Goal: Information Seeking & Learning: Learn about a topic

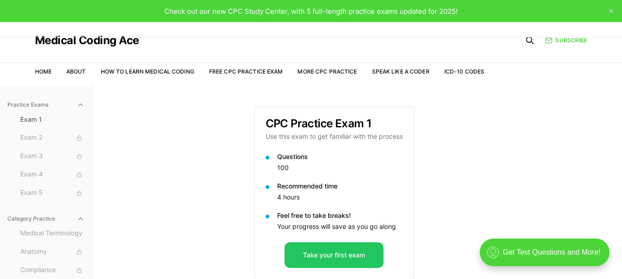
scroll to position [85, 0]
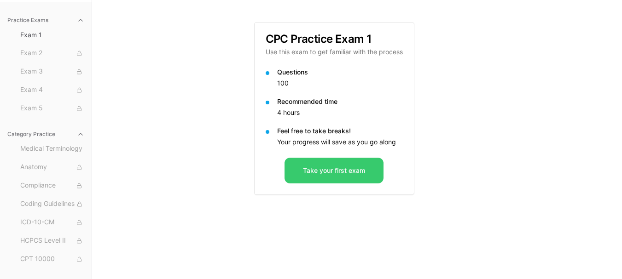
click at [329, 171] on button "Take your first exam" at bounding box center [333, 171] width 99 height 26
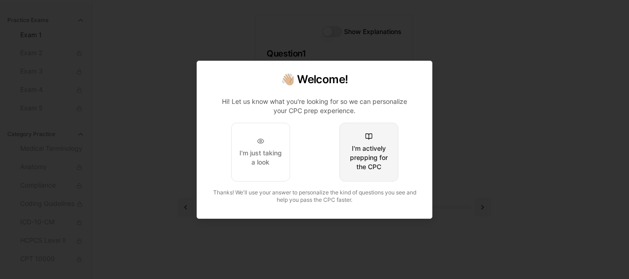
click at [359, 168] on div "I'm actively prepping for the CPC" at bounding box center [368, 158] width 43 height 28
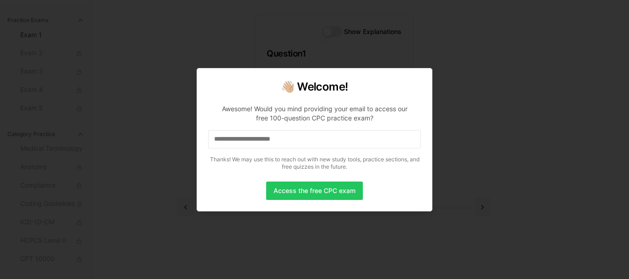
click at [371, 154] on p "Awesome! Would you mind providing your email to access our free 100-question CP…" at bounding box center [314, 135] width 213 height 77
click at [315, 143] on input at bounding box center [314, 139] width 213 height 18
click at [223, 139] on input "*" at bounding box center [314, 139] width 213 height 18
click at [438, 166] on div at bounding box center [314, 139] width 629 height 279
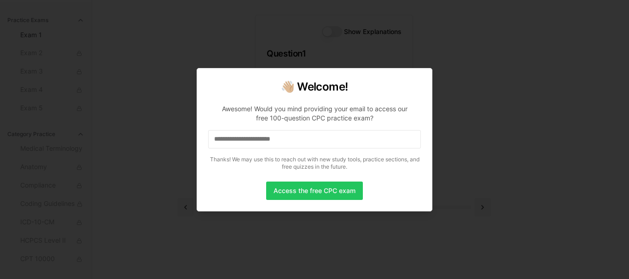
click at [259, 145] on input at bounding box center [314, 139] width 213 height 18
click at [259, 145] on input "*" at bounding box center [314, 139] width 213 height 18
click at [253, 134] on input "**" at bounding box center [314, 139] width 213 height 18
click at [253, 134] on input "***" at bounding box center [314, 139] width 213 height 18
click at [255, 137] on input "****" at bounding box center [314, 139] width 213 height 18
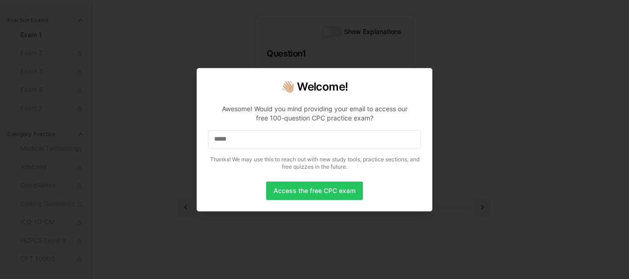
click at [255, 138] on input "*****" at bounding box center [314, 139] width 213 height 18
click at [255, 138] on input "******" at bounding box center [314, 139] width 213 height 18
click at [234, 139] on input "*******" at bounding box center [314, 139] width 213 height 18
click at [238, 140] on input "********" at bounding box center [314, 139] width 213 height 18
click at [238, 140] on input "*********" at bounding box center [314, 139] width 213 height 18
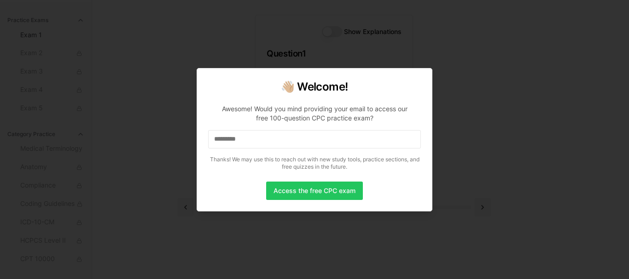
click at [241, 139] on input "*********" at bounding box center [314, 139] width 213 height 18
click at [243, 139] on input "**********" at bounding box center [314, 139] width 213 height 18
click at [259, 142] on input "**********" at bounding box center [314, 139] width 213 height 18
click at [272, 140] on input "**********" at bounding box center [314, 139] width 213 height 18
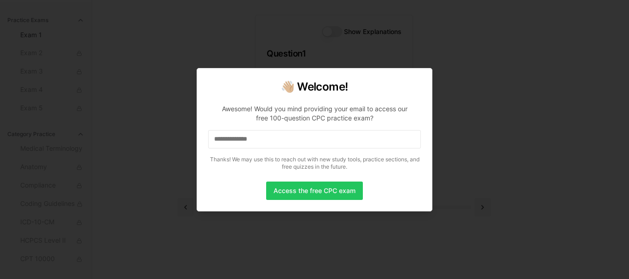
click at [272, 140] on input "**********" at bounding box center [314, 139] width 213 height 18
click at [273, 142] on input "**********" at bounding box center [314, 139] width 213 height 18
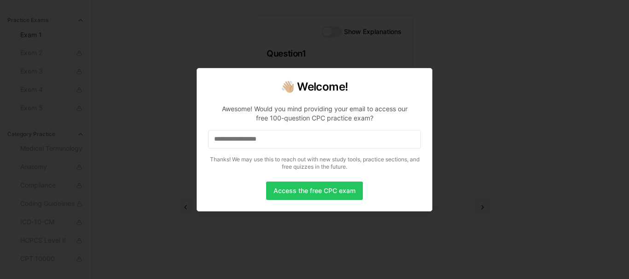
click at [284, 139] on input "**********" at bounding box center [314, 139] width 213 height 18
click at [286, 140] on input "**********" at bounding box center [314, 139] width 213 height 18
click at [300, 191] on button "Access the free CPC exam" at bounding box center [314, 191] width 97 height 18
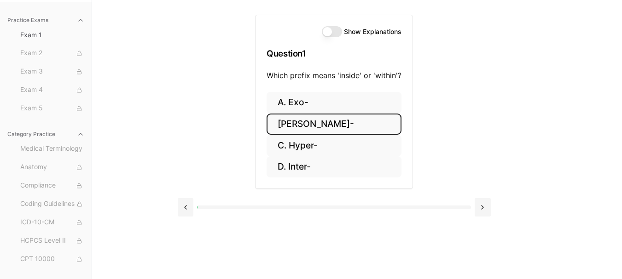
click at [310, 122] on button "B. Endo-" at bounding box center [334, 125] width 135 height 22
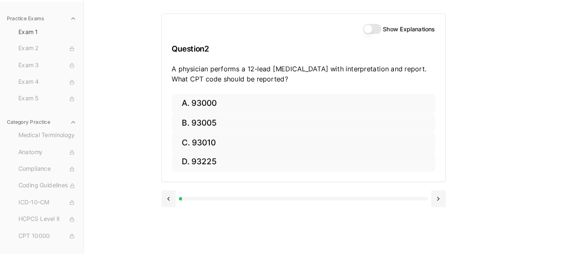
scroll to position [84, 0]
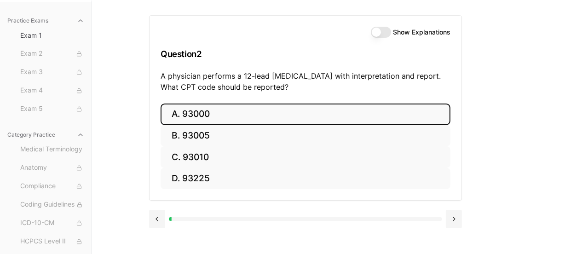
click at [237, 114] on button "A. 93000" at bounding box center [306, 115] width 290 height 22
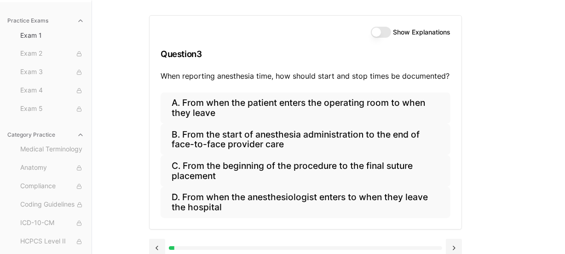
click at [383, 30] on button "Show Explanations" at bounding box center [381, 32] width 20 height 11
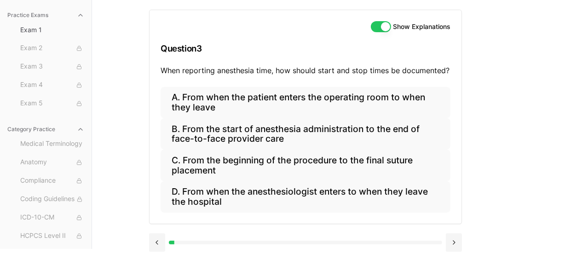
scroll to position [94, 0]
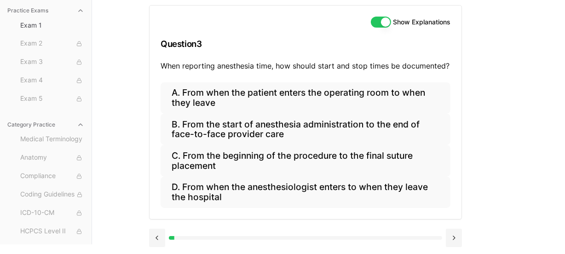
type button "on"
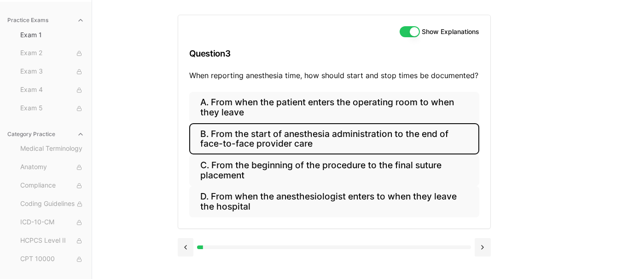
click at [267, 138] on button "B. From the start of anesthesia administration to the end of face-to-face provi…" at bounding box center [334, 138] width 290 height 31
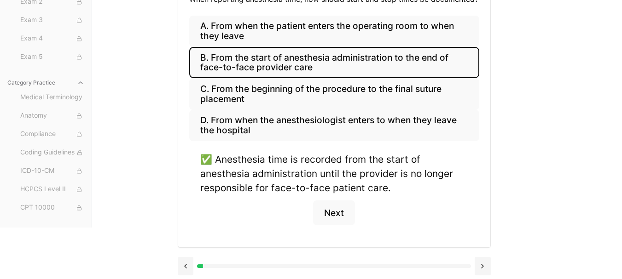
scroll to position [165, 0]
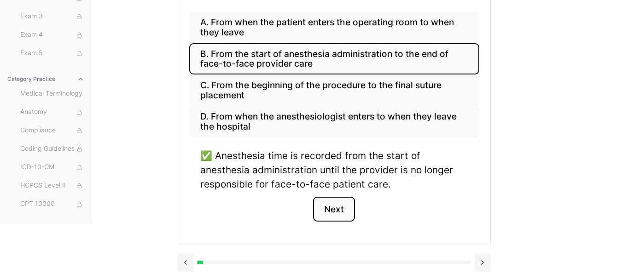
click at [329, 211] on button "Next" at bounding box center [334, 209] width 42 height 25
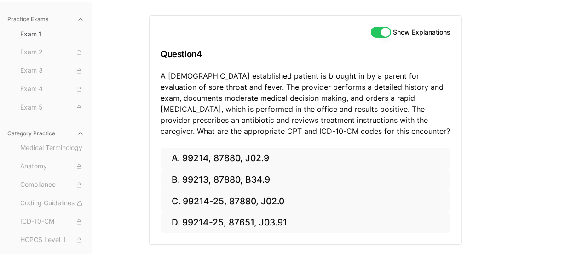
scroll to position [0, 0]
click at [353, 70] on p "A 6-year-old established patient is brought in by a parent for evaluation of so…" at bounding box center [306, 103] width 290 height 66
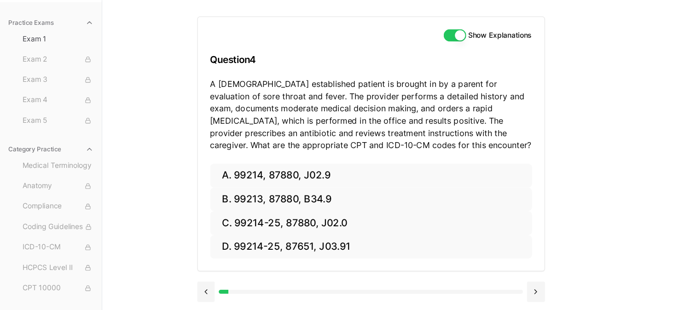
scroll to position [85, 0]
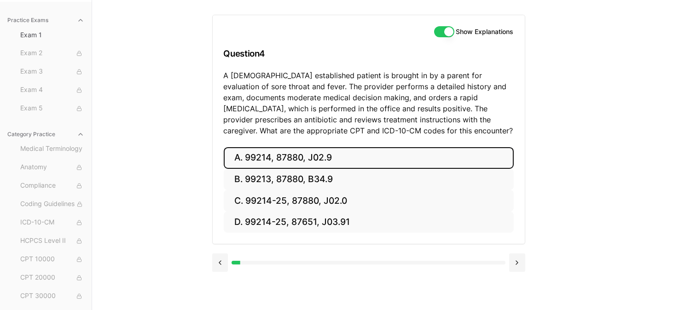
click at [307, 155] on button "A. 99214, 87880, J02.9" at bounding box center [369, 158] width 290 height 22
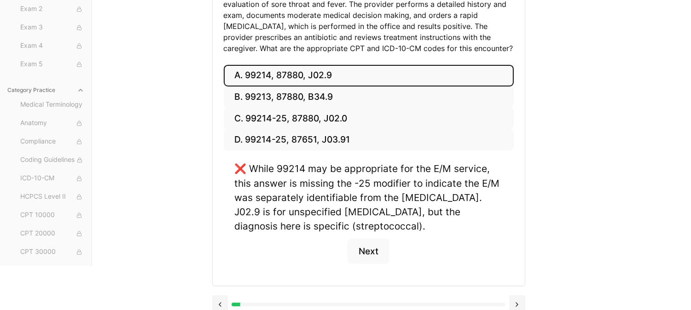
scroll to position [178, 0]
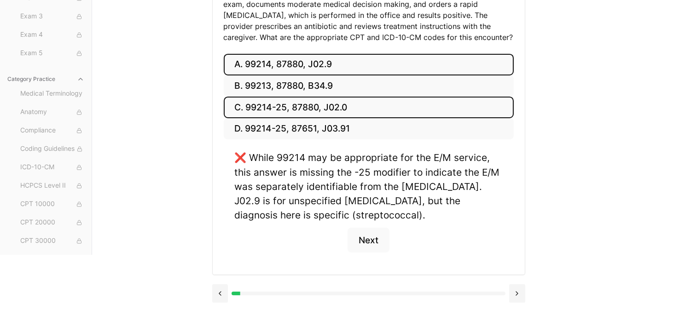
click at [339, 104] on button "C. 99214-25, 87880, J02.0" at bounding box center [369, 108] width 290 height 22
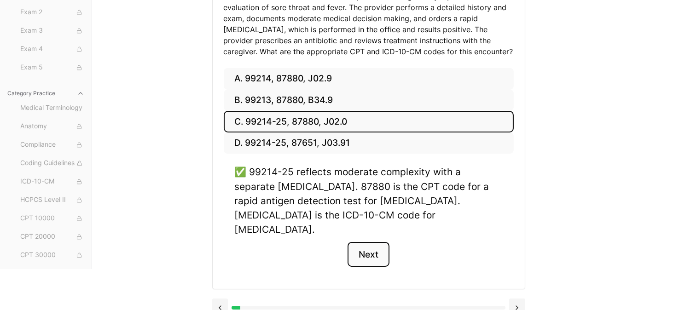
click at [370, 242] on button "Next" at bounding box center [369, 254] width 42 height 25
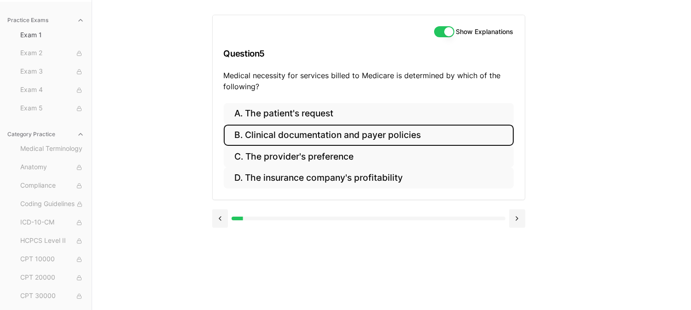
click at [343, 130] on button "B. Clinical documentation and payer policies" at bounding box center [369, 136] width 290 height 22
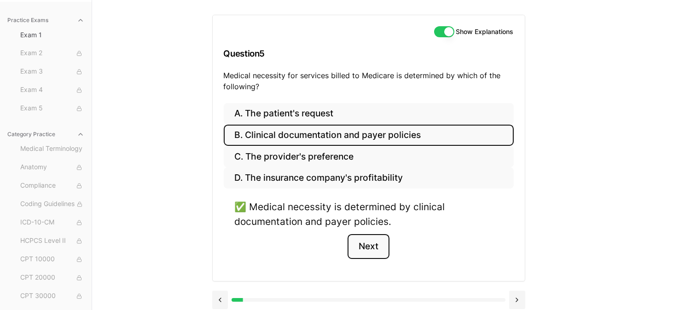
click at [359, 251] on button "Next" at bounding box center [369, 246] width 42 height 25
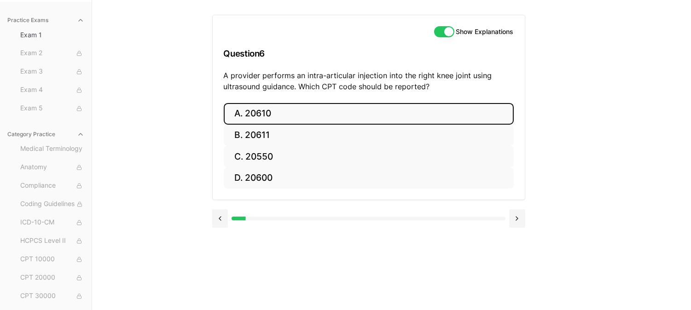
click at [276, 113] on button "A. 20610" at bounding box center [369, 114] width 290 height 22
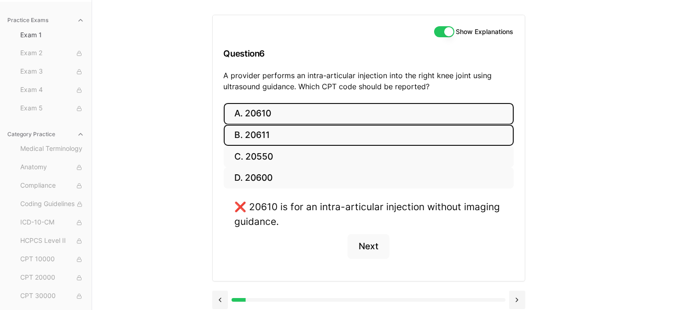
click at [329, 136] on button "B. 20611" at bounding box center [369, 136] width 290 height 22
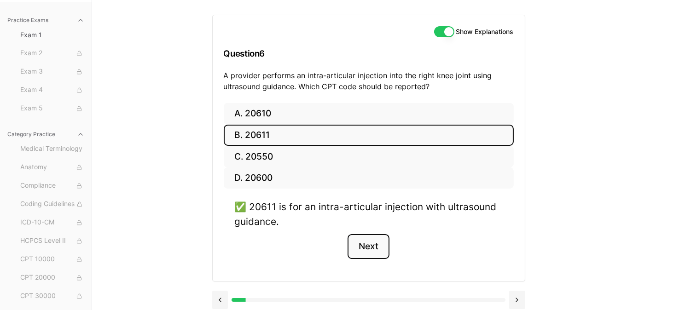
click at [373, 249] on button "Next" at bounding box center [369, 246] width 42 height 25
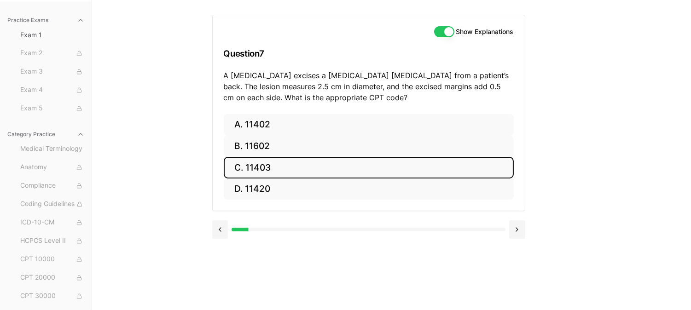
click at [299, 169] on button "C. 11403" at bounding box center [369, 168] width 290 height 22
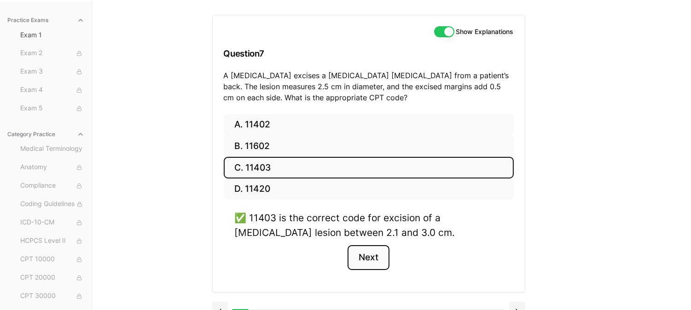
click at [367, 257] on button "Next" at bounding box center [369, 257] width 42 height 25
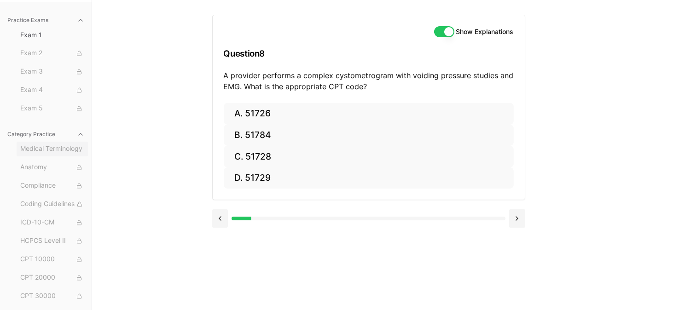
click at [39, 149] on span "Medical Terminology" at bounding box center [52, 149] width 64 height 10
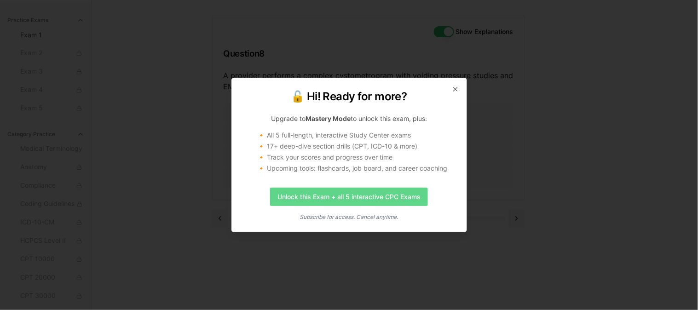
click at [384, 189] on link "Unlock this Exam + all 5 interactive CPC Exams" at bounding box center [349, 197] width 158 height 18
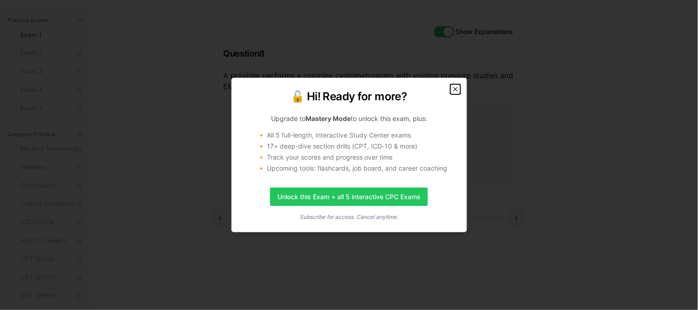
click at [457, 91] on icon "button" at bounding box center [455, 89] width 7 height 7
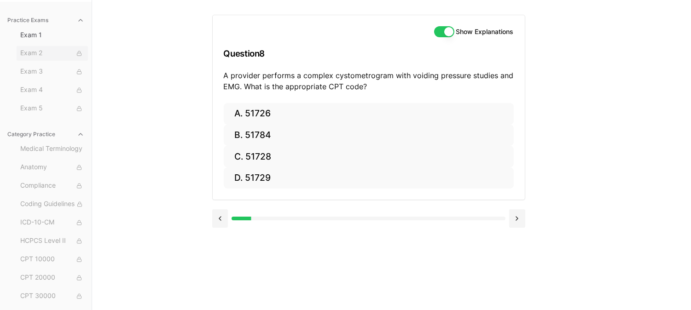
click at [53, 53] on span "Exam 2" at bounding box center [52, 53] width 64 height 10
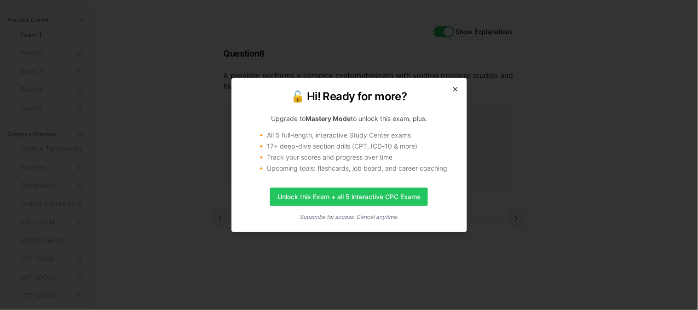
click at [453, 93] on icon "button" at bounding box center [455, 89] width 7 height 7
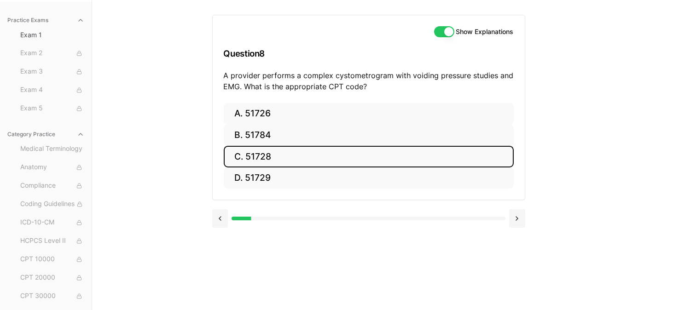
click at [278, 163] on button "C. 51728" at bounding box center [369, 157] width 290 height 22
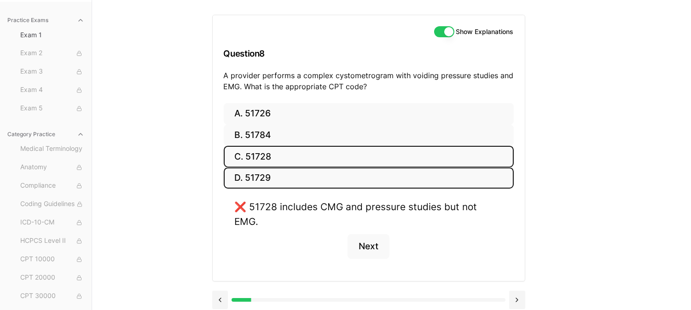
click at [293, 180] on button "D. 51729" at bounding box center [369, 179] width 290 height 22
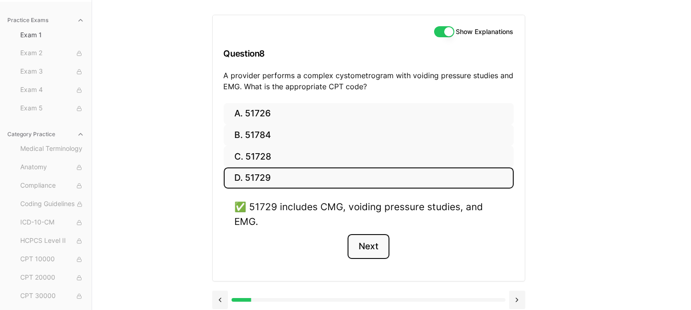
click at [373, 250] on button "Next" at bounding box center [369, 246] width 42 height 25
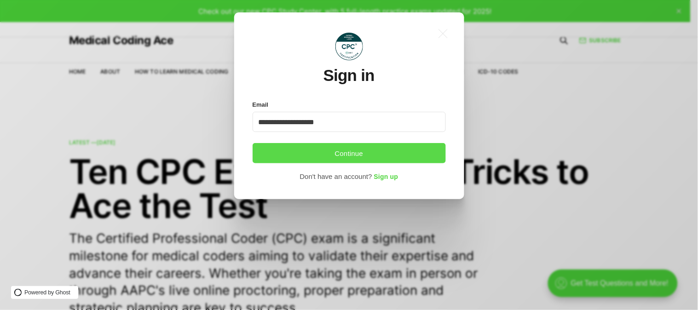
type input "**********"
click at [356, 153] on button "Continue" at bounding box center [349, 153] width 193 height 20
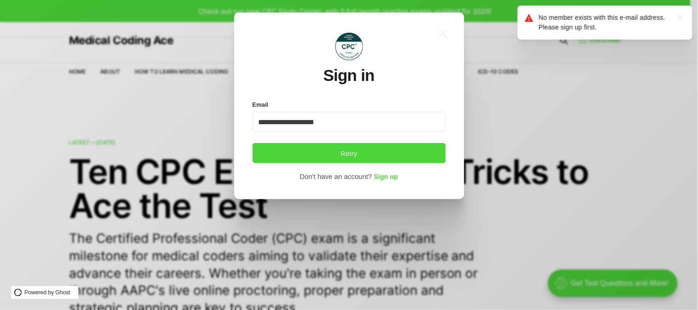
click at [679, 17] on icon ".a{fill:none;stroke:currentColor;stroke-linecap:round;stroke-linejoin:round;str…" at bounding box center [680, 17] width 15 height 15
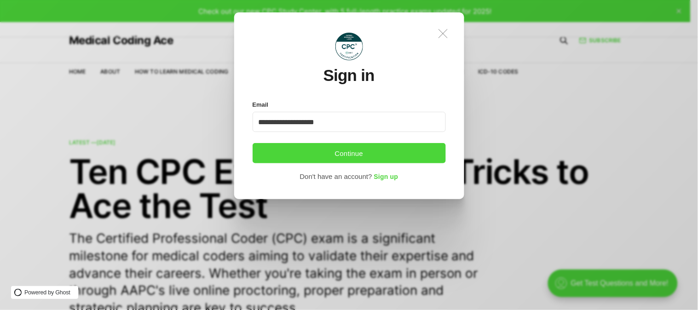
click at [445, 31] on icon at bounding box center [443, 33] width 9 height 9
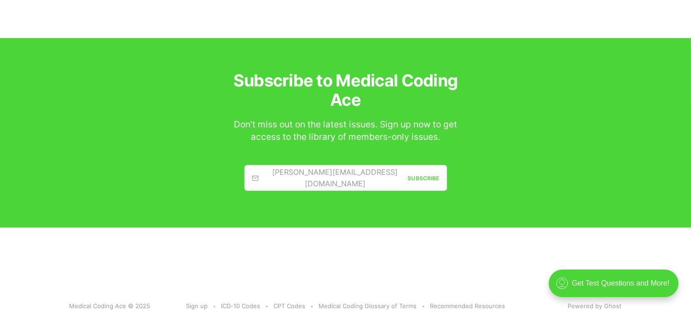
scroll to position [1686, 0]
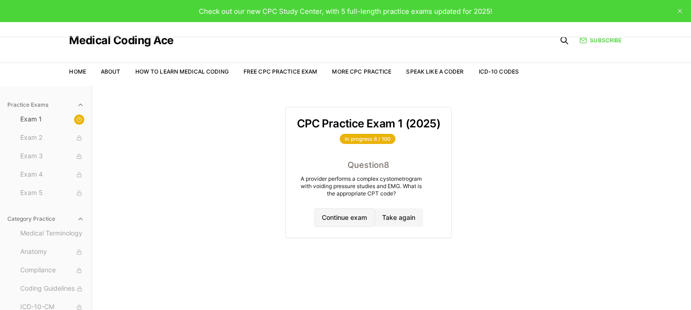
click at [357, 216] on button "Continue exam" at bounding box center [344, 218] width 61 height 18
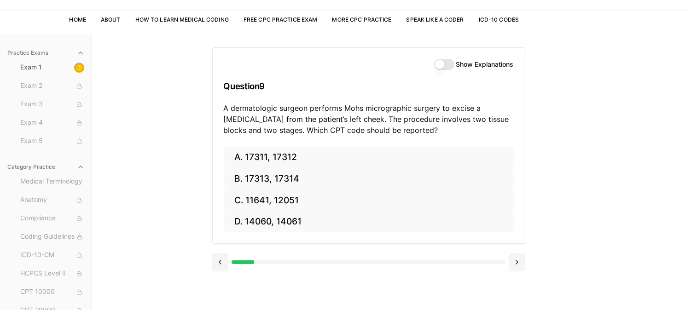
scroll to position [85, 0]
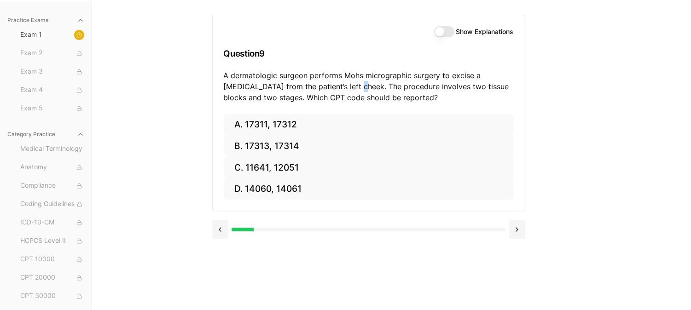
drag, startPoint x: 322, startPoint y: 91, endPoint x: 346, endPoint y: 81, distance: 25.2
click at [328, 86] on p "A dermatologic surgeon performs Mohs micrographic surgery to excise a basal cel…" at bounding box center [369, 86] width 290 height 33
click at [352, 81] on p "A dermatologic surgeon performs Mohs micrographic surgery to excise a basal cel…" at bounding box center [369, 86] width 290 height 33
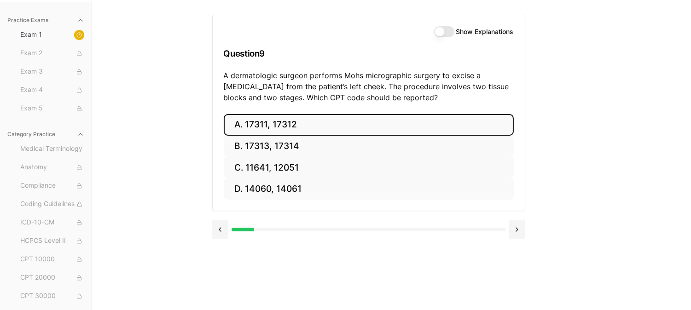
click at [339, 126] on button "A. 17311, 17312" at bounding box center [369, 125] width 290 height 22
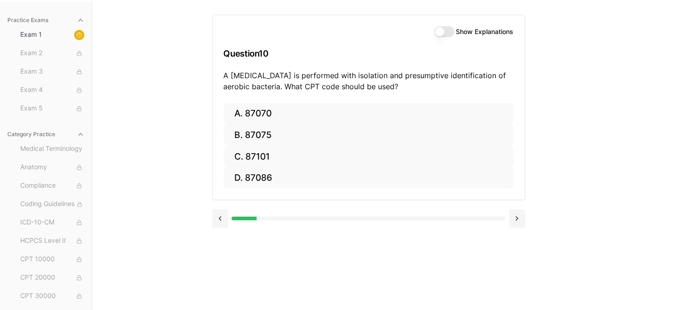
click at [314, 77] on p "A wound culture is performed with isolation and presumptive identification of a…" at bounding box center [369, 81] width 290 height 22
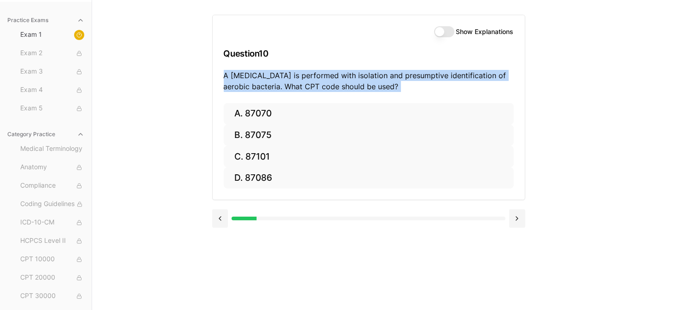
click at [314, 77] on p "A wound culture is performed with isolation and presumptive identification of a…" at bounding box center [369, 81] width 290 height 22
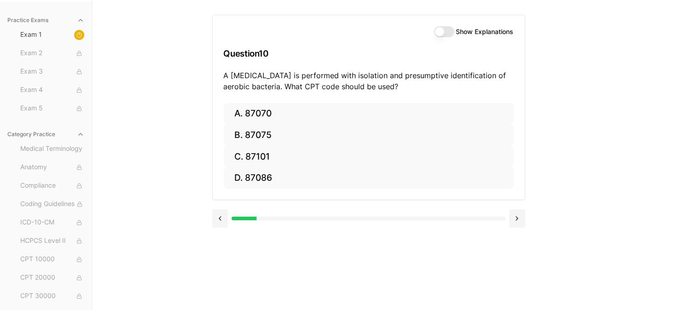
click at [387, 58] on h3 "Question 10" at bounding box center [369, 53] width 290 height 27
click at [348, 84] on p "A wound culture is performed with isolation and presumptive identification of a…" at bounding box center [369, 81] width 290 height 22
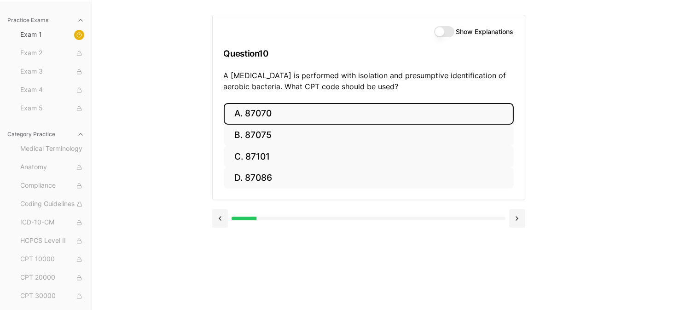
click at [351, 122] on button "A. 87070" at bounding box center [369, 114] width 290 height 22
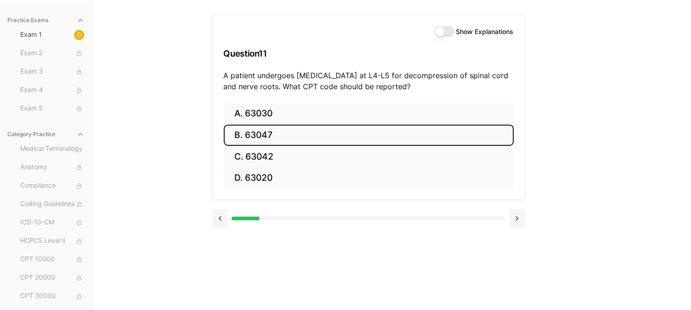
click at [376, 136] on button "B. 63047" at bounding box center [369, 136] width 290 height 22
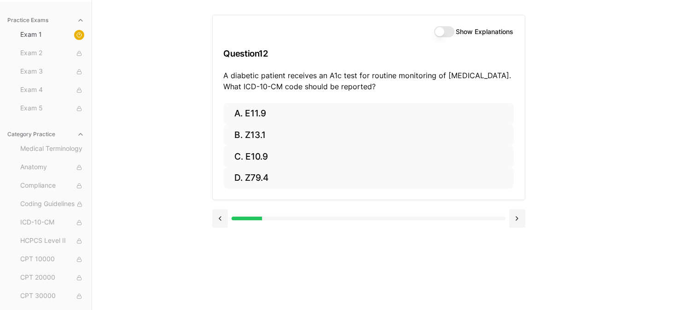
click at [449, 31] on button "Show Explanations" at bounding box center [444, 31] width 20 height 11
click at [441, 30] on button "Show Explanations" at bounding box center [444, 31] width 20 height 11
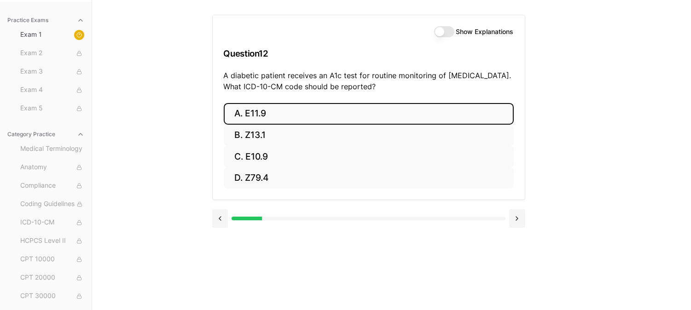
click at [313, 110] on button "A. E11.9" at bounding box center [369, 114] width 290 height 22
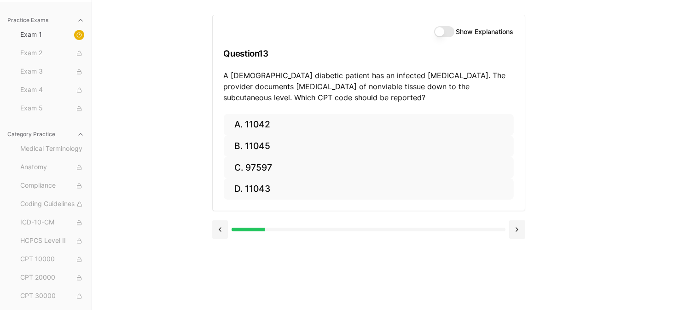
click at [419, 90] on p "A 60-year-old diabetic patient has an infected foot ulcer. The provider documen…" at bounding box center [369, 86] width 290 height 33
click at [451, 33] on button "Show Explanations" at bounding box center [444, 31] width 20 height 11
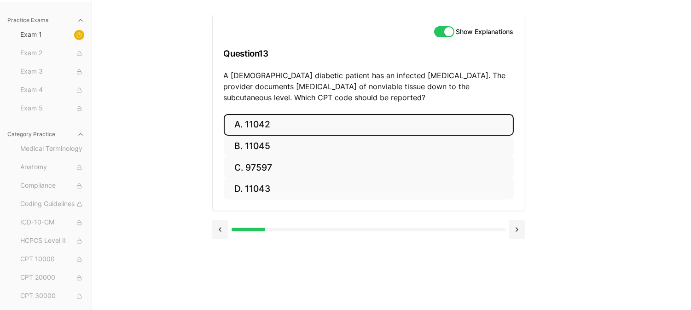
click at [351, 127] on button "A. 11042" at bounding box center [369, 125] width 290 height 22
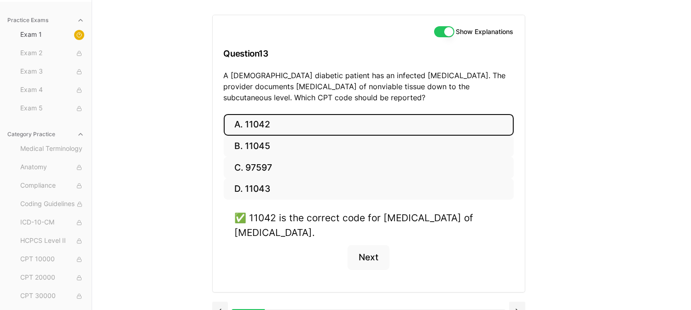
click at [448, 30] on button "Show Explanations" at bounding box center [444, 31] width 20 height 11
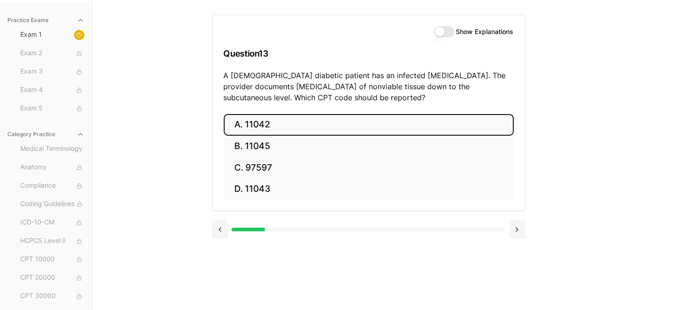
click at [394, 126] on button "A. 11042" at bounding box center [369, 125] width 290 height 22
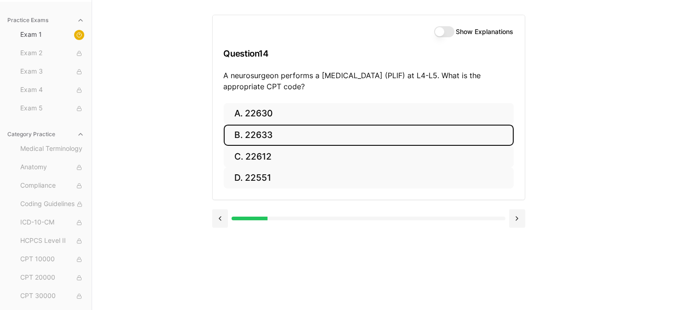
click at [312, 136] on button "B. 22633" at bounding box center [369, 136] width 290 height 22
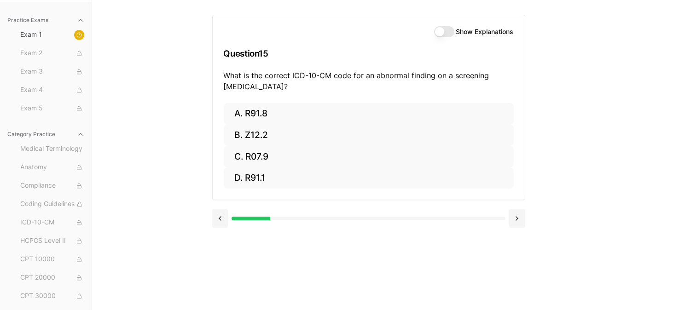
click at [441, 34] on button "Show Explanations" at bounding box center [444, 31] width 20 height 11
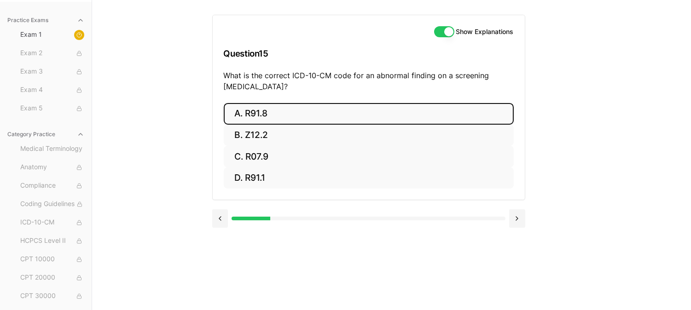
click at [291, 119] on button "A. R91.8" at bounding box center [369, 114] width 290 height 22
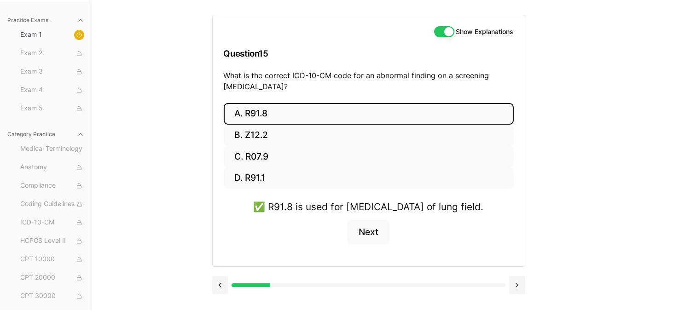
click at [440, 28] on button "Show Explanations" at bounding box center [444, 31] width 20 height 11
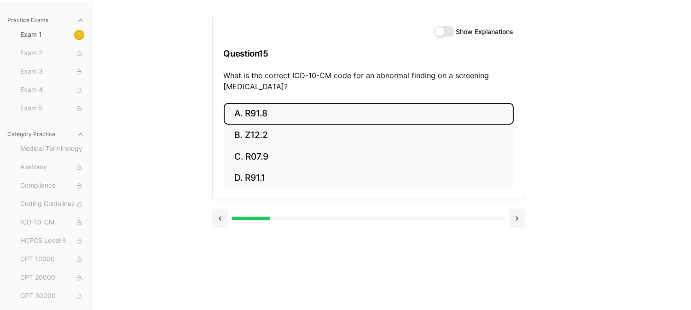
click at [399, 109] on button "A. R91.8" at bounding box center [369, 114] width 290 height 22
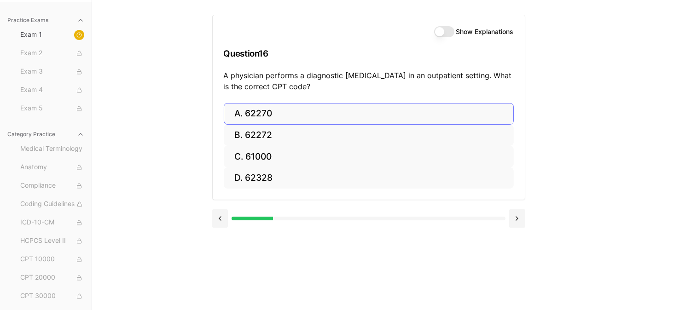
drag, startPoint x: 444, startPoint y: 31, endPoint x: 355, endPoint y: 108, distance: 117.5
click at [355, 108] on div "Show Explanations Question 16 A physician performs a diagnostic lumbar puncture…" at bounding box center [368, 107] width 313 height 185
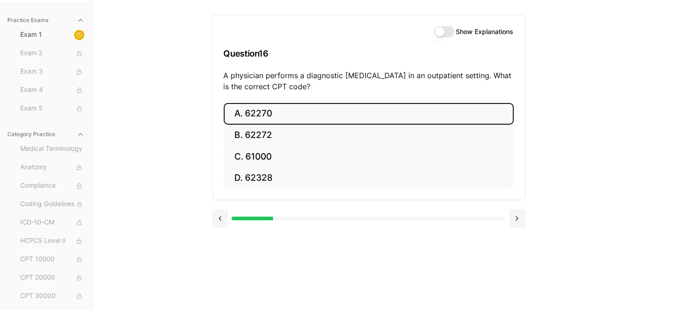
click at [355, 108] on button "A. 62270" at bounding box center [369, 114] width 290 height 22
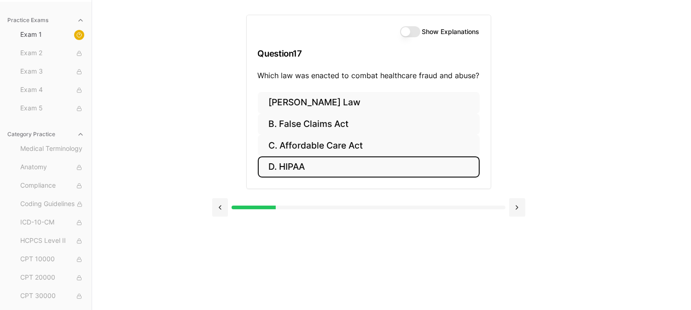
click at [350, 162] on button "D. HIPAA" at bounding box center [369, 167] width 222 height 22
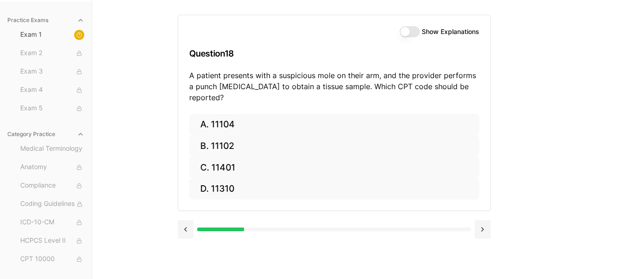
click at [301, 85] on p "A patient presents with a suspicious mole on their arm, and the provider perfor…" at bounding box center [334, 86] width 290 height 33
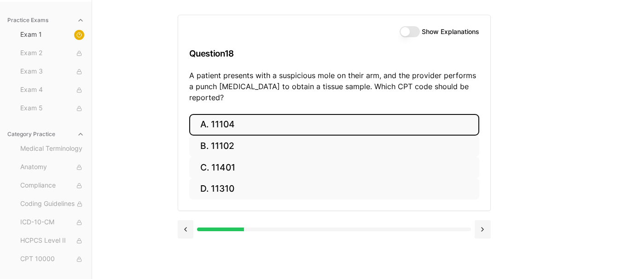
click at [235, 116] on button "A. 11104" at bounding box center [334, 125] width 290 height 22
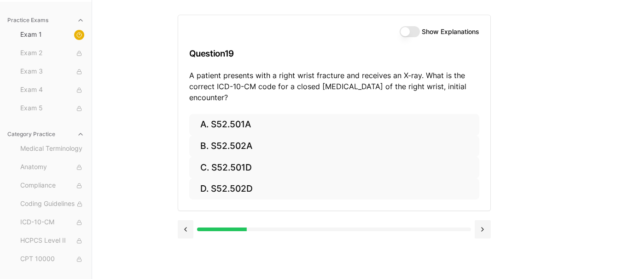
click at [413, 31] on button "Show Explanations" at bounding box center [410, 31] width 20 height 11
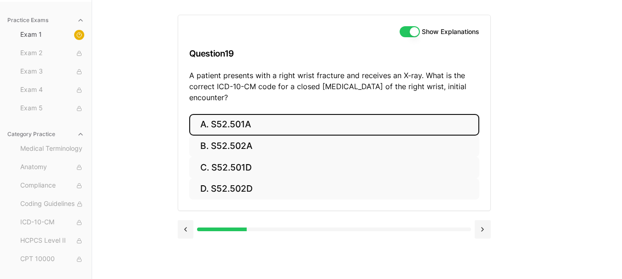
click at [283, 129] on button "A. S52.501A" at bounding box center [334, 125] width 290 height 22
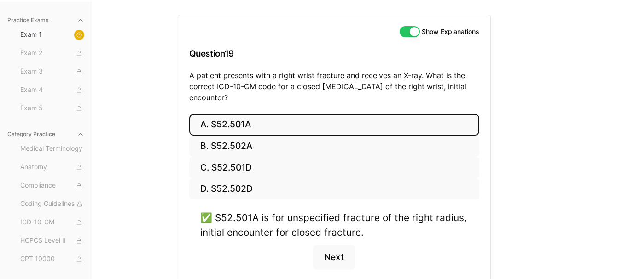
click at [404, 35] on button "Show Explanations" at bounding box center [410, 31] width 20 height 11
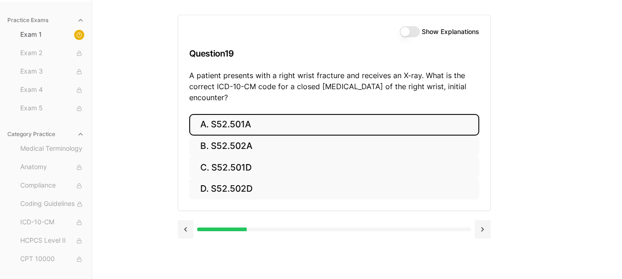
click at [300, 128] on button "A. S52.501A" at bounding box center [334, 125] width 290 height 22
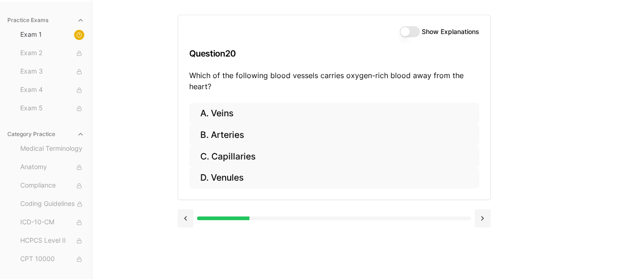
click at [415, 33] on button "Show Explanations" at bounding box center [410, 31] width 20 height 11
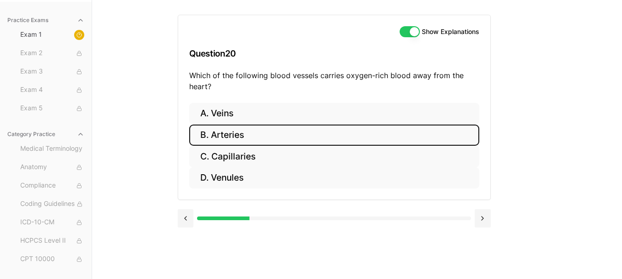
click at [286, 143] on button "B. Arteries" at bounding box center [334, 136] width 290 height 22
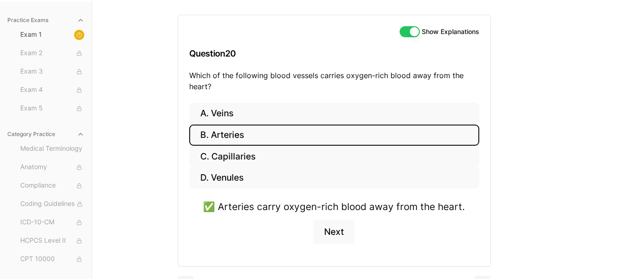
click at [410, 28] on button "Show Explanations" at bounding box center [410, 31] width 20 height 11
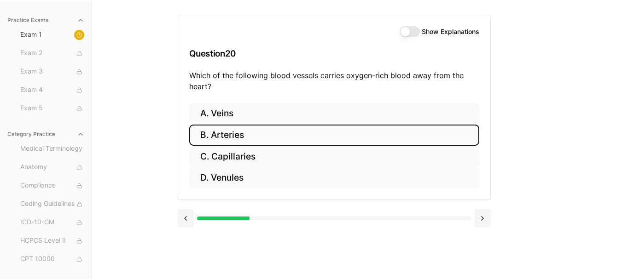
click at [340, 131] on button "B. Arteries" at bounding box center [334, 136] width 290 height 22
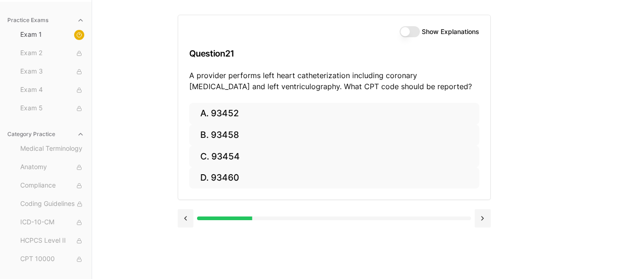
click at [411, 29] on button "Show Explanations" at bounding box center [410, 31] width 20 height 11
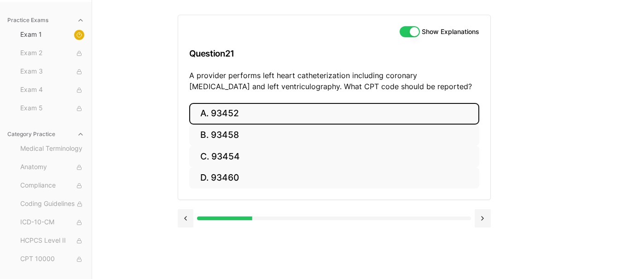
click at [293, 116] on button "A. 93452" at bounding box center [334, 114] width 290 height 22
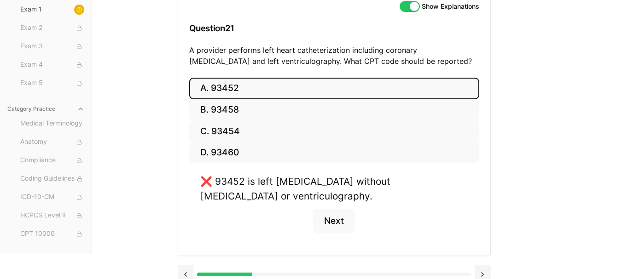
scroll to position [112, 0]
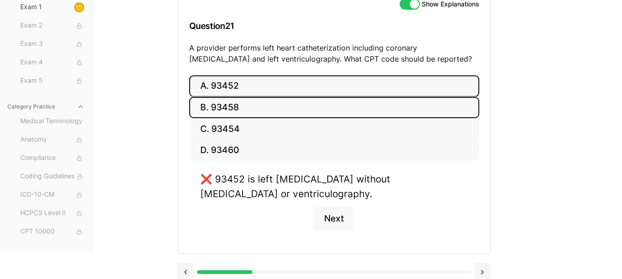
click at [294, 108] on button "B. 93458" at bounding box center [334, 108] width 290 height 22
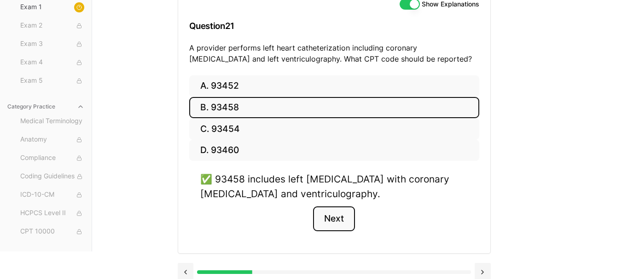
click at [336, 215] on button "Next" at bounding box center [334, 219] width 42 height 25
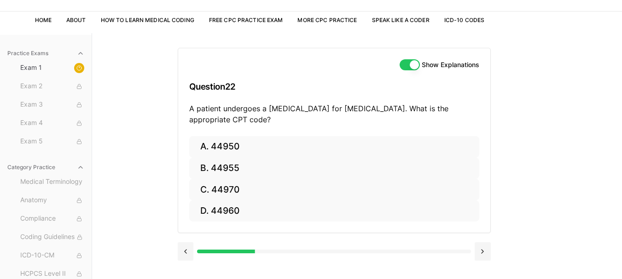
scroll to position [85, 0]
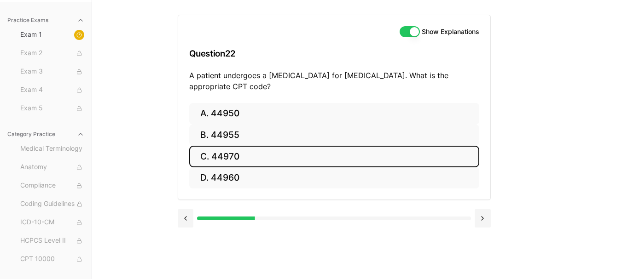
click at [318, 162] on button "C. 44970" at bounding box center [334, 157] width 290 height 22
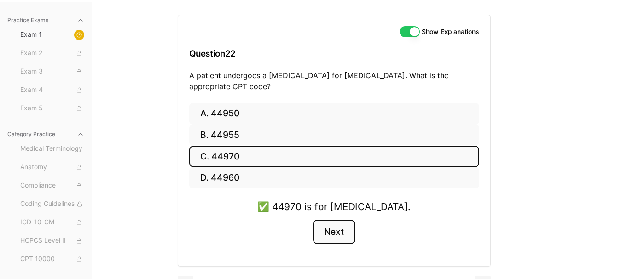
click at [340, 234] on button "Next" at bounding box center [334, 232] width 42 height 25
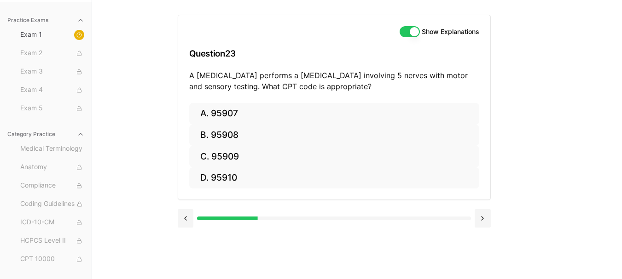
click at [400, 32] on button "Show Explanations" at bounding box center [410, 31] width 20 height 11
click at [413, 34] on button "Show Explanations" at bounding box center [410, 31] width 20 height 11
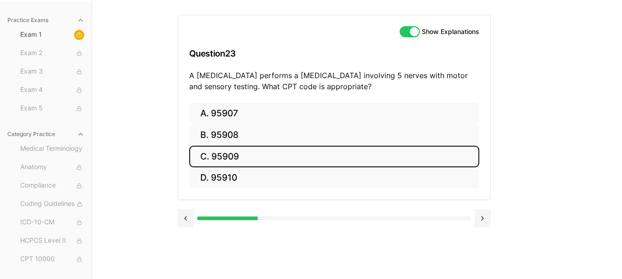
click at [307, 161] on button "C. 95909" at bounding box center [334, 157] width 290 height 22
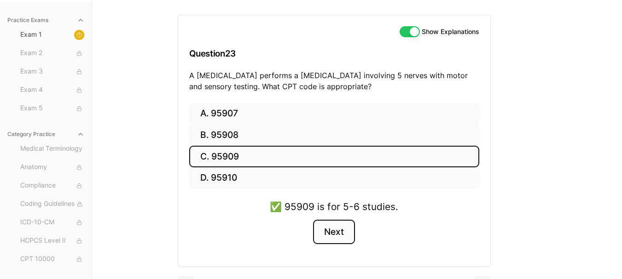
click at [336, 238] on button "Next" at bounding box center [334, 232] width 42 height 25
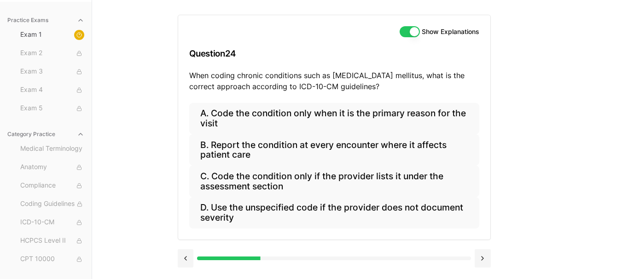
click at [406, 30] on button "Show Explanations" at bounding box center [410, 31] width 20 height 11
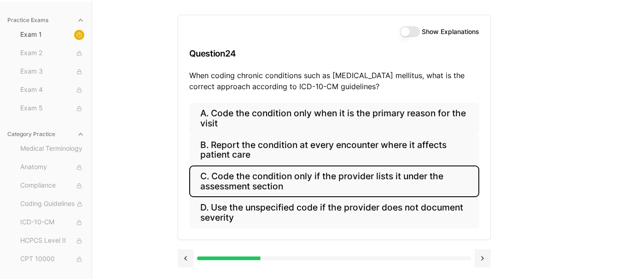
click at [343, 179] on button "C. Code the condition only if the provider lists it under the assessment section" at bounding box center [334, 181] width 290 height 31
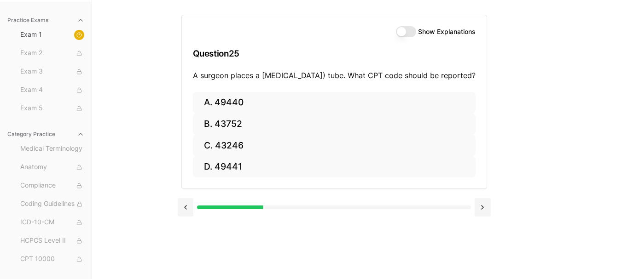
click at [410, 33] on button "Show Explanations" at bounding box center [406, 31] width 20 height 11
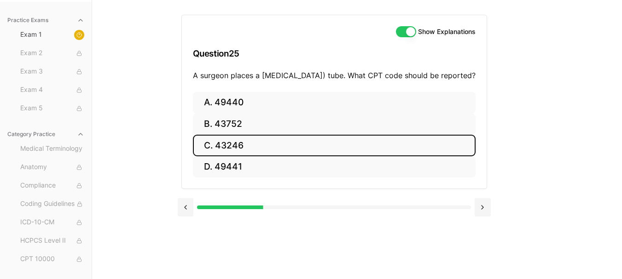
click at [314, 156] on button "C. 43246" at bounding box center [334, 146] width 283 height 22
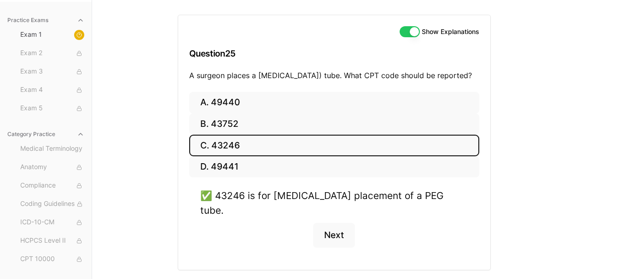
click at [408, 35] on button "Show Explanations" at bounding box center [410, 31] width 20 height 11
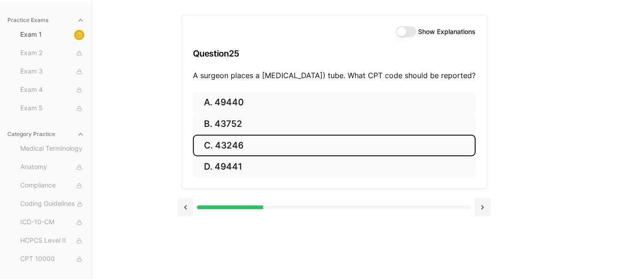
click at [351, 156] on button "C. 43246" at bounding box center [334, 146] width 283 height 22
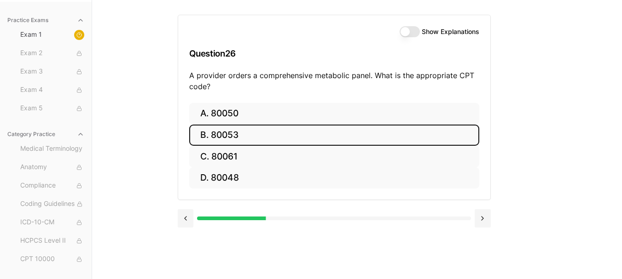
click at [323, 138] on button "B. 80053" at bounding box center [334, 136] width 290 height 22
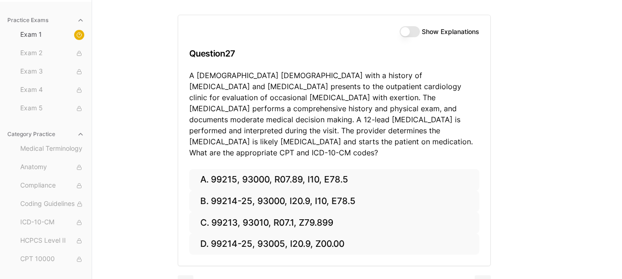
scroll to position [96, 0]
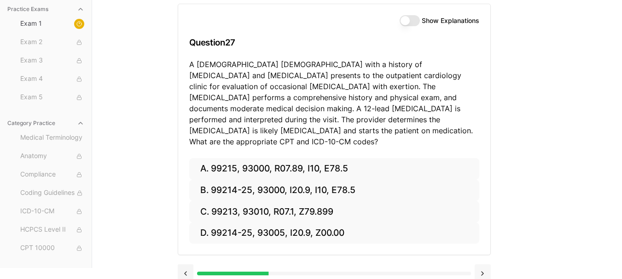
click at [480, 265] on button at bounding box center [483, 274] width 16 height 18
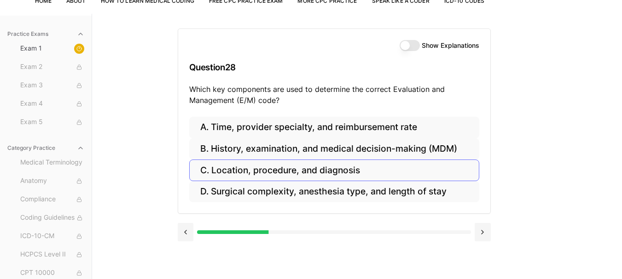
scroll to position [85, 0]
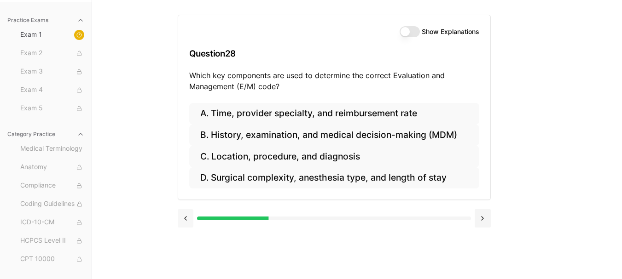
click at [186, 220] on button at bounding box center [186, 218] width 16 height 18
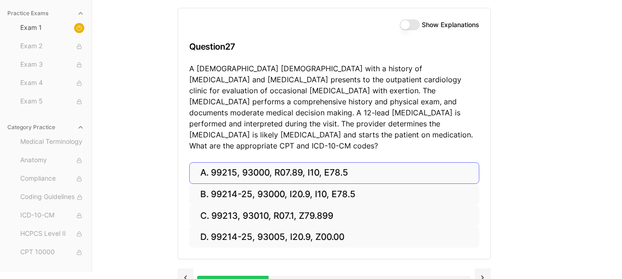
scroll to position [96, 0]
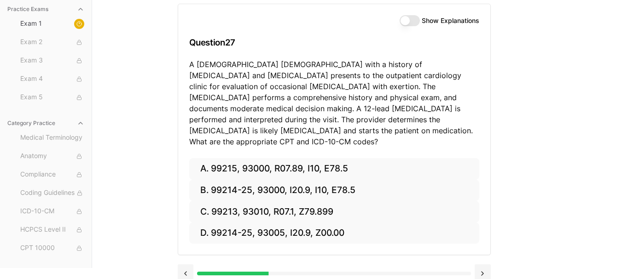
click at [423, 95] on p "A 70-year-old male with a history of hypertension and hyperlipidemia presents t…" at bounding box center [334, 103] width 290 height 88
click at [411, 22] on button "Show Explanations" at bounding box center [410, 20] width 20 height 11
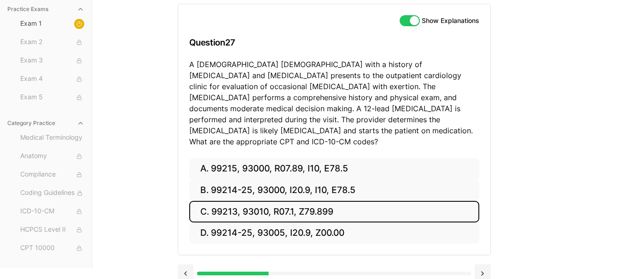
click at [317, 206] on button "C. 99213, 93010, R07.1, Z79.899" at bounding box center [334, 212] width 290 height 22
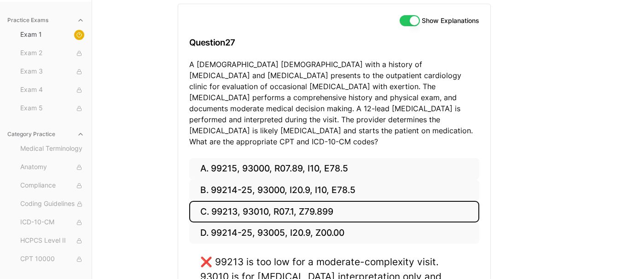
click at [317, 206] on button "C. 99213, 93010, R07.1, Z79.899" at bounding box center [334, 212] width 290 height 22
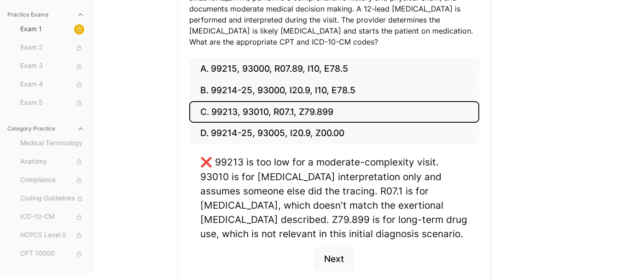
scroll to position [185, 0]
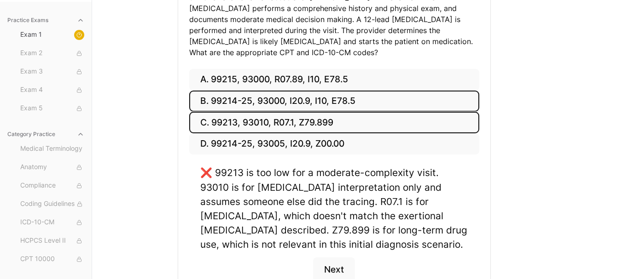
click at [324, 91] on button "B. 99214-25, 93000, I20.9, I10, E78.5" at bounding box center [334, 102] width 290 height 22
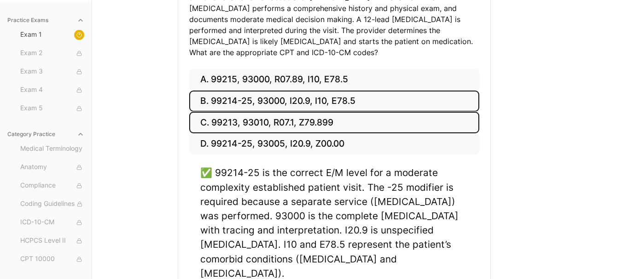
click at [325, 112] on button "C. 99213, 93010, R07.1, Z79.899" at bounding box center [334, 123] width 290 height 22
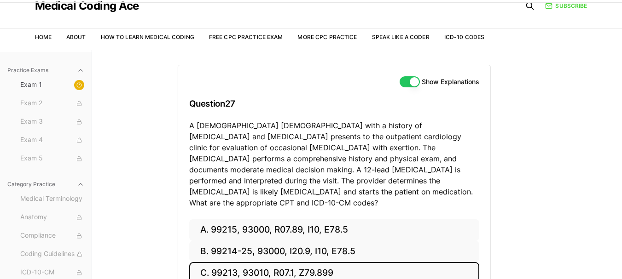
scroll to position [32, 0]
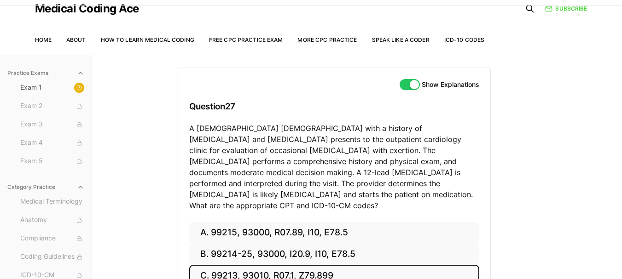
click at [408, 87] on button "Show Explanations" at bounding box center [410, 84] width 20 height 11
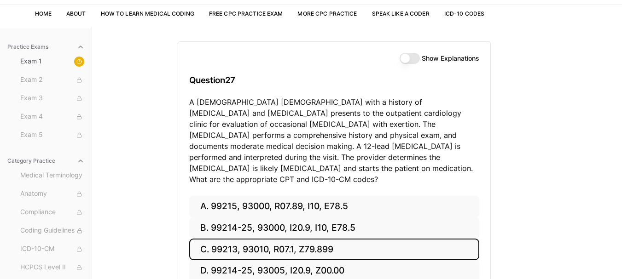
scroll to position [96, 0]
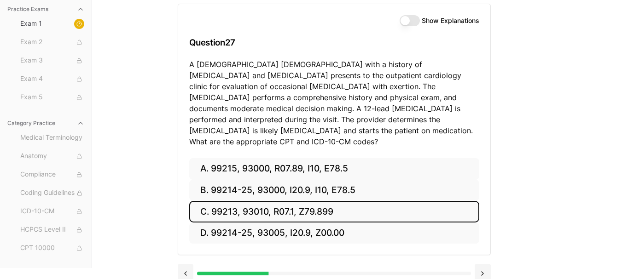
click at [337, 201] on button "C. 99213, 93010, R07.1, Z79.899" at bounding box center [334, 212] width 290 height 22
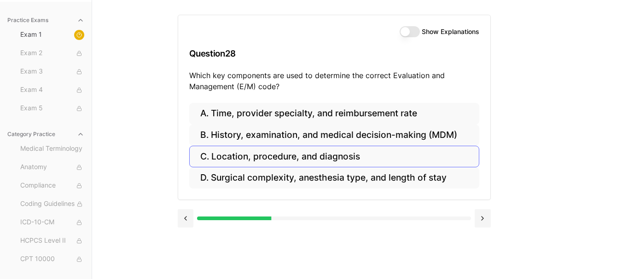
scroll to position [85, 0]
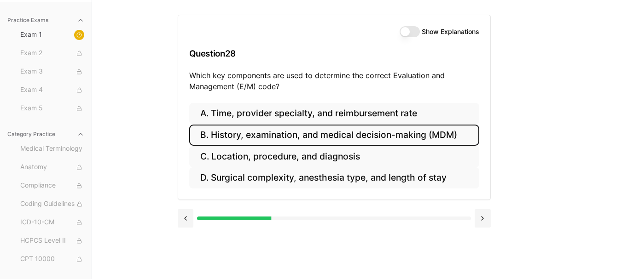
click at [343, 132] on button "B. History, examination, and medical decision-making (MDM)" at bounding box center [334, 136] width 290 height 22
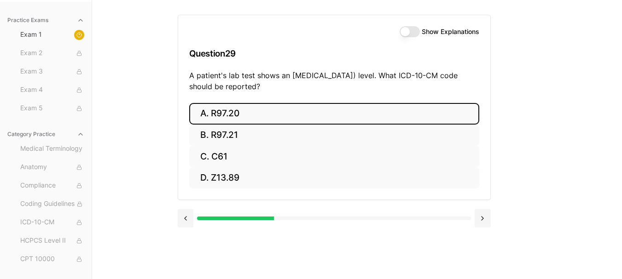
click at [261, 114] on button "A. R97.20" at bounding box center [334, 114] width 290 height 22
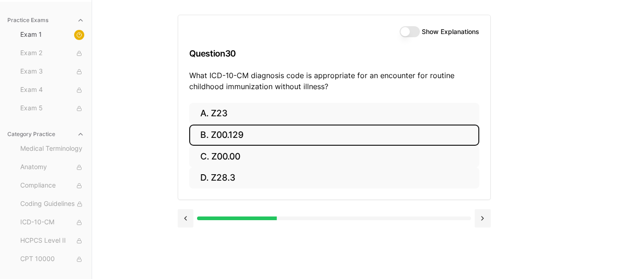
click at [245, 133] on button "B. Z00.129" at bounding box center [334, 136] width 290 height 22
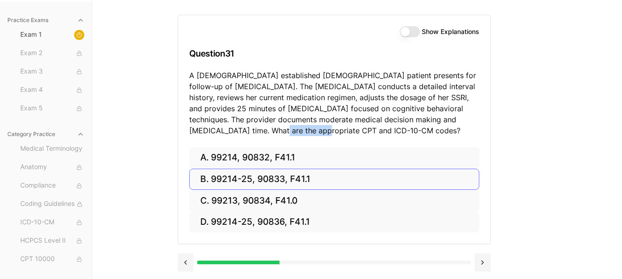
click at [245, 133] on p "A 42-year-old established female patient presents for follow-up of generalized …" at bounding box center [334, 103] width 290 height 66
click at [287, 111] on p "A 42-year-old established female patient presents for follow-up of generalized …" at bounding box center [334, 103] width 290 height 66
click at [341, 122] on p "A 42-year-old established female patient presents for follow-up of generalized …" at bounding box center [334, 103] width 290 height 66
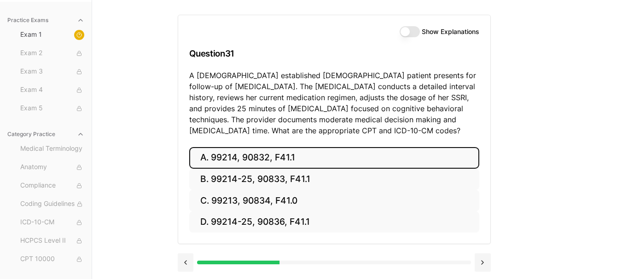
click at [285, 156] on button "A. 99214, 90832, F41.1" at bounding box center [334, 158] width 290 height 22
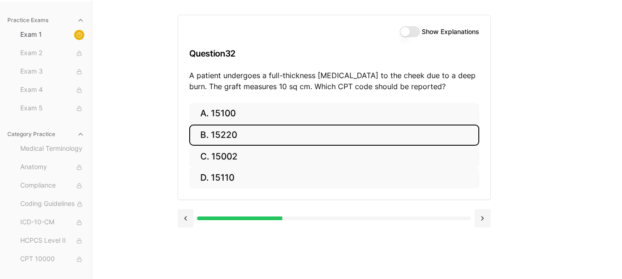
click at [314, 132] on button "B. 15220" at bounding box center [334, 136] width 290 height 22
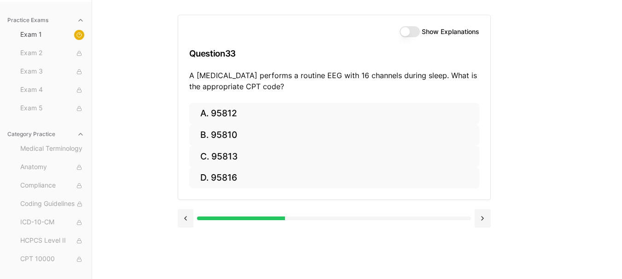
click at [543, 228] on div "Practice Exams Exam 1 Exam 2 Exam 3 Exam 4 Exam 5 Category Practice Medical Ter…" at bounding box center [311, 139] width 622 height 279
click at [362, 70] on p "A neurologist performs a routine EEG with 16 channels during sleep. What is the…" at bounding box center [334, 81] width 290 height 22
click at [412, 31] on button "Show Explanations" at bounding box center [410, 31] width 20 height 11
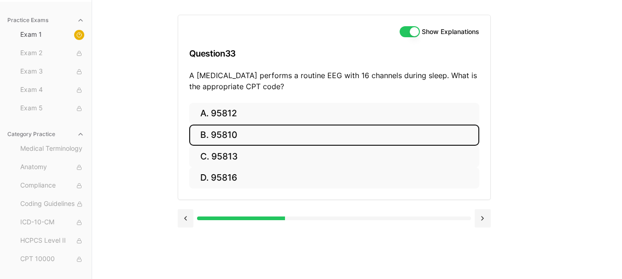
click at [261, 126] on button "B. 95810" at bounding box center [334, 136] width 290 height 22
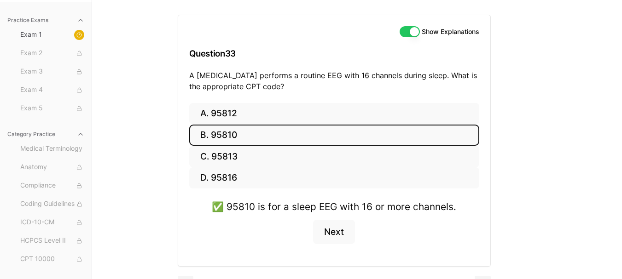
click at [260, 127] on button "B. 95810" at bounding box center [334, 136] width 290 height 22
click at [402, 36] on button "Show Explanations" at bounding box center [410, 31] width 20 height 11
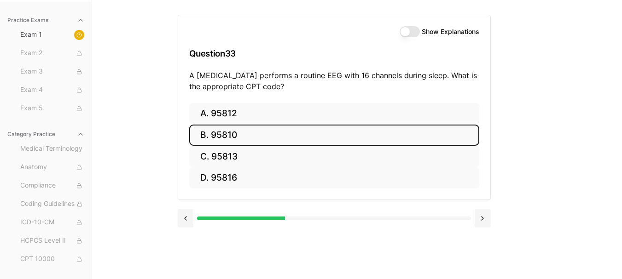
click at [311, 139] on button "B. 95810" at bounding box center [334, 136] width 290 height 22
click at [307, 134] on button "B. 47563" at bounding box center [334, 136] width 290 height 22
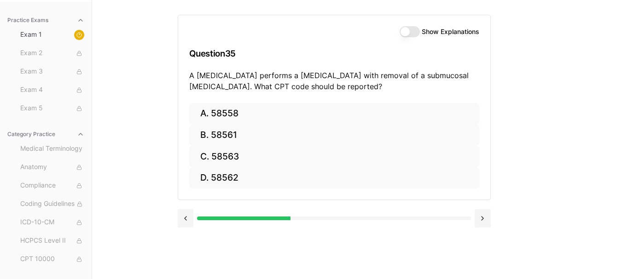
click at [222, 74] on p "A gynecologist performs a hysteroscopy with removal of a submucosal fibroid. Wh…" at bounding box center [334, 81] width 290 height 22
click at [305, 78] on p "A gynecologist performs a hysteroscopy with removal of a submucosal fibroid. Wh…" at bounding box center [334, 81] width 290 height 22
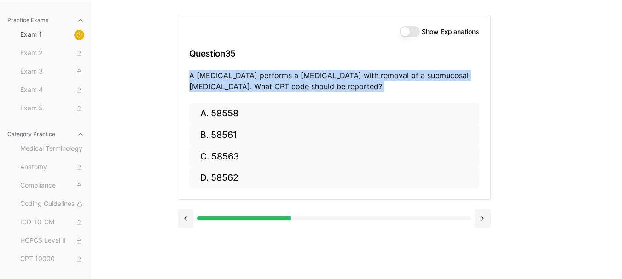
click at [305, 78] on p "A gynecologist performs a hysteroscopy with removal of a submucosal fibroid. Wh…" at bounding box center [334, 81] width 290 height 22
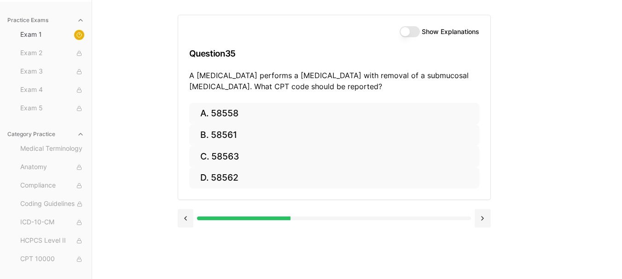
click at [312, 81] on p "A gynecologist performs a hysteroscopy with removal of a submucosal fibroid. Wh…" at bounding box center [334, 81] width 290 height 22
click at [342, 80] on p "A gynecologist performs a hysteroscopy with removal of a submucosal fibroid. Wh…" at bounding box center [334, 81] width 290 height 22
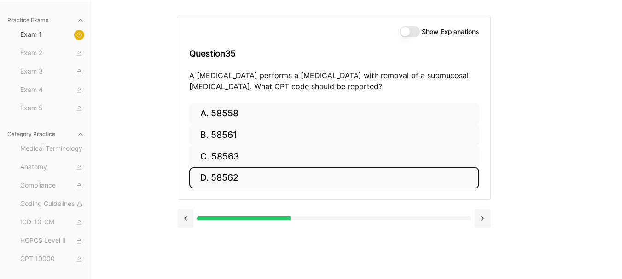
click at [296, 182] on button "D. 58562" at bounding box center [334, 179] width 290 height 22
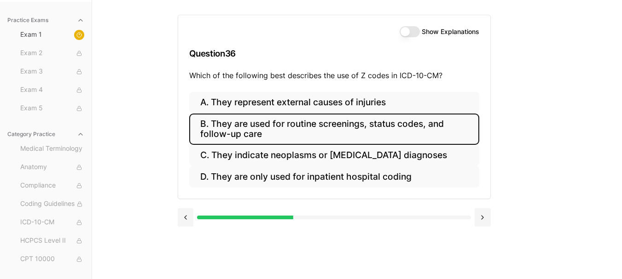
click at [355, 128] on button "B. They are used for routine screenings, status codes, and follow-up care" at bounding box center [334, 129] width 290 height 31
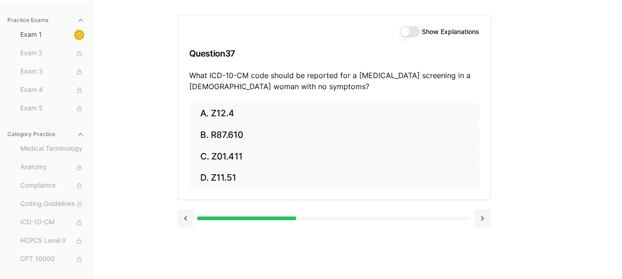
click at [291, 71] on p "What ICD-10-CM code should be reported for a Pap smear screening in a 30-year-o…" at bounding box center [334, 81] width 290 height 22
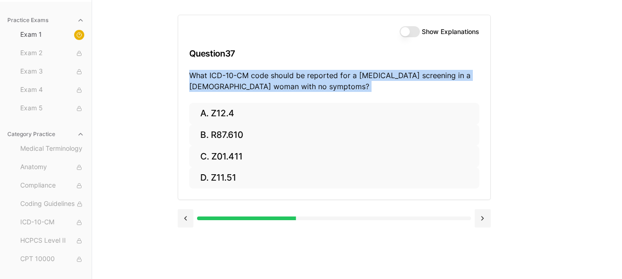
click at [291, 71] on p "What ICD-10-CM code should be reported for a Pap smear screening in a 30-year-o…" at bounding box center [334, 81] width 290 height 22
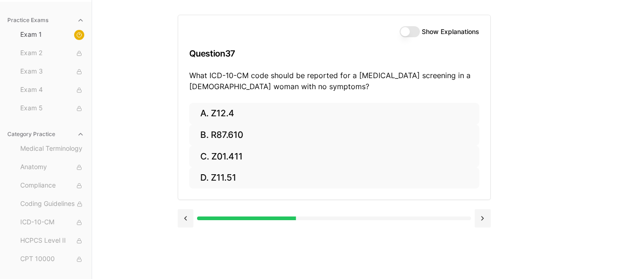
click at [414, 34] on button "Show Explanations" at bounding box center [410, 31] width 20 height 11
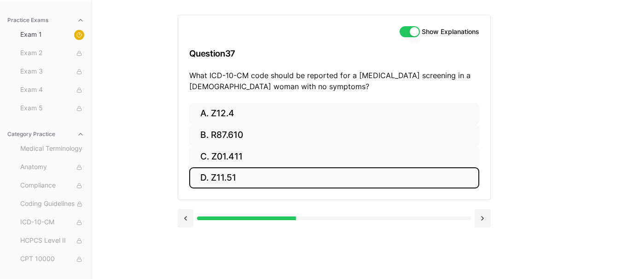
click at [301, 174] on button "D. Z11.51" at bounding box center [334, 179] width 290 height 22
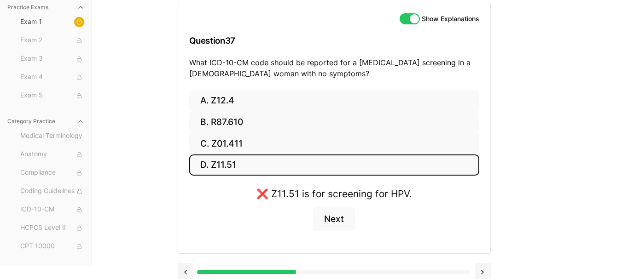
scroll to position [107, 0]
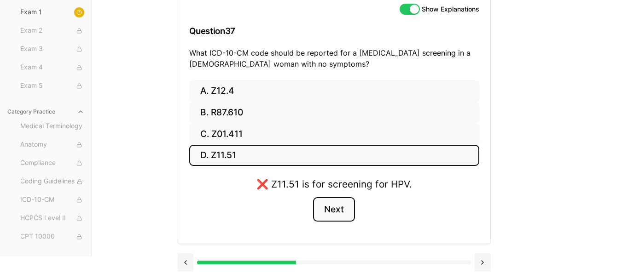
click at [339, 206] on button "Next" at bounding box center [334, 209] width 42 height 25
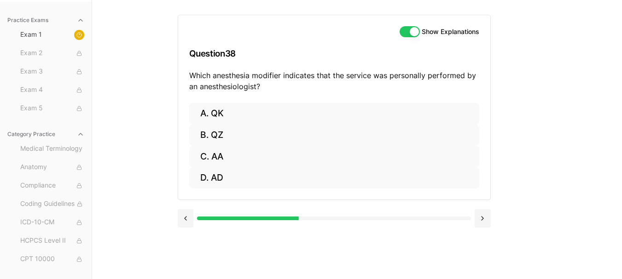
scroll to position [85, 0]
click at [403, 31] on button "Show Explanations" at bounding box center [410, 31] width 20 height 11
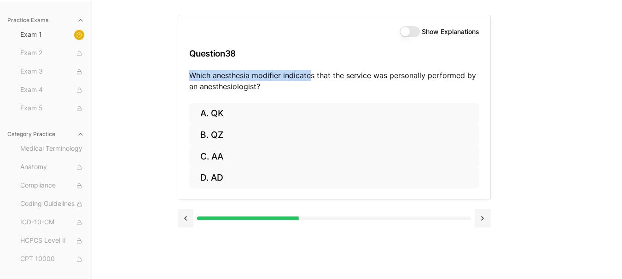
drag, startPoint x: 189, startPoint y: 76, endPoint x: 312, endPoint y: 75, distance: 122.9
click at [312, 75] on p "Which anesthesia modifier indicates that the service was personally performed b…" at bounding box center [334, 81] width 290 height 22
click at [322, 75] on p "Which anesthesia modifier indicates that the service was personally performed b…" at bounding box center [334, 81] width 290 height 22
click at [294, 75] on p "Which anesthesia modifier indicates that the service was personally performed b…" at bounding box center [334, 81] width 290 height 22
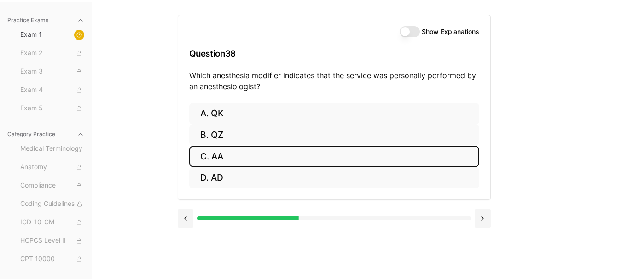
click at [260, 159] on button "C. AA" at bounding box center [334, 157] width 290 height 22
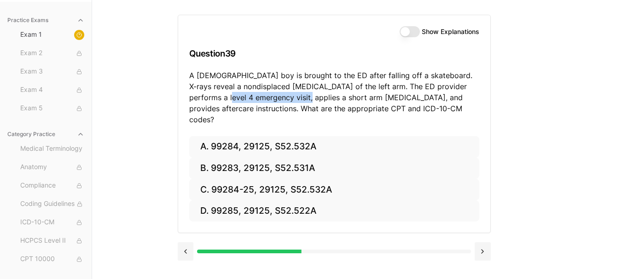
drag, startPoint x: 188, startPoint y: 97, endPoint x: 325, endPoint y: 94, distance: 136.7
click at [274, 95] on div "Show Explanations Question 39 A 10-year-old boy is brought to the ED after fall…" at bounding box center [334, 75] width 312 height 121
click at [325, 93] on p "A 10-year-old boy is brought to the ED after falling off a skateboard. X-rays r…" at bounding box center [334, 97] width 290 height 55
click at [190, 98] on p "A 10-year-old boy is brought to the ED after falling off a skateboard. X-rays r…" at bounding box center [334, 97] width 290 height 55
drag, startPoint x: 190, startPoint y: 98, endPoint x: 270, endPoint y: 98, distance: 80.1
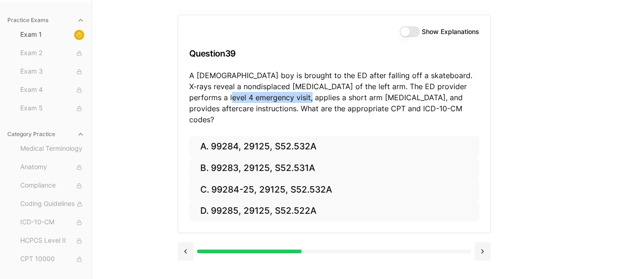
click at [270, 98] on p "A 10-year-old boy is brought to the ED after falling off a skateboard. X-rays r…" at bounding box center [334, 97] width 290 height 55
click at [333, 73] on p "A 10-year-old boy is brought to the ED after falling off a skateboard. X-rays r…" at bounding box center [334, 97] width 290 height 55
drag, startPoint x: 372, startPoint y: 75, endPoint x: 422, endPoint y: 77, distance: 49.7
click at [417, 77] on p "A 10-year-old boy is brought to the ED after falling off a skateboard. X-rays r…" at bounding box center [334, 97] width 290 height 55
click at [431, 79] on p "A 10-year-old boy is brought to the ED after falling off a skateboard. X-rays r…" at bounding box center [334, 97] width 290 height 55
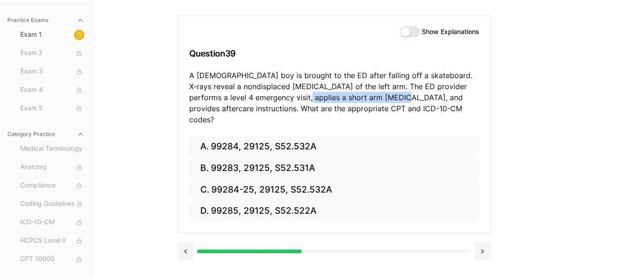
drag, startPoint x: 270, startPoint y: 100, endPoint x: 358, endPoint y: 101, distance: 88.4
click at [358, 101] on p "A 10-year-old boy is brought to the ED after falling off a skateboard. X-rays r…" at bounding box center [334, 97] width 290 height 55
click at [360, 101] on p "A 10-year-old boy is brought to the ED after falling off a skateboard. X-rays r…" at bounding box center [334, 97] width 290 height 55
drag, startPoint x: 199, startPoint y: 108, endPoint x: 270, endPoint y: 108, distance: 70.9
click at [260, 108] on p "A 10-year-old boy is brought to the ED after falling off a skateboard. X-rays r…" at bounding box center [334, 97] width 290 height 55
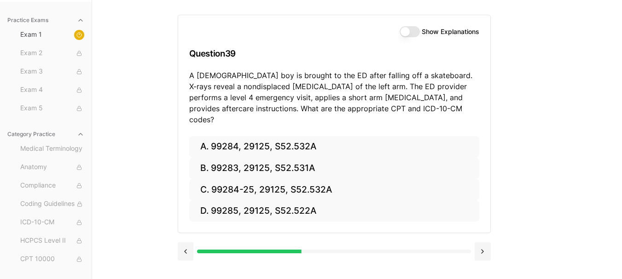
click at [315, 103] on p "A 10-year-old boy is brought to the ED after falling off a skateboard. X-rays r…" at bounding box center [334, 97] width 290 height 55
click at [330, 77] on p "A 10-year-old boy is brought to the ED after falling off a skateboard. X-rays r…" at bounding box center [334, 97] width 290 height 55
drag, startPoint x: 243, startPoint y: 78, endPoint x: 363, endPoint y: 75, distance: 119.7
click at [356, 75] on p "A 10-year-old boy is brought to the ED after falling off a skateboard. X-rays r…" at bounding box center [334, 97] width 290 height 55
click at [434, 75] on p "A 10-year-old boy is brought to the ED after falling off a skateboard. X-rays r…" at bounding box center [334, 97] width 290 height 55
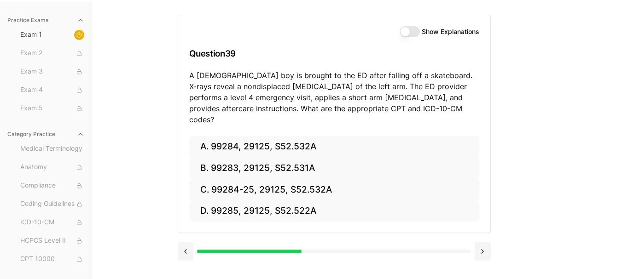
click at [448, 73] on p "A 10-year-old boy is brought to the ED after falling off a skateboard. X-rays r…" at bounding box center [334, 97] width 290 height 55
click at [343, 76] on p "A 10-year-old boy is brought to the ED after falling off a skateboard. X-rays r…" at bounding box center [334, 97] width 290 height 55
drag, startPoint x: 274, startPoint y: 98, endPoint x: 363, endPoint y: 99, distance: 88.4
click at [363, 99] on p "A 10-year-old boy is brought to the ED after falling off a skateboard. X-rays r…" at bounding box center [334, 97] width 290 height 55
click at [369, 99] on p "A 10-year-old boy is brought to the ED after falling off a skateboard. X-rays r…" at bounding box center [334, 97] width 290 height 55
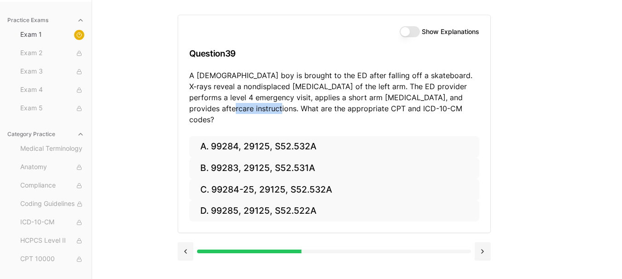
drag, startPoint x: 191, startPoint y: 109, endPoint x: 240, endPoint y: 109, distance: 49.3
click at [240, 109] on p "A 10-year-old boy is brought to the ED after falling off a skateboard. X-rays r…" at bounding box center [334, 97] width 290 height 55
click at [296, 110] on p "A 10-year-old boy is brought to the ED after falling off a skateboard. X-rays r…" at bounding box center [334, 97] width 290 height 55
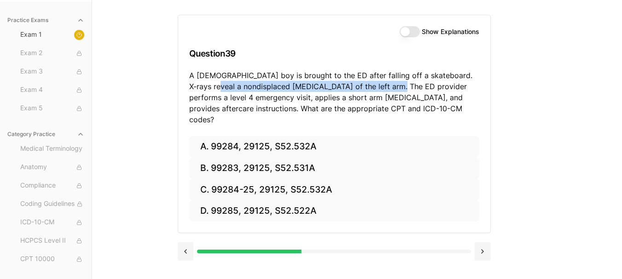
drag, startPoint x: 196, startPoint y: 87, endPoint x: 365, endPoint y: 88, distance: 169.9
click at [365, 88] on p "A 10-year-old boy is brought to the ED after falling off a skateboard. X-rays r…" at bounding box center [334, 97] width 290 height 55
copy p "nondisplaced distal radius fracture of the left arm"
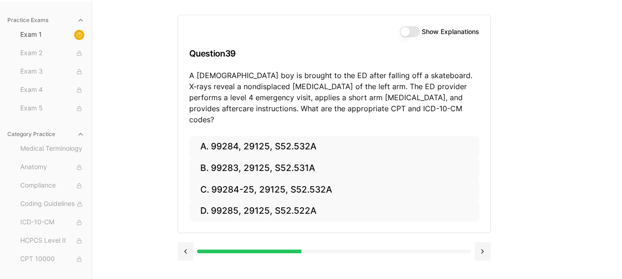
click at [333, 79] on p "A 10-year-old boy is brought to the ED after falling off a skateboard. X-rays r…" at bounding box center [334, 97] width 290 height 55
click at [415, 34] on button "Show Explanations" at bounding box center [410, 31] width 20 height 11
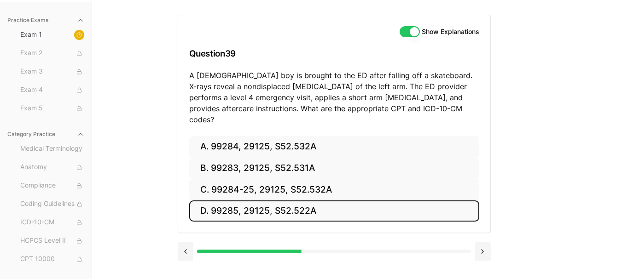
click at [302, 201] on button "D. 99285, 29125, S52.522A" at bounding box center [334, 212] width 290 height 22
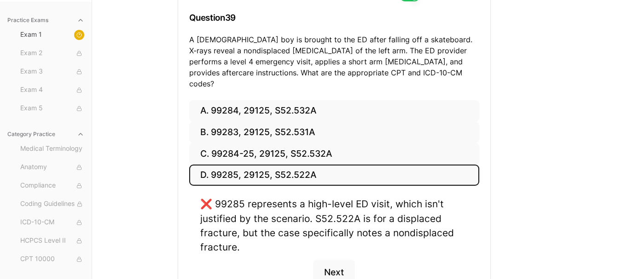
scroll to position [131, 0]
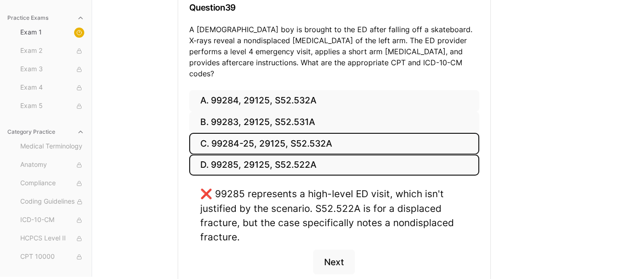
click at [319, 133] on button "C. 99284-25, 29125, S52.532A" at bounding box center [334, 144] width 290 height 22
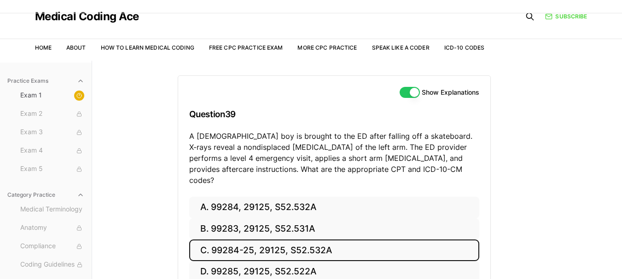
scroll to position [92, 0]
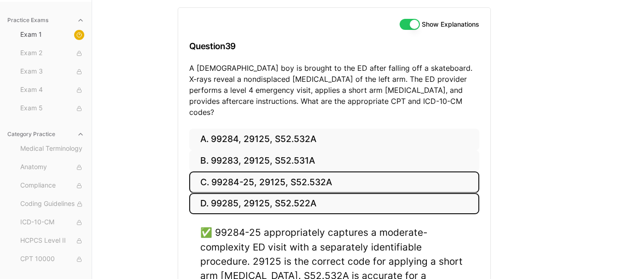
click at [332, 193] on button "D. 99285, 29125, S52.522A" at bounding box center [334, 204] width 290 height 22
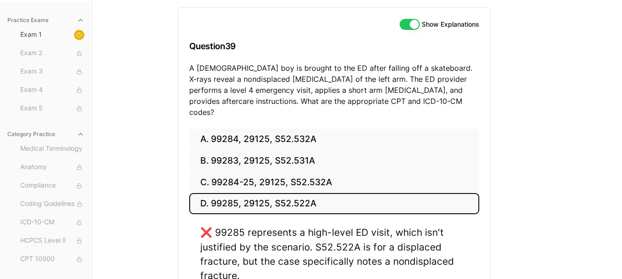
click at [410, 23] on button "Show Explanations" at bounding box center [410, 24] width 20 height 11
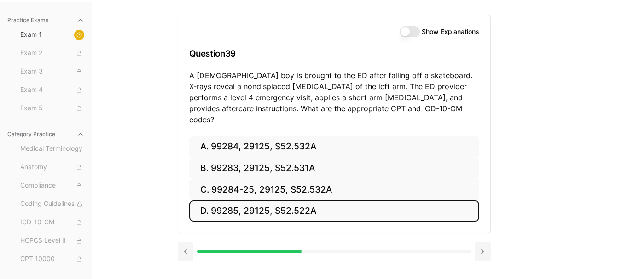
scroll to position [85, 0]
click at [328, 201] on button "D. 99285, 29125, S52.522A" at bounding box center [334, 212] width 290 height 22
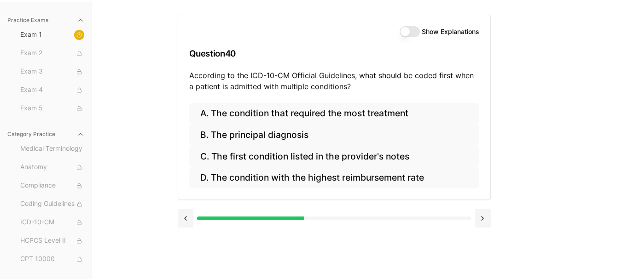
click at [411, 36] on button "Show Explanations" at bounding box center [410, 31] width 20 height 11
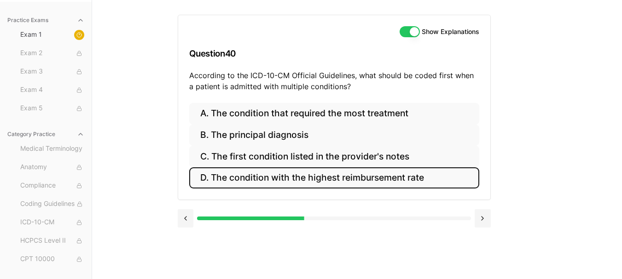
click at [305, 175] on button "D. The condition with the highest reimbursement rate" at bounding box center [334, 179] width 290 height 22
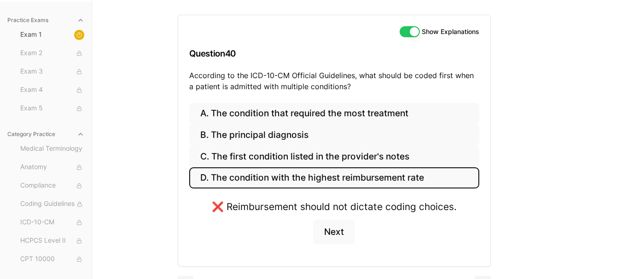
click at [407, 33] on button "Show Explanations" at bounding box center [410, 31] width 20 height 11
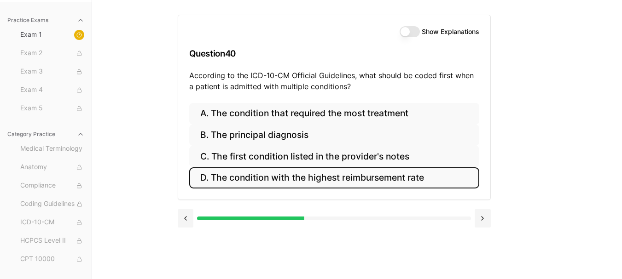
click at [410, 33] on button "Show Explanations" at bounding box center [410, 31] width 20 height 11
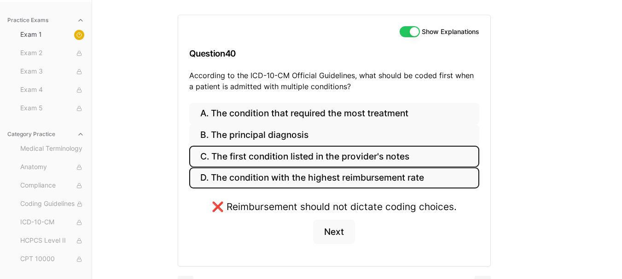
click at [317, 156] on button "C. The first condition listed in the provider's notes" at bounding box center [334, 157] width 290 height 22
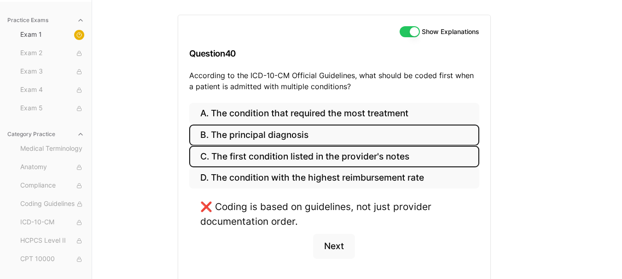
click at [319, 130] on button "B. The principal diagnosis" at bounding box center [334, 136] width 290 height 22
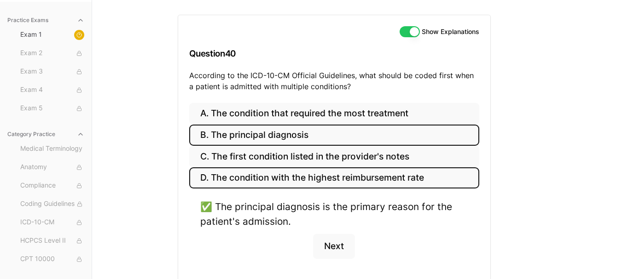
drag, startPoint x: 328, startPoint y: 173, endPoint x: 321, endPoint y: 174, distance: 7.0
click at [328, 174] on button "D. The condition with the highest reimbursement rate" at bounding box center [334, 179] width 290 height 22
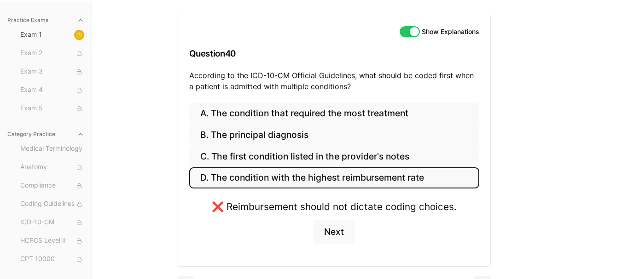
click at [401, 30] on button "Show Explanations" at bounding box center [410, 31] width 20 height 11
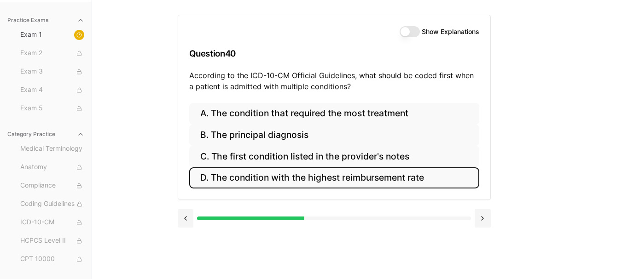
click at [332, 177] on button "D. The condition with the highest reimbursement rate" at bounding box center [334, 179] width 290 height 22
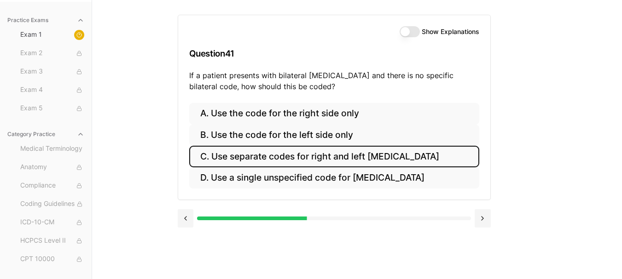
click at [353, 159] on button "C. Use separate codes for right and left otitis media" at bounding box center [334, 157] width 290 height 22
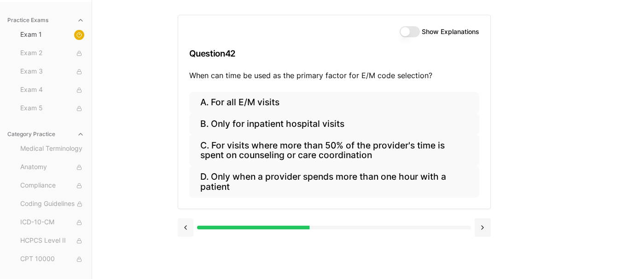
click at [184, 225] on button at bounding box center [186, 228] width 16 height 18
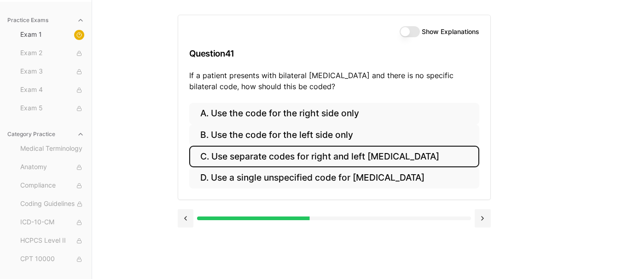
click at [417, 33] on button "Show Explanations" at bounding box center [410, 31] width 20 height 11
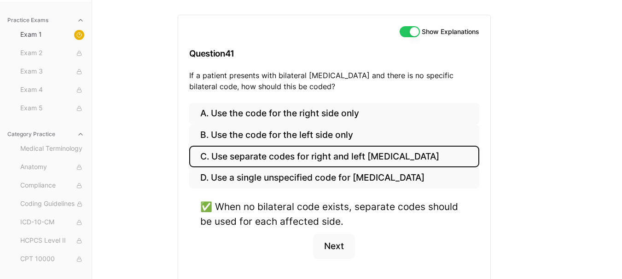
click at [408, 35] on button "Show Explanations" at bounding box center [410, 31] width 20 height 11
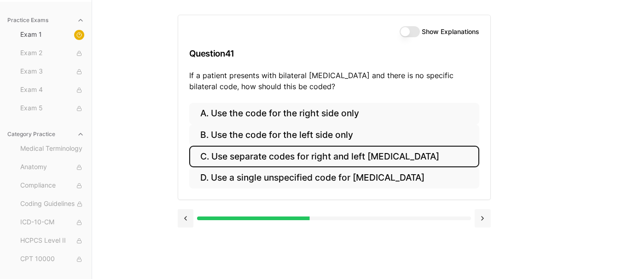
click at [481, 216] on button at bounding box center [483, 218] width 16 height 18
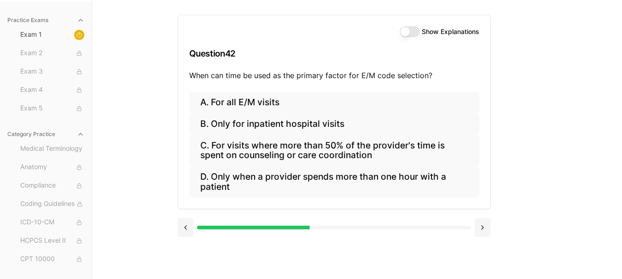
click at [214, 75] on p "When can time be used as the primary factor for E/M code selection?" at bounding box center [334, 75] width 290 height 11
click at [293, 76] on p "When can time be used as the primary factor for E/M code selection?" at bounding box center [334, 75] width 290 height 11
drag, startPoint x: 292, startPoint y: 75, endPoint x: 372, endPoint y: 75, distance: 80.1
click at [370, 75] on p "When can time be used as the primary factor for E/M code selection?" at bounding box center [334, 75] width 290 height 11
click at [406, 75] on p "When can time be used as the primary factor for E/M code selection?" at bounding box center [334, 75] width 290 height 11
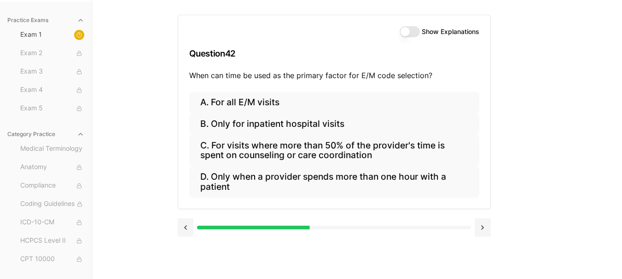
click at [411, 24] on div "Show Explanations Question 42 When can time be used as the primary factor for E…" at bounding box center [334, 53] width 312 height 77
click at [412, 32] on button "Show Explanations" at bounding box center [410, 31] width 20 height 11
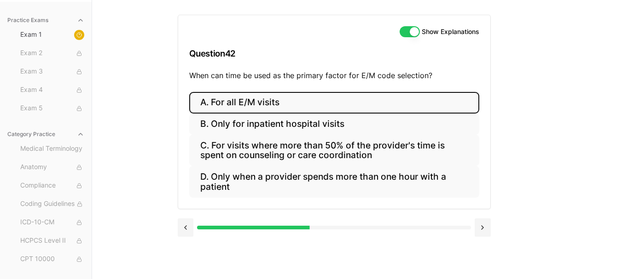
click at [263, 95] on button "A. For all E/M visits" at bounding box center [334, 103] width 290 height 22
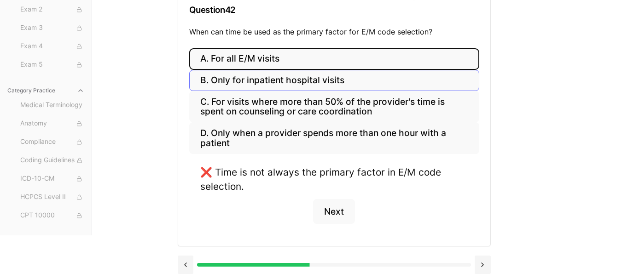
scroll to position [131, 0]
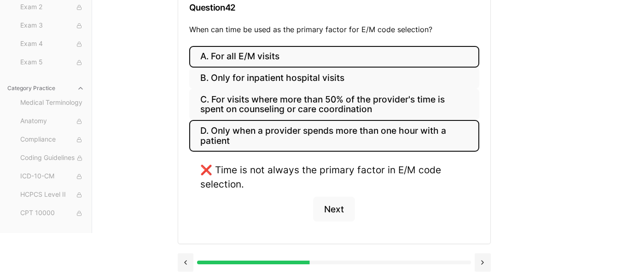
click at [313, 137] on button "D. Only when a provider spends more than one hour with a patient" at bounding box center [334, 135] width 290 height 31
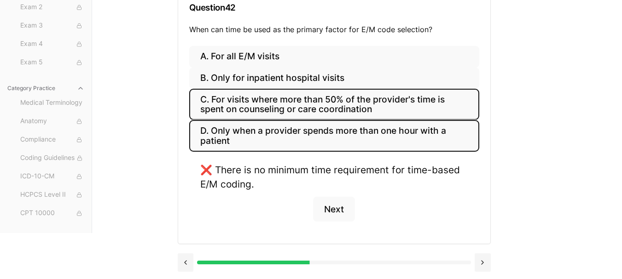
click at [304, 111] on button "C. For visits where more than 50% of the provider's time is spent on counseling…" at bounding box center [334, 104] width 290 height 31
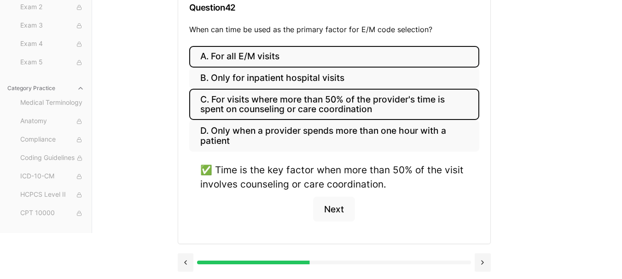
click at [303, 56] on button "A. For all E/M visits" at bounding box center [334, 57] width 290 height 22
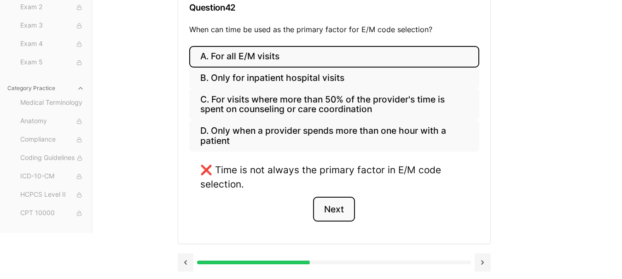
click at [332, 204] on button "Next" at bounding box center [334, 209] width 42 height 25
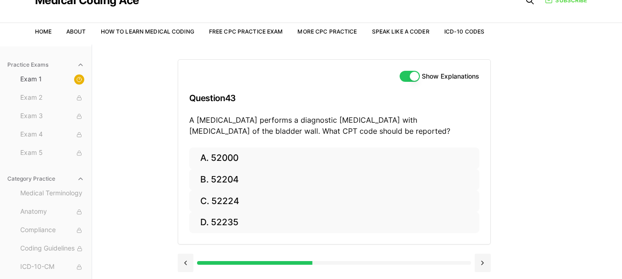
scroll to position [85, 0]
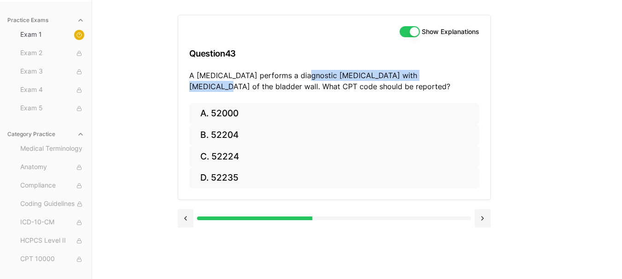
drag, startPoint x: 317, startPoint y: 77, endPoint x: 432, endPoint y: 77, distance: 114.6
click at [432, 77] on p "A urologist performs a diagnostic cystoscopy with biopsy of the bladder wall. W…" at bounding box center [334, 81] width 290 height 22
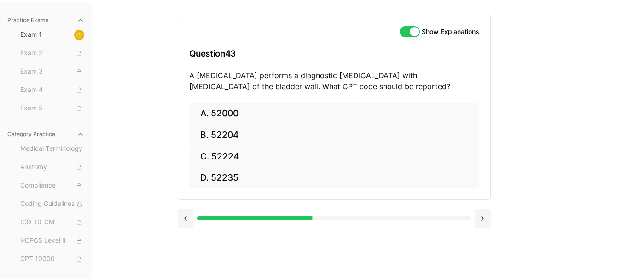
click at [436, 77] on p "A urologist performs a diagnostic cystoscopy with biopsy of the bladder wall. W…" at bounding box center [334, 81] width 290 height 22
click at [246, 74] on p "A urologist performs a diagnostic cystoscopy with biopsy of the bladder wall. W…" at bounding box center [334, 81] width 290 height 22
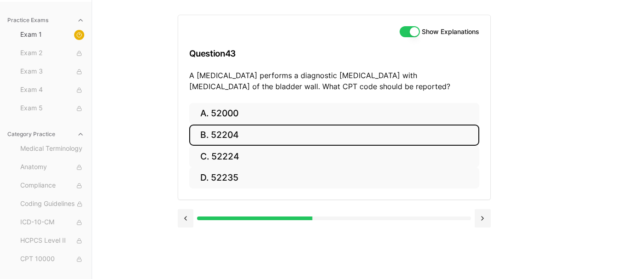
click at [302, 129] on button "B. 52204" at bounding box center [334, 136] width 290 height 22
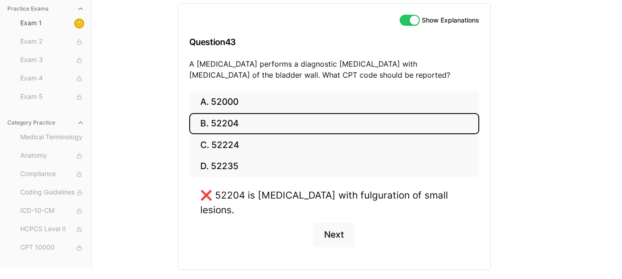
scroll to position [107, 0]
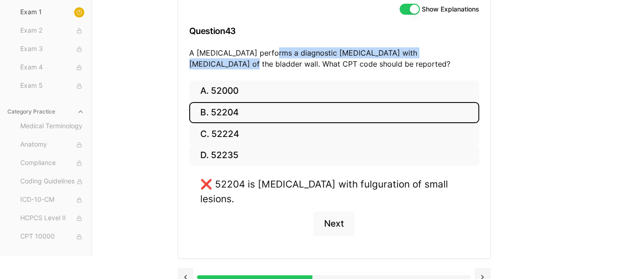
drag, startPoint x: 266, startPoint y: 54, endPoint x: 456, endPoint y: 51, distance: 189.7
click at [456, 51] on p "A urologist performs a diagnostic cystoscopy with biopsy of the bladder wall. W…" at bounding box center [334, 58] width 290 height 22
click at [370, 56] on p "A urologist performs a diagnostic cystoscopy with biopsy of the bladder wall. W…" at bounding box center [334, 58] width 290 height 22
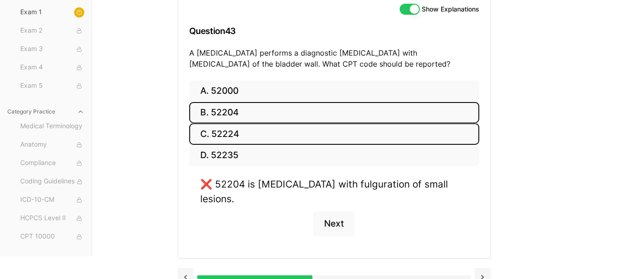
click at [293, 139] on button "C. 52224" at bounding box center [334, 134] width 290 height 22
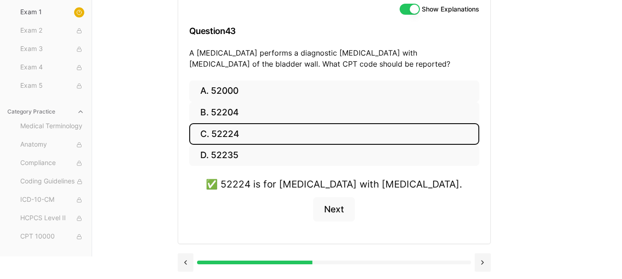
click at [404, 8] on button "Show Explanations" at bounding box center [410, 9] width 20 height 11
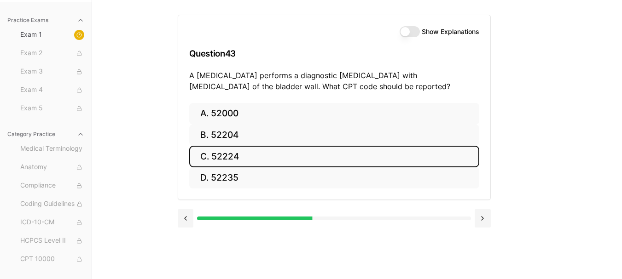
scroll to position [85, 0]
click at [416, 29] on button "Show Explanations" at bounding box center [410, 31] width 20 height 11
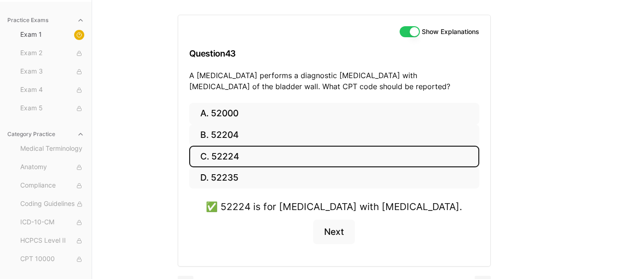
scroll to position [107, 0]
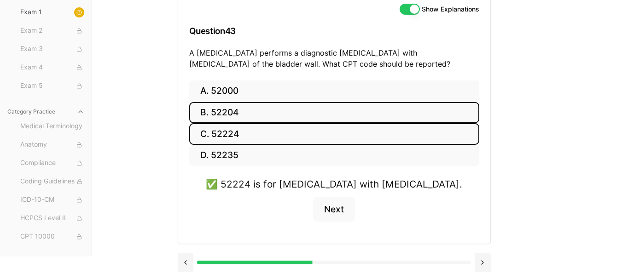
click at [272, 111] on button "B. 52204" at bounding box center [334, 113] width 290 height 22
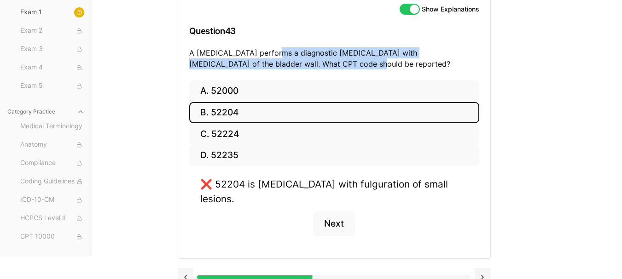
drag, startPoint x: 268, startPoint y: 50, endPoint x: 436, endPoint y: 60, distance: 168.8
click at [451, 59] on p "A urologist performs a diagnostic cystoscopy with biopsy of the bladder wall. W…" at bounding box center [334, 58] width 290 height 22
click at [411, 55] on p "A urologist performs a diagnostic cystoscopy with biopsy of the bladder wall. W…" at bounding box center [334, 58] width 290 height 22
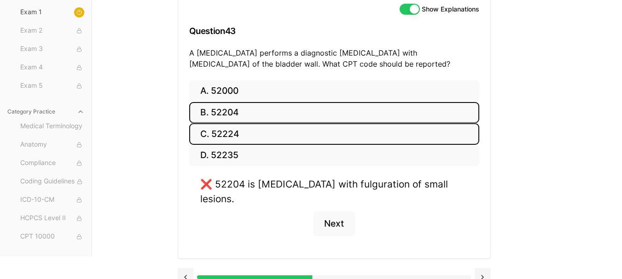
click at [306, 140] on button "C. 52224" at bounding box center [334, 134] width 290 height 22
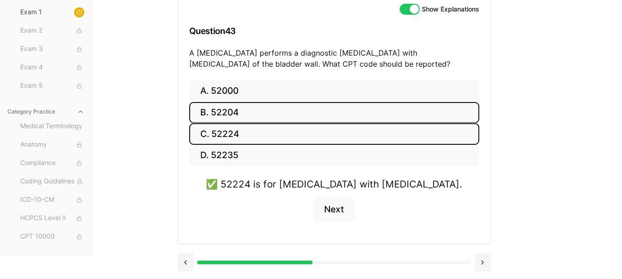
click at [270, 115] on button "B. 52204" at bounding box center [334, 113] width 290 height 22
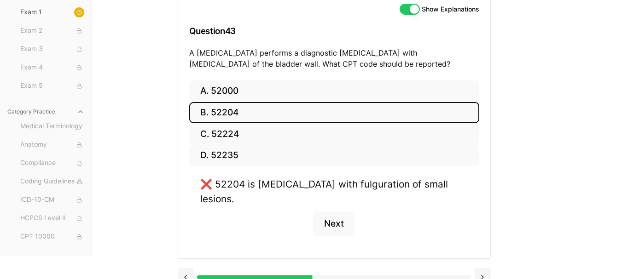
click at [404, 7] on button "Show Explanations" at bounding box center [410, 9] width 20 height 11
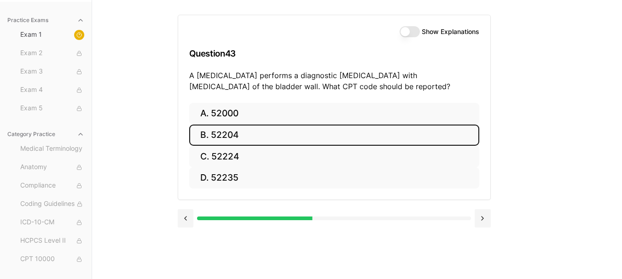
scroll to position [85, 0]
click at [481, 213] on button at bounding box center [483, 218] width 16 height 18
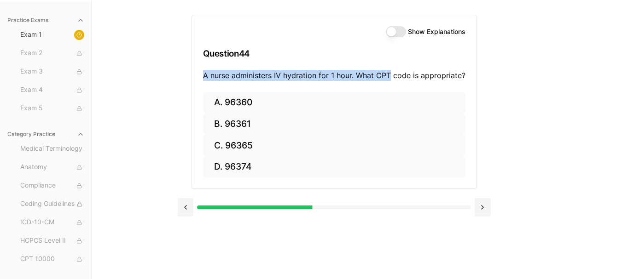
drag, startPoint x: 203, startPoint y: 74, endPoint x: 389, endPoint y: 82, distance: 186.1
click at [389, 82] on div "Show Explanations Question 44 A nurse administers IV hydration for 1 hour. What…" at bounding box center [334, 53] width 284 height 77
click at [232, 79] on p "A nurse administers IV hydration for 1 hour. What CPT code is appropriate?" at bounding box center [334, 75] width 262 height 11
drag, startPoint x: 206, startPoint y: 77, endPoint x: 345, endPoint y: 76, distance: 139.0
click at [335, 75] on p "A nurse administers IV hydration for 1 hour. What CPT code is appropriate?" at bounding box center [334, 75] width 262 height 11
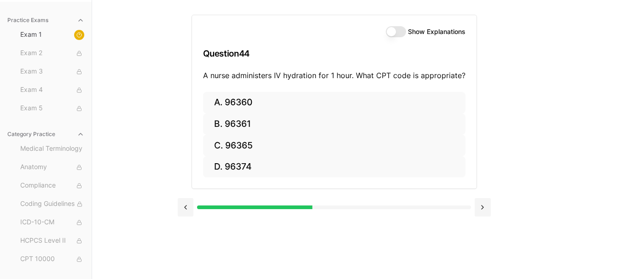
click at [348, 76] on p "A nurse administers IV hydration for 1 hour. What CPT code is appropriate?" at bounding box center [334, 75] width 262 height 11
click at [394, 34] on button "Show Explanations" at bounding box center [396, 31] width 20 height 11
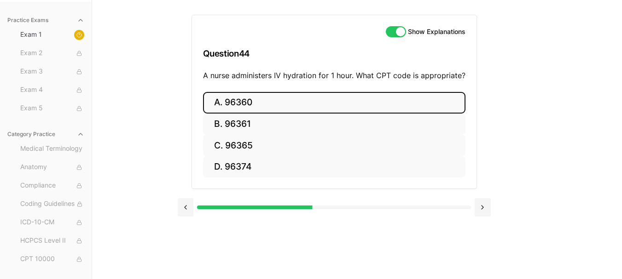
click at [316, 97] on button "A. 96360" at bounding box center [334, 103] width 262 height 22
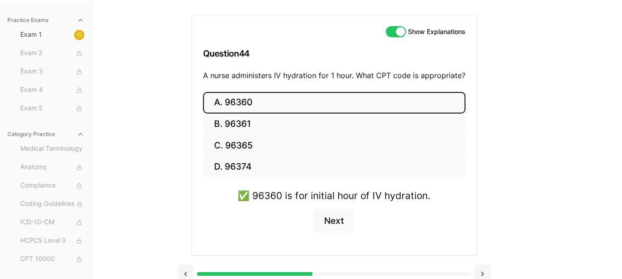
click at [392, 29] on button "Show Explanations" at bounding box center [396, 31] width 20 height 11
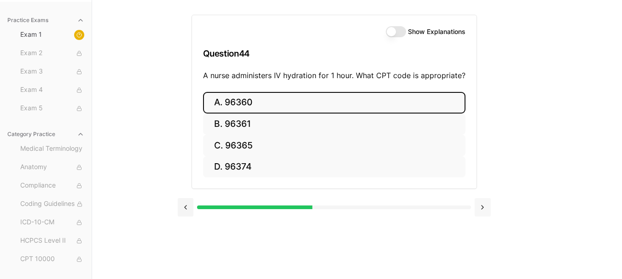
click at [478, 206] on button at bounding box center [483, 207] width 16 height 18
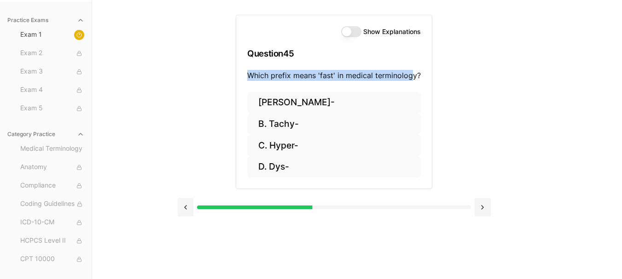
drag, startPoint x: 250, startPoint y: 76, endPoint x: 410, endPoint y: 78, distance: 159.3
click at [410, 78] on p "Which prefix means 'fast' in medical terminology?" at bounding box center [334, 75] width 174 height 11
click at [341, 69] on div "Show Explanations Question 45 Which prefix means 'fast' in medical terminology?" at bounding box center [334, 53] width 196 height 77
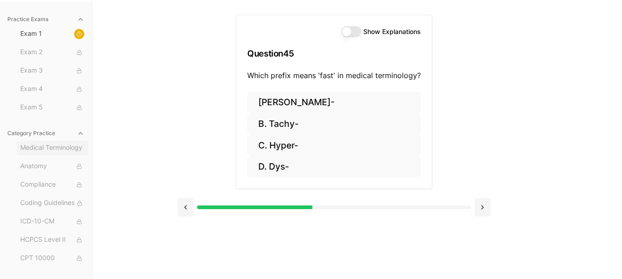
scroll to position [0, 0]
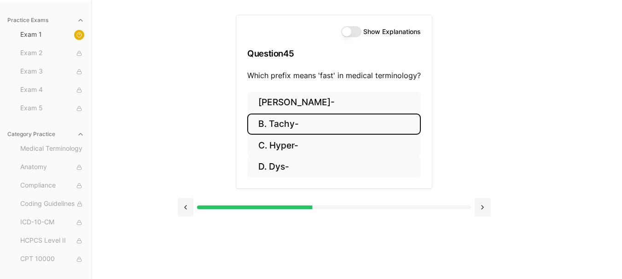
click at [341, 122] on button "B. Tachy-" at bounding box center [334, 125] width 174 height 22
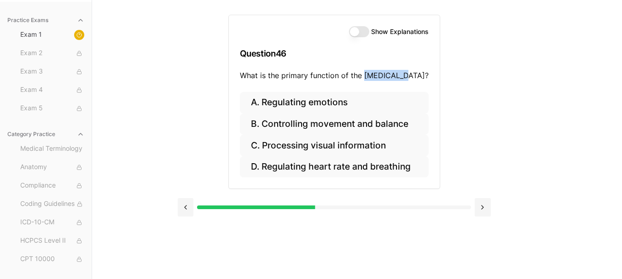
drag, startPoint x: 366, startPoint y: 76, endPoint x: 372, endPoint y: 75, distance: 6.3
click at [400, 75] on p "What is the primary function of the cerebellum?" at bounding box center [334, 75] width 189 height 11
click at [342, 73] on p "What is the primary function of the cerebellum?" at bounding box center [334, 75] width 189 height 11
drag, startPoint x: 312, startPoint y: 76, endPoint x: 402, endPoint y: 74, distance: 90.2
click at [402, 74] on p "What is the primary function of the cerebellum?" at bounding box center [334, 75] width 189 height 11
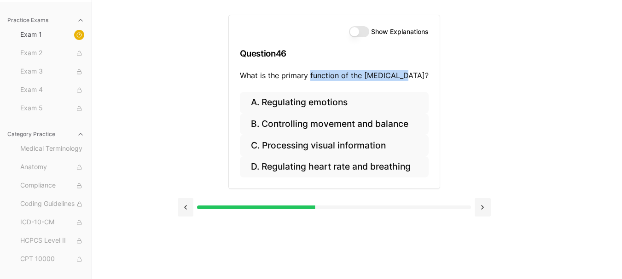
copy p "function of the cerebellum"
click at [281, 74] on p "What is the primary function of the cerebellum?" at bounding box center [334, 75] width 189 height 11
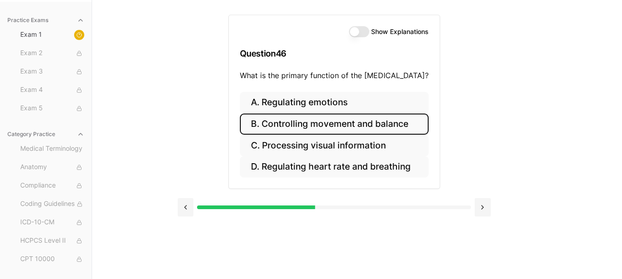
click at [329, 125] on button "B. Controlling movement and balance" at bounding box center [334, 125] width 189 height 22
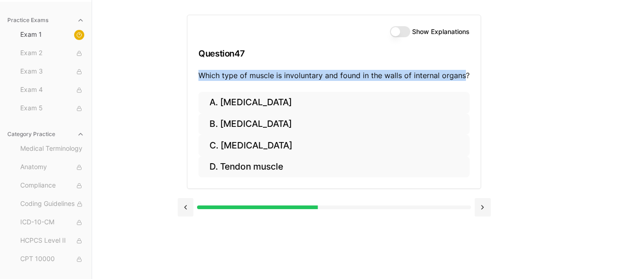
drag, startPoint x: 201, startPoint y: 75, endPoint x: 463, endPoint y: 81, distance: 262.0
click at [463, 81] on div "Show Explanations Question 47 Which type of muscle is involuntary and found in …" at bounding box center [333, 53] width 293 height 77
copy p "Which type of muscle is involuntary and found in the walls of internal organs"
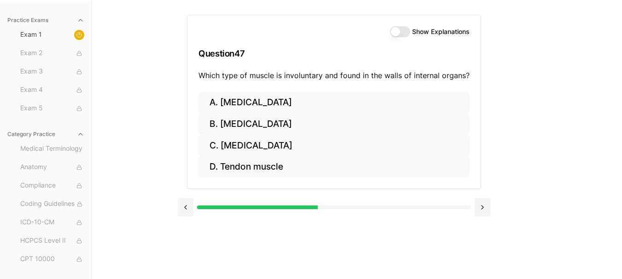
click at [284, 58] on h3 "Question 47" at bounding box center [333, 53] width 271 height 27
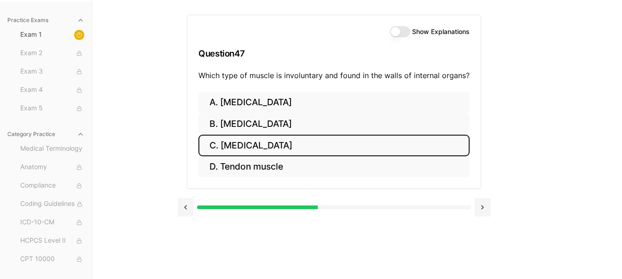
click at [274, 149] on button "C. Smooth muscle" at bounding box center [333, 146] width 271 height 22
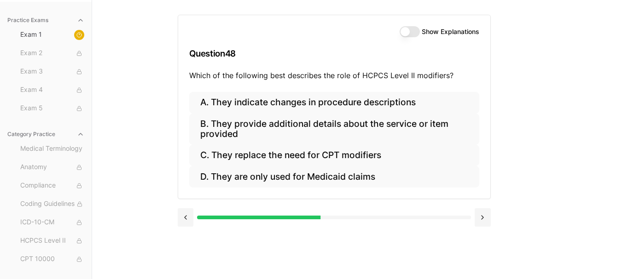
click at [407, 33] on button "Show Explanations" at bounding box center [410, 31] width 20 height 11
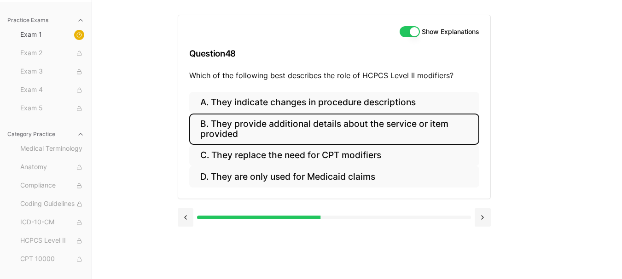
click at [308, 129] on button "B. They provide additional details about the service or item provided" at bounding box center [334, 129] width 290 height 31
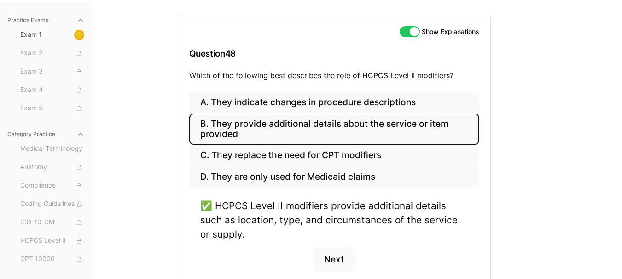
click at [408, 34] on button "Show Explanations" at bounding box center [410, 31] width 20 height 11
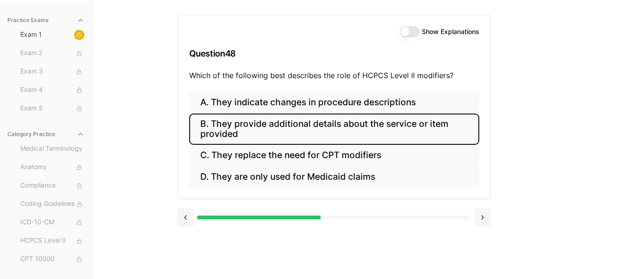
click at [376, 136] on button "B. They provide additional details about the service or item provided" at bounding box center [334, 129] width 290 height 31
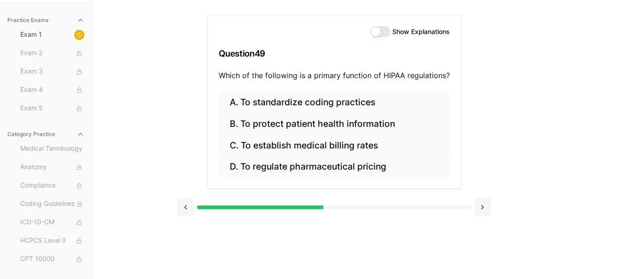
click at [377, 33] on button "Show Explanations" at bounding box center [380, 31] width 20 height 11
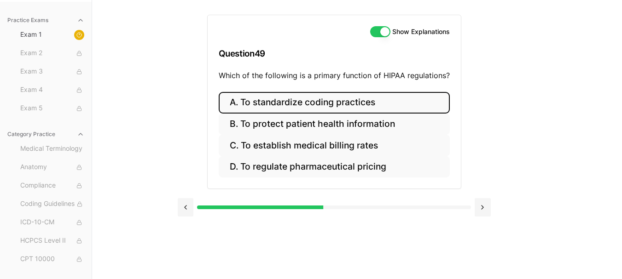
click at [340, 104] on button "A. To standardize coding practices" at bounding box center [334, 103] width 231 height 22
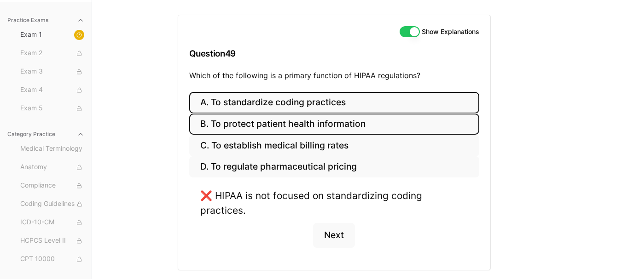
click at [345, 122] on button "B. To protect patient health information" at bounding box center [334, 125] width 290 height 22
click at [340, 105] on button "A. To standardize coding practices" at bounding box center [334, 103] width 290 height 22
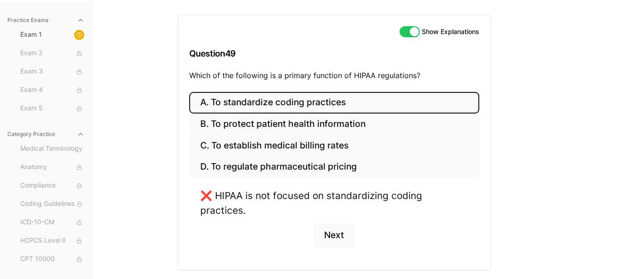
drag, startPoint x: 402, startPoint y: 27, endPoint x: 393, endPoint y: 32, distance: 10.5
click at [402, 27] on button "Show Explanations" at bounding box center [410, 31] width 20 height 11
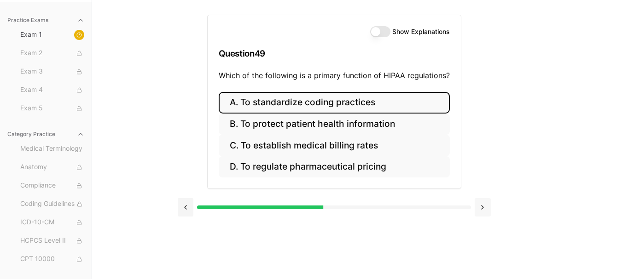
click at [478, 203] on button at bounding box center [483, 207] width 16 height 18
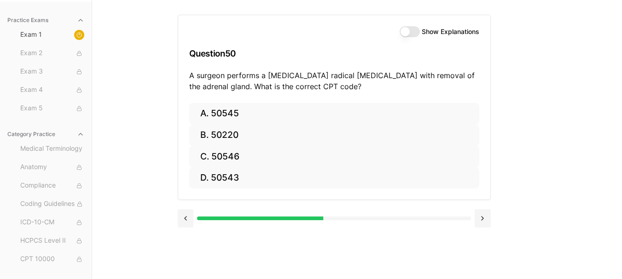
click at [327, 81] on p "A surgeon performs a laparoscopic radical nephrectomy with removal of the adren…" at bounding box center [334, 81] width 290 height 22
click at [300, 78] on p "A surgeon performs a laparoscopic radical nephrectomy with removal of the adren…" at bounding box center [334, 81] width 290 height 22
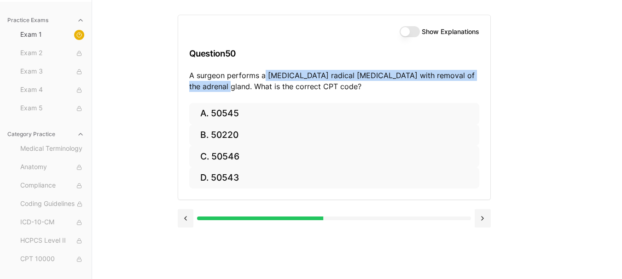
drag, startPoint x: 265, startPoint y: 75, endPoint x: 235, endPoint y: 84, distance: 31.3
click at [235, 84] on p "A surgeon performs a laparoscopic radical nephrectomy with removal of the adren…" at bounding box center [334, 81] width 290 height 22
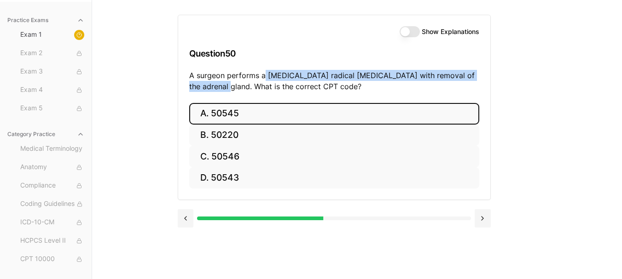
click at [269, 112] on button "A. 50545" at bounding box center [334, 114] width 290 height 22
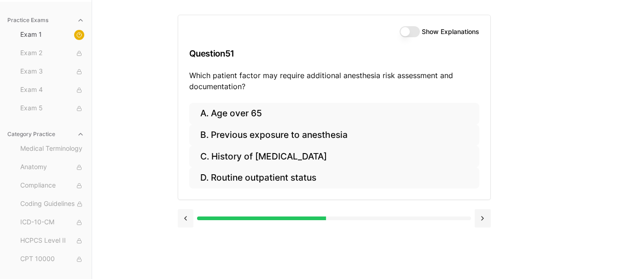
click at [186, 219] on button at bounding box center [186, 218] width 16 height 18
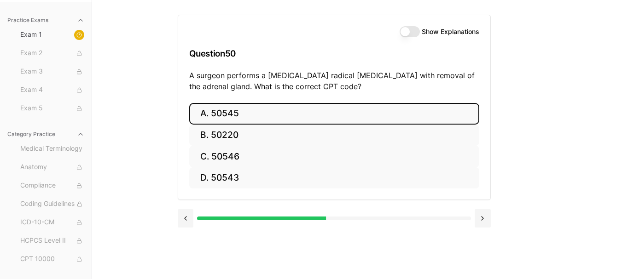
click at [412, 30] on button "Show Explanations" at bounding box center [410, 31] width 20 height 11
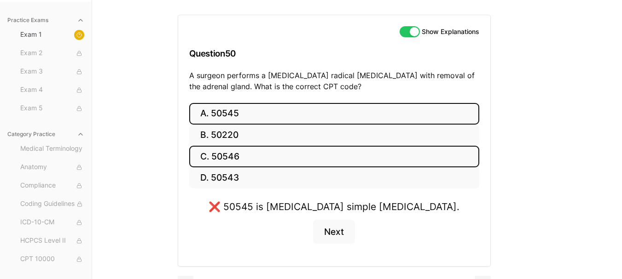
click at [290, 154] on button "C. 50546" at bounding box center [334, 157] width 290 height 22
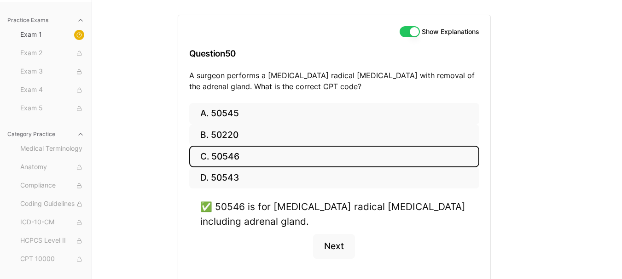
click at [404, 30] on button "Show Explanations" at bounding box center [410, 31] width 20 height 11
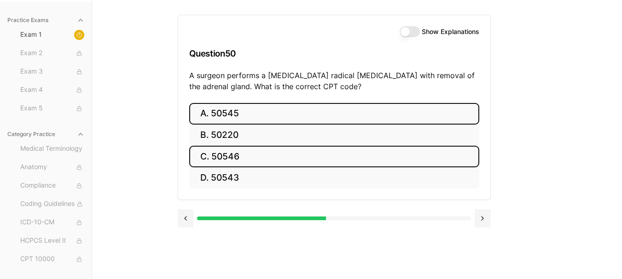
click at [293, 117] on button "A. 50545" at bounding box center [334, 114] width 290 height 22
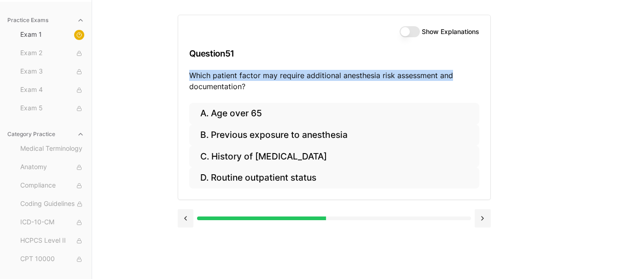
drag, startPoint x: 188, startPoint y: 74, endPoint x: 456, endPoint y: 80, distance: 268.0
click at [456, 80] on div "Show Explanations Question 51 Which patient factor may require additional anest…" at bounding box center [334, 59] width 312 height 88
click at [329, 81] on p "Which patient factor may require additional anesthesia risk assessment and docu…" at bounding box center [334, 81] width 290 height 22
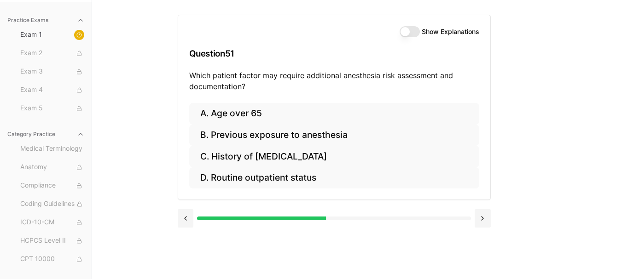
click at [410, 33] on button "Show Explanations" at bounding box center [410, 31] width 20 height 11
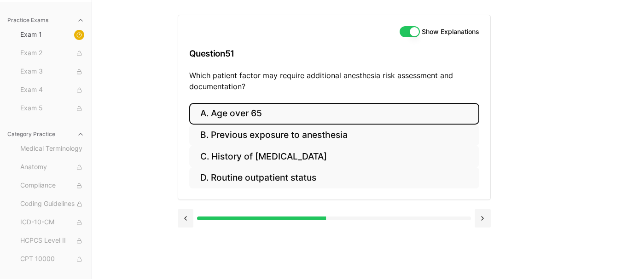
click at [268, 115] on button "A. Age over 65" at bounding box center [334, 114] width 290 height 22
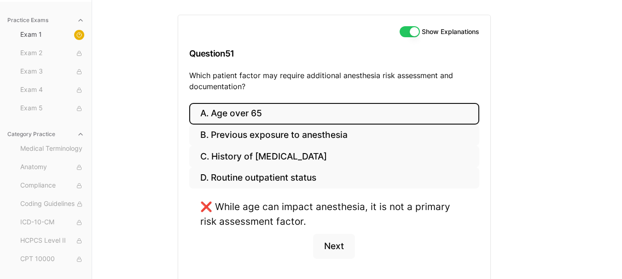
click at [405, 36] on button "Show Explanations" at bounding box center [410, 31] width 20 height 11
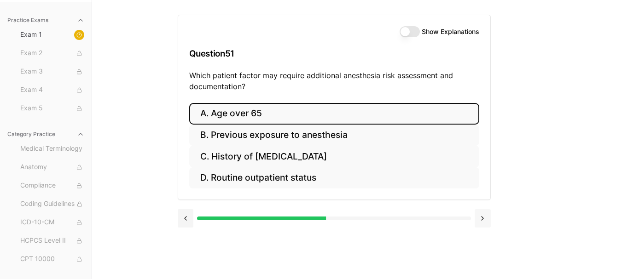
click at [481, 216] on button at bounding box center [483, 218] width 16 height 18
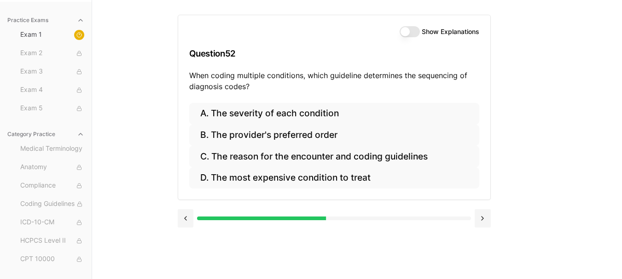
click at [418, 28] on div "Show Explanations" at bounding box center [440, 31] width 80 height 11
click at [416, 29] on button "Show Explanations" at bounding box center [410, 31] width 20 height 11
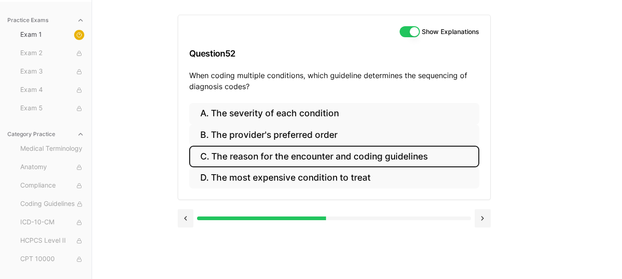
click at [380, 158] on button "C. The reason for the encounter and coding guidelines" at bounding box center [334, 157] width 290 height 22
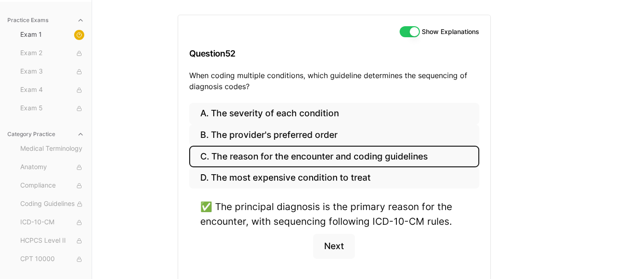
click at [405, 29] on button "Show Explanations" at bounding box center [410, 31] width 20 height 11
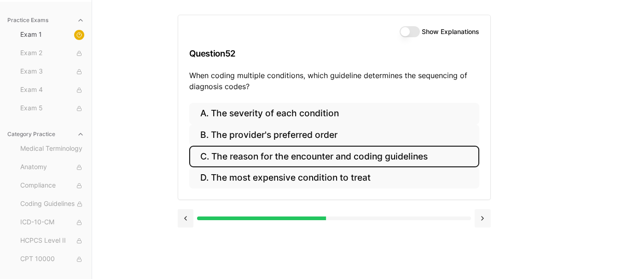
click at [478, 214] on button at bounding box center [483, 218] width 16 height 18
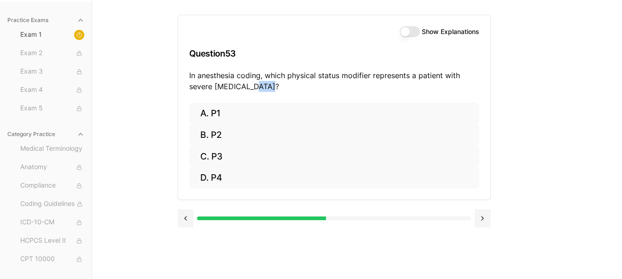
drag, startPoint x: 252, startPoint y: 88, endPoint x: 265, endPoint y: 87, distance: 13.0
click at [265, 87] on p "In anesthesia coding, which physical status modifier represents a patient with …" at bounding box center [334, 81] width 290 height 22
click at [280, 85] on p "In anesthesia coding, which physical status modifier represents a patient with …" at bounding box center [334, 81] width 290 height 22
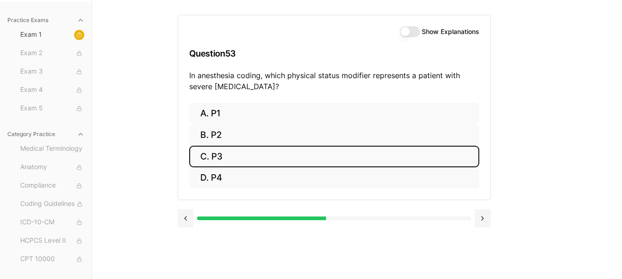
click at [254, 155] on button "C. P3" at bounding box center [334, 157] width 290 height 22
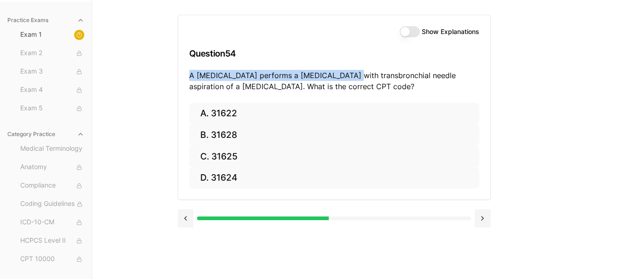
drag, startPoint x: 190, startPoint y: 74, endPoint x: 365, endPoint y: 77, distance: 175.0
click at [355, 78] on p "A pulmonologist performs a bronchoscopy with transbronchial needle aspiration o…" at bounding box center [334, 81] width 290 height 22
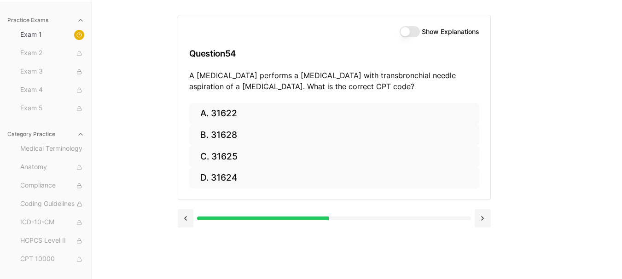
click at [366, 77] on p "A pulmonologist performs a bronchoscopy with transbronchial needle aspiration o…" at bounding box center [334, 81] width 290 height 22
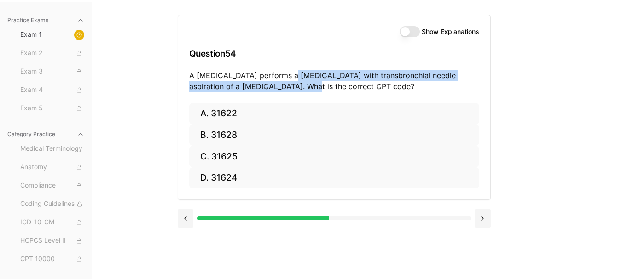
drag, startPoint x: 286, startPoint y: 74, endPoint x: 278, endPoint y: 85, distance: 13.4
click at [278, 85] on p "A pulmonologist performs a bronchoscopy with transbronchial needle aspiration o…" at bounding box center [334, 81] width 290 height 22
click at [416, 31] on button "Show Explanations" at bounding box center [410, 31] width 20 height 11
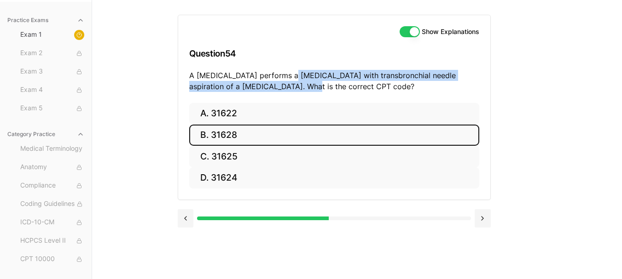
click at [334, 133] on button "B. 31628" at bounding box center [334, 136] width 290 height 22
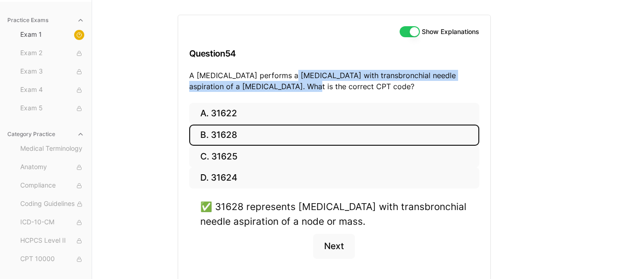
click at [408, 33] on button "Show Explanations" at bounding box center [410, 31] width 20 height 11
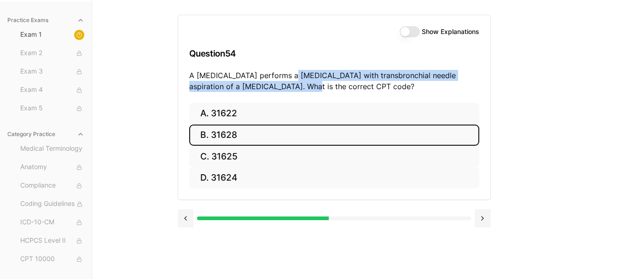
click at [316, 137] on button "B. 31628" at bounding box center [334, 136] width 290 height 22
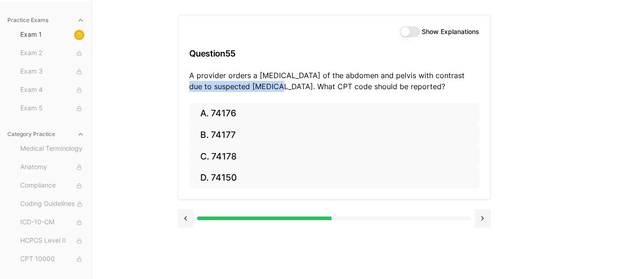
drag, startPoint x: 189, startPoint y: 87, endPoint x: 270, endPoint y: 87, distance: 81.0
click at [270, 87] on p "A provider orders a CT scan of the abdomen and pelvis with contrast due to susp…" at bounding box center [334, 81] width 290 height 22
click at [411, 31] on button "Show Explanations" at bounding box center [410, 31] width 20 height 11
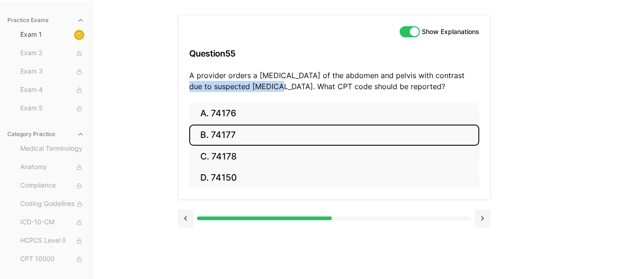
click at [254, 137] on button "B. 74177" at bounding box center [334, 136] width 290 height 22
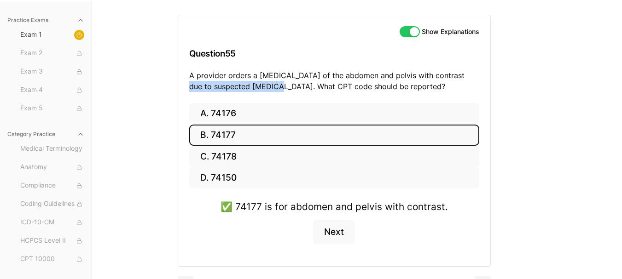
click at [402, 32] on button "Show Explanations" at bounding box center [410, 31] width 20 height 11
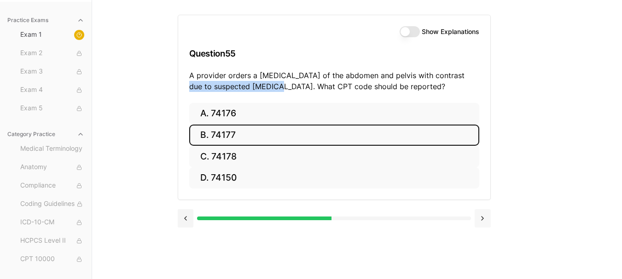
click at [487, 220] on button at bounding box center [483, 218] width 16 height 18
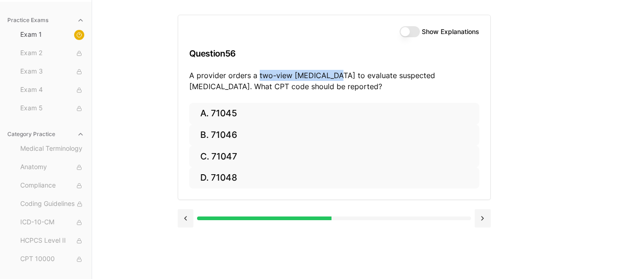
drag, startPoint x: 257, startPoint y: 76, endPoint x: 332, endPoint y: 74, distance: 74.6
click at [332, 74] on p "A provider orders a two-view chest X-ray to evaluate suspected pneumonia. What …" at bounding box center [334, 81] width 290 height 22
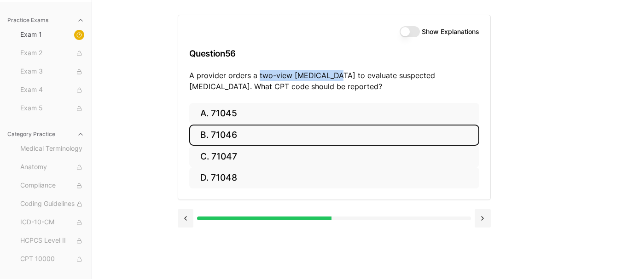
click at [272, 144] on button "B. 71046" at bounding box center [334, 136] width 290 height 22
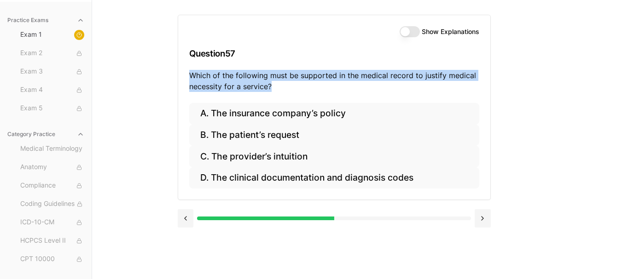
drag, startPoint x: 190, startPoint y: 75, endPoint x: 272, endPoint y: 85, distance: 83.5
click at [272, 85] on p "Which of the following must be supported in the medical record to justify medic…" at bounding box center [334, 81] width 290 height 22
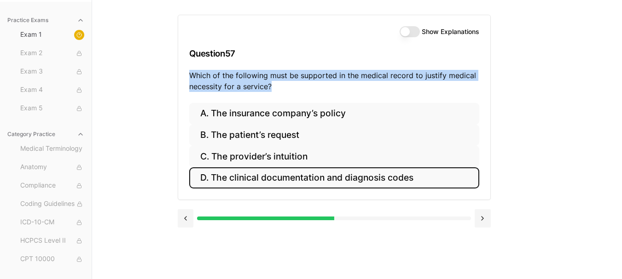
click at [324, 175] on button "D. The clinical documentation and diagnosis codes" at bounding box center [334, 179] width 290 height 22
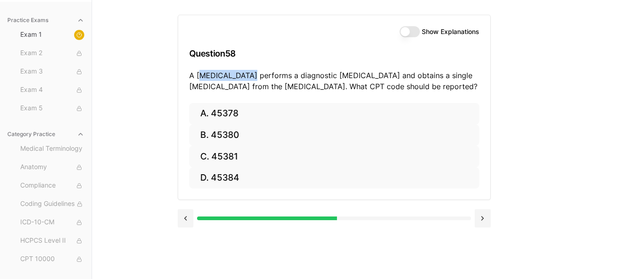
drag, startPoint x: 202, startPoint y: 74, endPoint x: 262, endPoint y: 74, distance: 60.8
click at [251, 74] on p "A gastroenterologist performs a diagnostic colonoscopy and obtains a single bio…" at bounding box center [334, 81] width 290 height 22
drag, startPoint x: 271, startPoint y: 74, endPoint x: 292, endPoint y: 78, distance: 21.1
click at [272, 74] on p "A gastroenterologist performs a diagnostic colonoscopy and obtains a single bio…" at bounding box center [334, 81] width 290 height 22
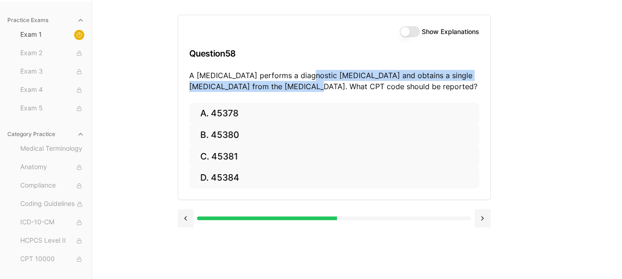
drag, startPoint x: 302, startPoint y: 75, endPoint x: 307, endPoint y: 82, distance: 8.9
click at [307, 82] on p "A gastroenterologist performs a diagnostic colonoscopy and obtains a single bio…" at bounding box center [334, 81] width 290 height 22
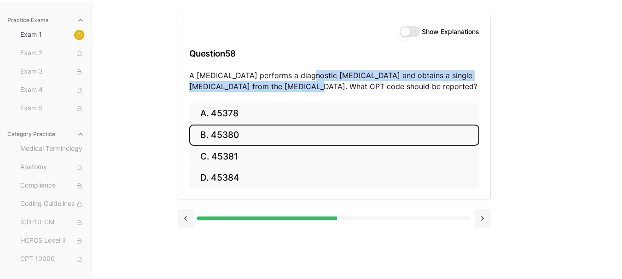
click at [244, 129] on button "B. 45380" at bounding box center [334, 136] width 290 height 22
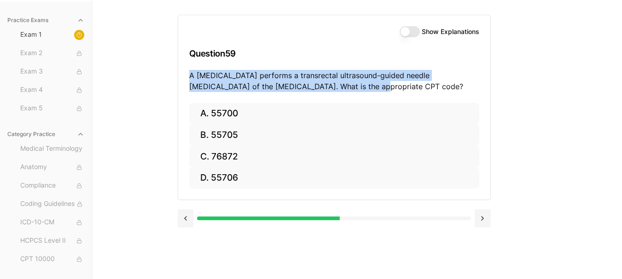
drag, startPoint x: 189, startPoint y: 75, endPoint x: 457, endPoint y: 87, distance: 268.6
click at [457, 87] on p "A urologist performs a transrectal ultrasound-guided needle biopsy of the prost…" at bounding box center [334, 81] width 290 height 22
click at [351, 86] on p "A urologist performs a transrectal ultrasound-guided needle biopsy of the prost…" at bounding box center [334, 81] width 290 height 22
drag, startPoint x: 200, startPoint y: 75, endPoint x: 264, endPoint y: 91, distance: 66.4
click at [263, 91] on p "A urologist performs a transrectal ultrasound-guided needle biopsy of the prost…" at bounding box center [334, 81] width 290 height 22
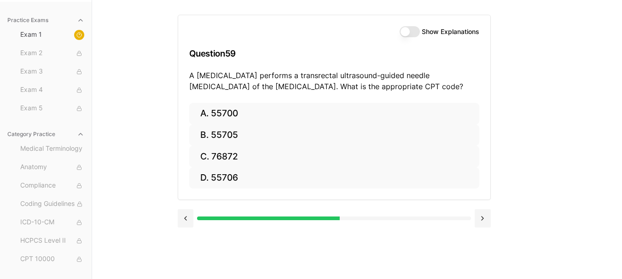
click at [272, 86] on p "A urologist performs a transrectal ultrasound-guided needle biopsy of the prost…" at bounding box center [334, 81] width 290 height 22
click at [220, 75] on p "A urologist performs a transrectal ultrasound-guided needle biopsy of the prost…" at bounding box center [334, 81] width 290 height 22
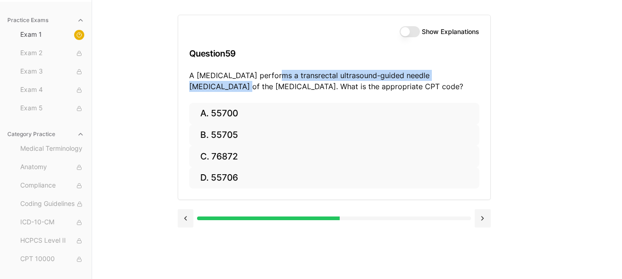
drag, startPoint x: 269, startPoint y: 75, endPoint x: 471, endPoint y: 80, distance: 201.7
click at [469, 80] on p "A urologist performs a transrectal ultrasound-guided needle biopsy of the prost…" at bounding box center [334, 81] width 290 height 22
click at [335, 75] on p "A urologist performs a transrectal ultrasound-guided needle biopsy of the prost…" at bounding box center [334, 81] width 290 height 22
drag, startPoint x: 268, startPoint y: 74, endPoint x: 483, endPoint y: 77, distance: 215.0
click at [495, 78] on div "Show Explanations Question 59 A urologist performs a transrectal ultrasound-gui…" at bounding box center [357, 139] width 359 height 279
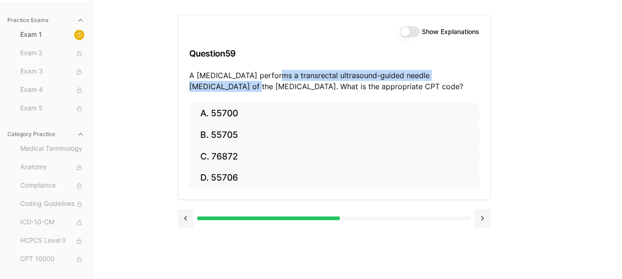
click at [413, 29] on button "Show Explanations" at bounding box center [410, 31] width 20 height 11
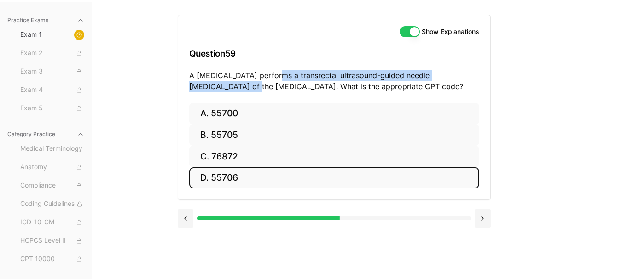
click at [254, 180] on button "D. 55706" at bounding box center [334, 179] width 290 height 22
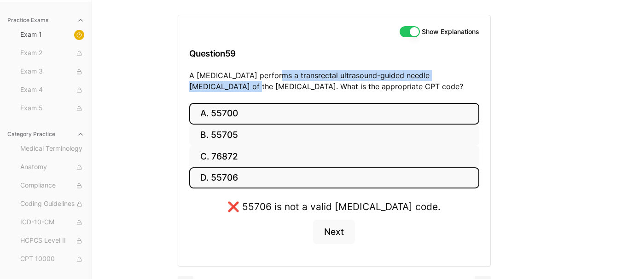
click at [263, 117] on button "A. 55700" at bounding box center [334, 114] width 290 height 22
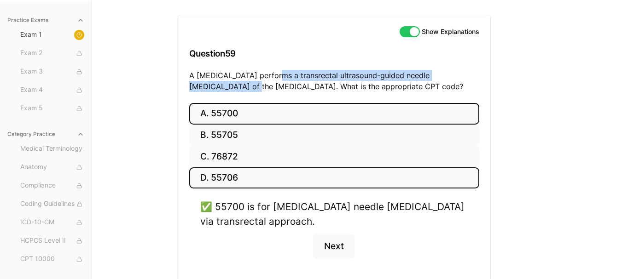
click at [251, 175] on button "D. 55706" at bounding box center [334, 179] width 290 height 22
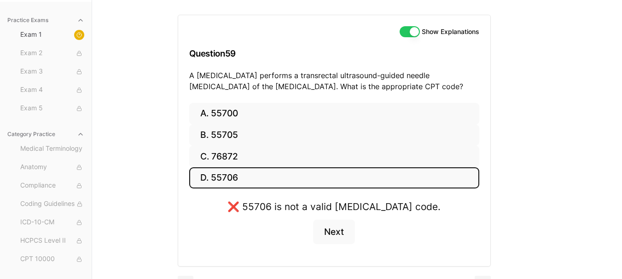
click at [230, 85] on p "A urologist performs a transrectal ultrasound-guided needle biopsy of the prost…" at bounding box center [334, 81] width 290 height 22
drag, startPoint x: 411, startPoint y: 31, endPoint x: 404, endPoint y: 35, distance: 8.7
click at [410, 31] on button "Show Explanations" at bounding box center [410, 31] width 20 height 11
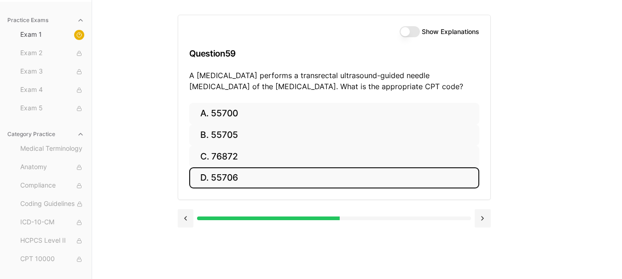
click at [322, 179] on button "D. 55706" at bounding box center [334, 179] width 290 height 22
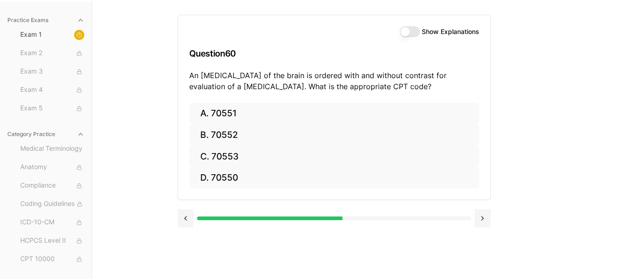
click at [292, 74] on p "An MRI of the brain is ordered with and without contrast for evaluation of a br…" at bounding box center [334, 81] width 290 height 22
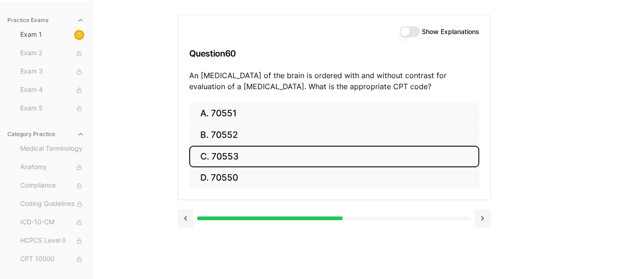
click at [261, 152] on button "C. 70553" at bounding box center [334, 157] width 290 height 22
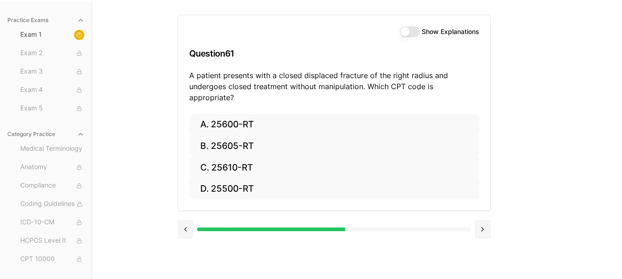
click at [267, 80] on p "A patient presents with a closed displaced fracture of the right radius and und…" at bounding box center [334, 86] width 290 height 33
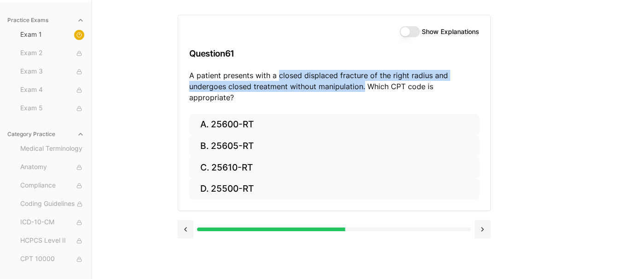
drag, startPoint x: 279, startPoint y: 75, endPoint x: 365, endPoint y: 89, distance: 86.6
click at [365, 89] on p "A patient presents with a closed displaced fracture of the right radius and und…" at bounding box center [334, 86] width 290 height 33
click at [413, 29] on button "Show Explanations" at bounding box center [410, 31] width 20 height 11
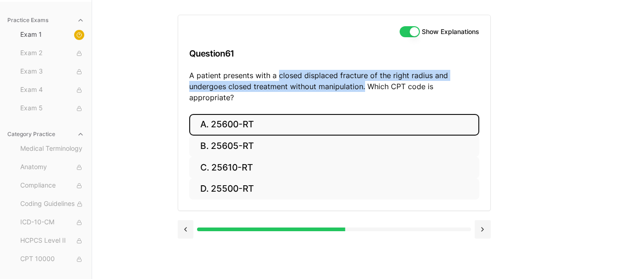
click at [314, 114] on button "A. 25600-RT" at bounding box center [334, 125] width 290 height 22
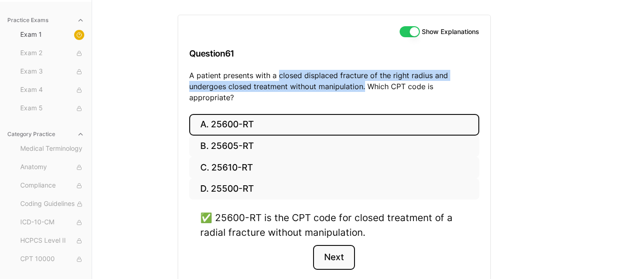
click at [338, 245] on button "Next" at bounding box center [334, 257] width 42 height 25
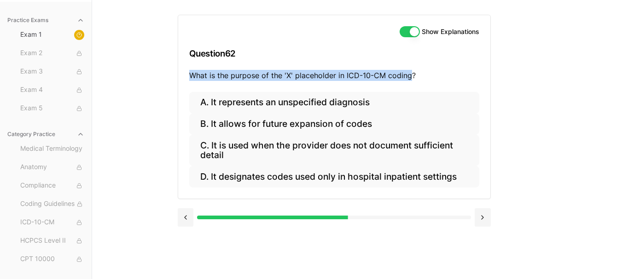
drag, startPoint x: 190, startPoint y: 74, endPoint x: 409, endPoint y: 77, distance: 219.1
click at [409, 77] on p "What is the purpose of the 'X' placeholder in ICD-10-CM coding?" at bounding box center [334, 75] width 290 height 11
copy p "What is the purpose of the 'X' placeholder in ICD-10-CM coding"
click at [274, 75] on p "What is the purpose of the 'X' placeholder in ICD-10-CM coding?" at bounding box center [334, 75] width 290 height 11
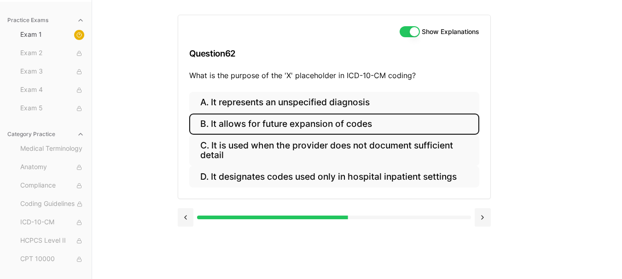
click at [304, 124] on button "B. It allows for future expansion of codes" at bounding box center [334, 125] width 290 height 22
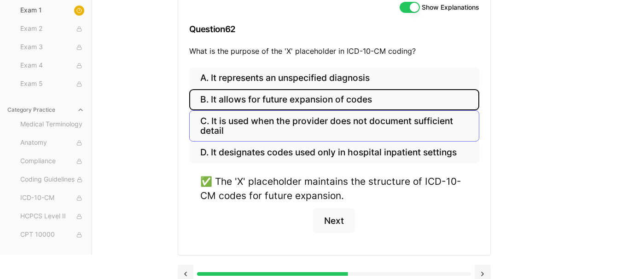
scroll to position [121, 0]
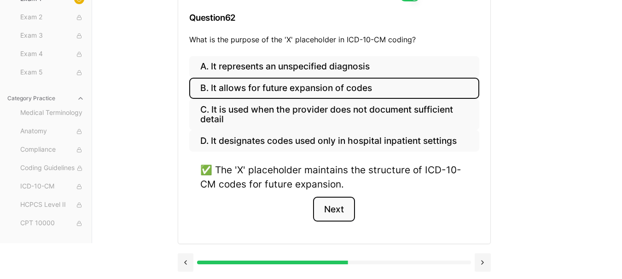
click at [336, 213] on button "Next" at bounding box center [334, 209] width 42 height 25
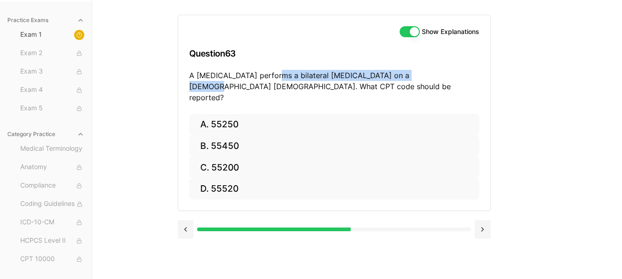
drag, startPoint x: 268, startPoint y: 75, endPoint x: 417, endPoint y: 80, distance: 148.8
click at [417, 80] on p "A urologist performs a bilateral vasectomy on a 40-year-old male. What CPT code…" at bounding box center [334, 86] width 290 height 33
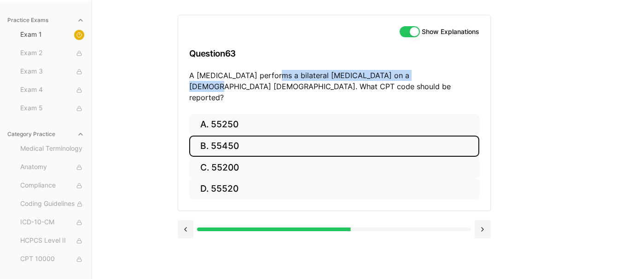
click at [270, 136] on button "B. 55450" at bounding box center [334, 147] width 290 height 22
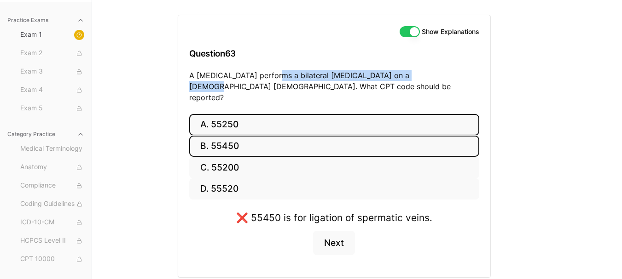
click at [278, 117] on button "A. 55250" at bounding box center [334, 125] width 290 height 22
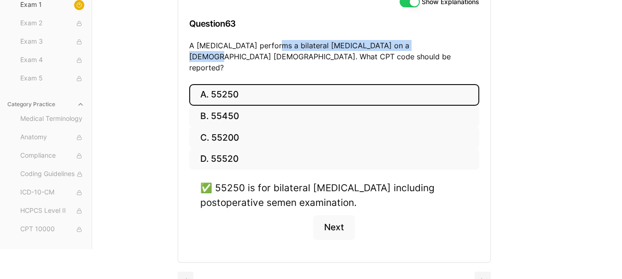
scroll to position [122, 0]
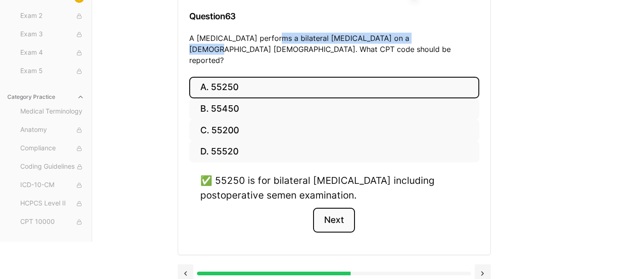
click at [332, 208] on button "Next" at bounding box center [334, 220] width 42 height 25
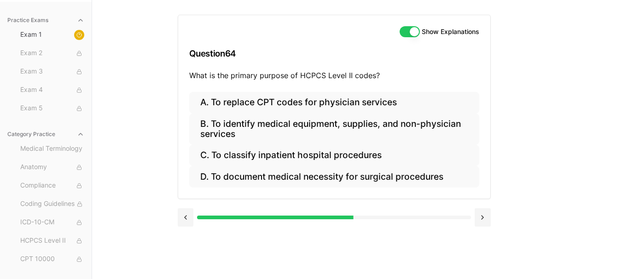
scroll to position [85, 0]
click at [199, 70] on p "What is the primary purpose of HCPCS Level II codes?" at bounding box center [334, 75] width 290 height 11
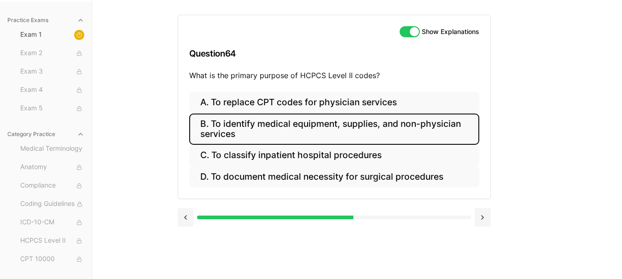
click at [304, 128] on button "B. To identify medical equipment, supplies, and non-physician services" at bounding box center [334, 129] width 290 height 31
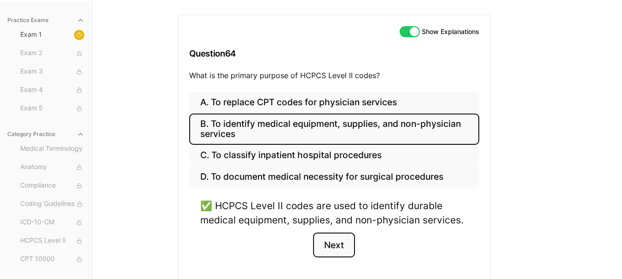
click at [323, 246] on button "Next" at bounding box center [334, 245] width 42 height 25
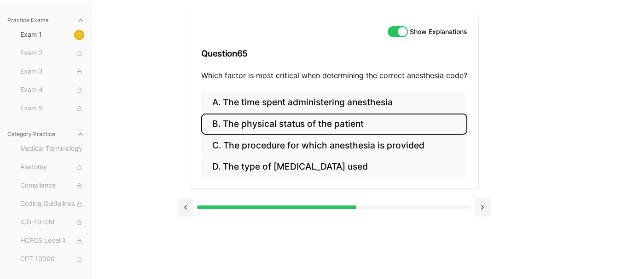
click at [289, 126] on button "B. The physical status of the patient" at bounding box center [334, 125] width 266 height 22
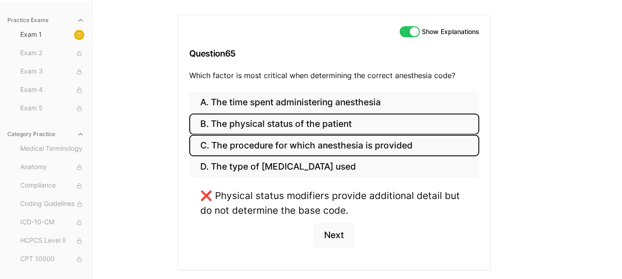
click at [342, 148] on button "C. The procedure for which anesthesia is provided" at bounding box center [334, 146] width 290 height 22
click at [333, 122] on button "B. The physical status of the patient" at bounding box center [334, 125] width 290 height 22
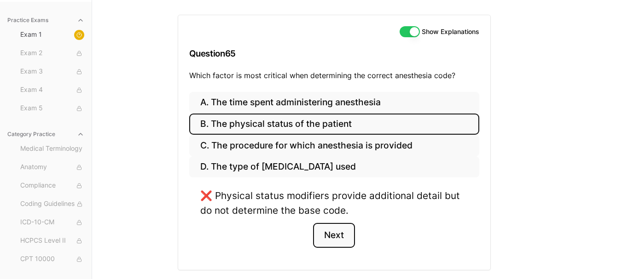
click at [337, 233] on button "Next" at bounding box center [334, 235] width 42 height 25
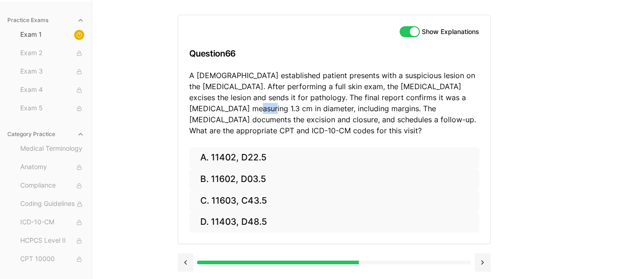
drag, startPoint x: 227, startPoint y: 108, endPoint x: 240, endPoint y: 110, distance: 13.0
click at [240, 110] on p "A 56-year-old established patient presents with a suspicious lesion on the uppe…" at bounding box center [334, 103] width 290 height 66
click at [273, 109] on p "A 56-year-old established patient presents with a suspicious lesion on the uppe…" at bounding box center [334, 103] width 290 height 66
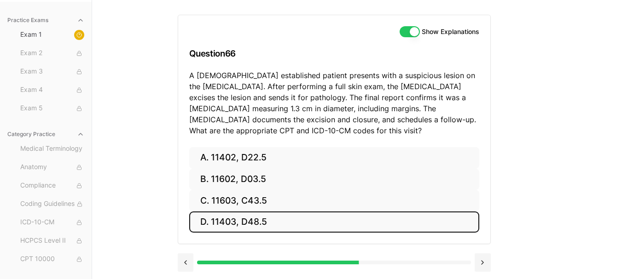
click at [275, 214] on button "D. 11403, D48.5" at bounding box center [334, 223] width 290 height 22
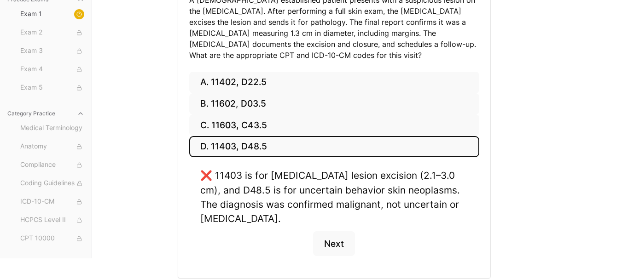
scroll to position [195, 0]
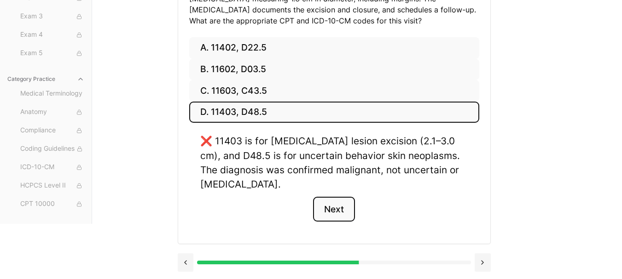
click at [331, 211] on button "Next" at bounding box center [334, 209] width 42 height 25
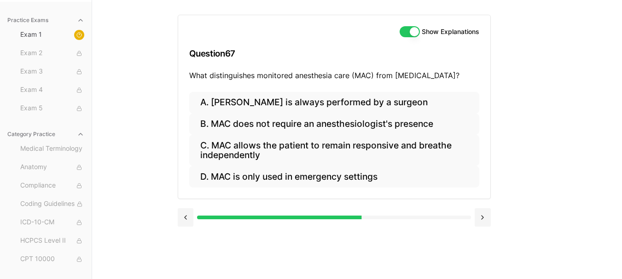
scroll to position [85, 0]
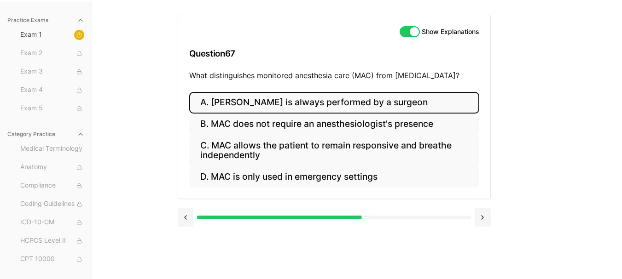
click at [327, 98] on button "A. MAC is always performed by a surgeon" at bounding box center [334, 103] width 290 height 22
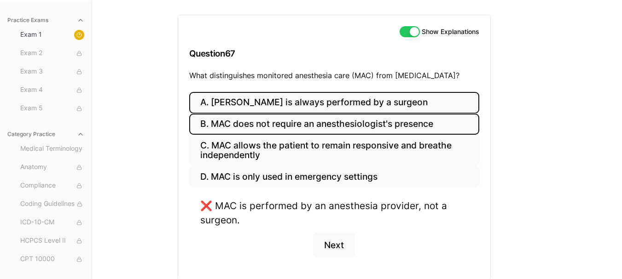
click at [294, 124] on button "B. MAC does not require an anesthesiologist's presence" at bounding box center [334, 125] width 290 height 22
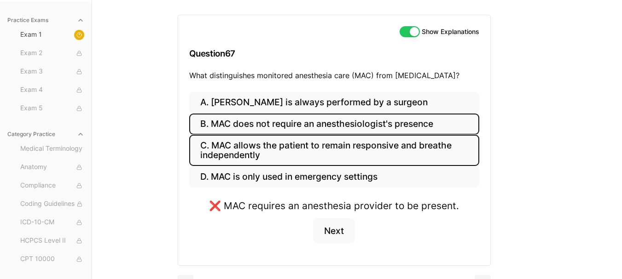
click at [286, 149] on button "C. MAC allows the patient to remain responsive and breathe independently" at bounding box center [334, 150] width 290 height 31
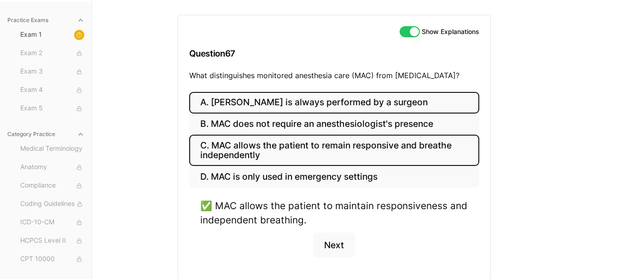
click at [275, 100] on button "A. MAC is always performed by a surgeon" at bounding box center [334, 103] width 290 height 22
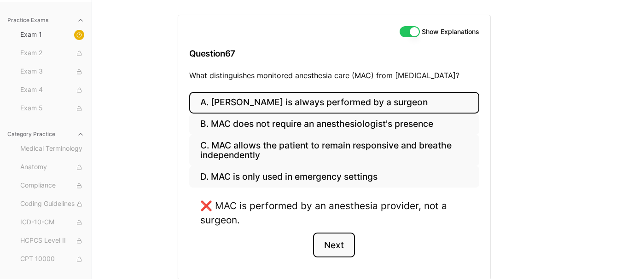
click at [331, 241] on button "Next" at bounding box center [334, 245] width 42 height 25
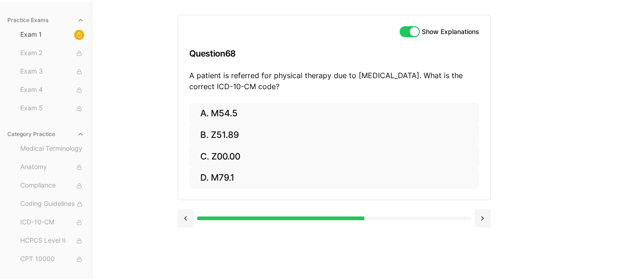
click at [404, 34] on button "Show Explanations" at bounding box center [410, 31] width 20 height 11
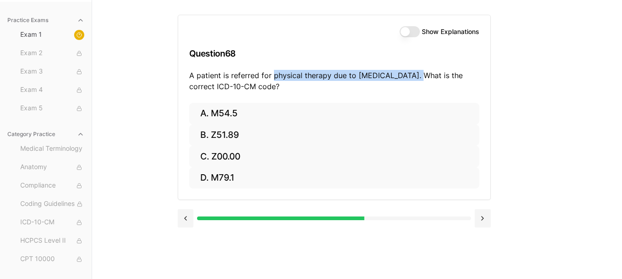
drag, startPoint x: 272, startPoint y: 75, endPoint x: 422, endPoint y: 76, distance: 150.5
click at [414, 76] on p "A patient is referred for physical therapy due to low back pain. What is the co…" at bounding box center [334, 81] width 290 height 22
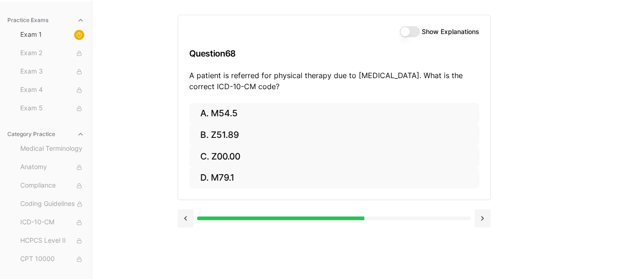
click at [430, 75] on p "A patient is referred for physical therapy due to low back pain. What is the co…" at bounding box center [334, 81] width 290 height 22
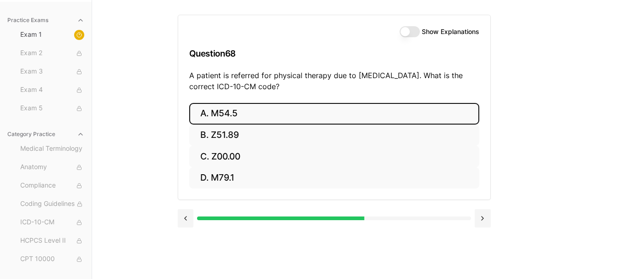
click at [235, 113] on button "A. M54.5" at bounding box center [334, 114] width 290 height 22
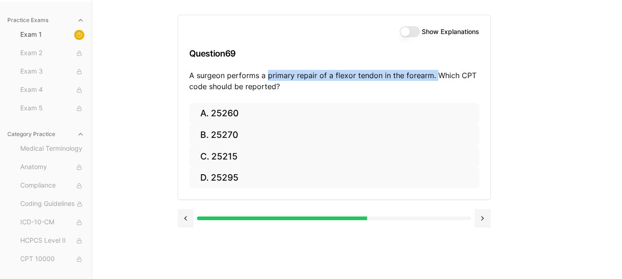
drag, startPoint x: 266, startPoint y: 76, endPoint x: 432, endPoint y: 72, distance: 166.2
click at [432, 72] on p "A surgeon performs a primary repair of a flexor tendon in the forearm. Which CP…" at bounding box center [334, 81] width 290 height 22
click at [410, 28] on button "Show Explanations" at bounding box center [410, 31] width 20 height 11
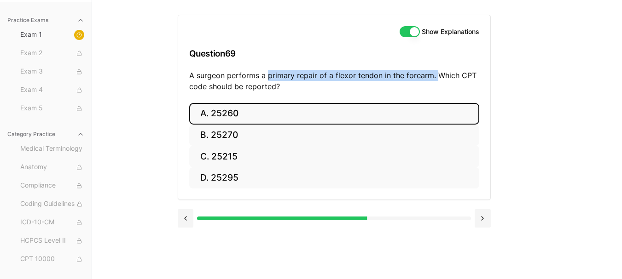
click at [277, 114] on button "A. 25260" at bounding box center [334, 114] width 290 height 22
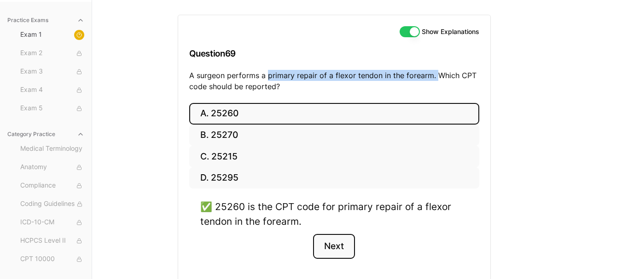
click at [334, 243] on button "Next" at bounding box center [334, 246] width 42 height 25
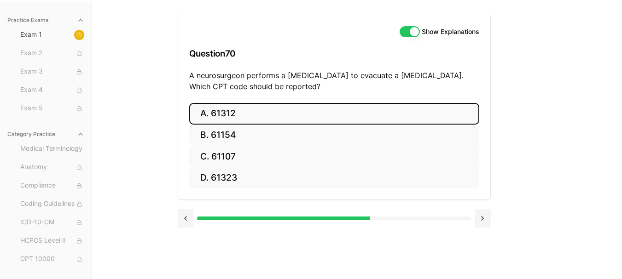
click at [289, 112] on button "A. 61312" at bounding box center [334, 114] width 290 height 22
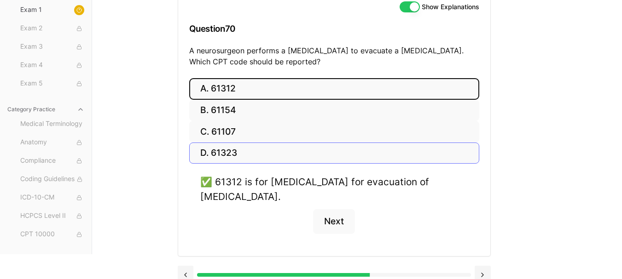
scroll to position [122, 0]
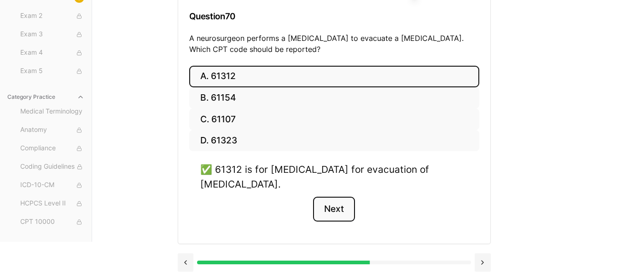
click at [335, 211] on button "Next" at bounding box center [334, 209] width 42 height 25
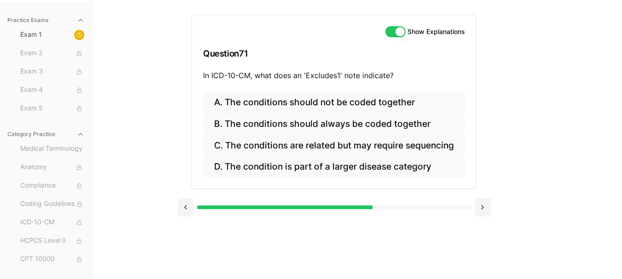
scroll to position [85, 0]
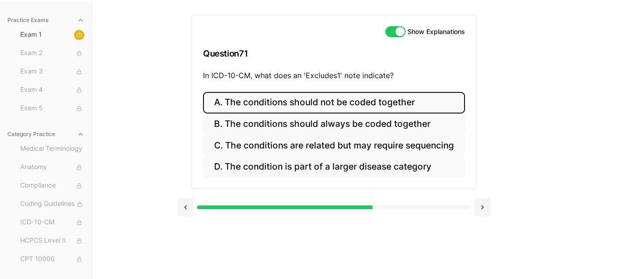
click at [319, 102] on button "A. The conditions should not be coded together" at bounding box center [334, 103] width 262 height 22
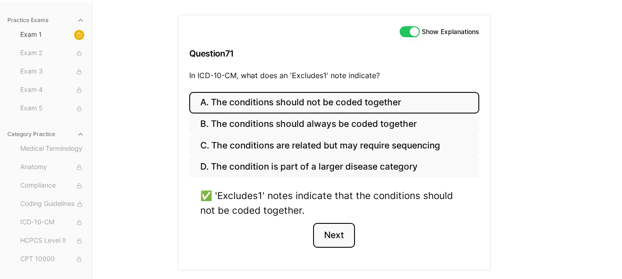
click at [334, 235] on button "Next" at bounding box center [334, 235] width 42 height 25
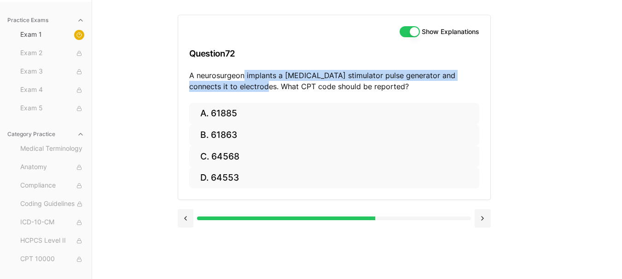
drag, startPoint x: 245, startPoint y: 74, endPoint x: 236, endPoint y: 93, distance: 21.2
click at [236, 93] on div "Show Explanations Question 72 A neurosurgeon implants a vagus nerve stimulator …" at bounding box center [334, 59] width 312 height 88
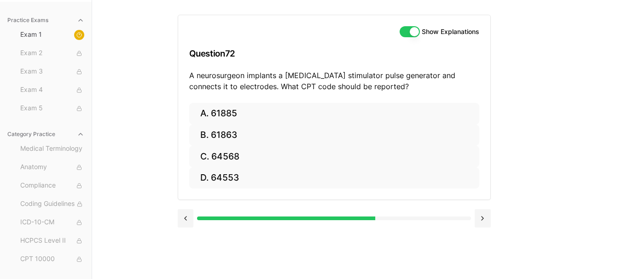
click at [257, 92] on div "Show Explanations Question 72 A neurosurgeon implants a vagus nerve stimulator …" at bounding box center [334, 59] width 312 height 88
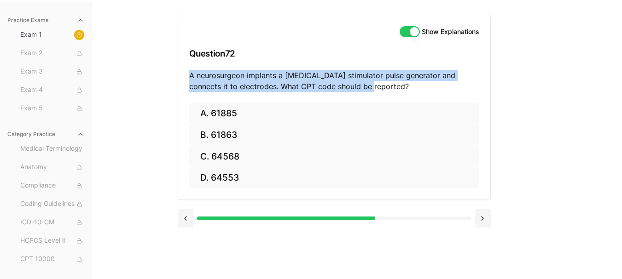
drag, startPoint x: 191, startPoint y: 77, endPoint x: 348, endPoint y: 84, distance: 157.1
click at [343, 85] on p "A neurosurgeon implants a vagus nerve stimulator pulse generator and connects i…" at bounding box center [334, 81] width 290 height 22
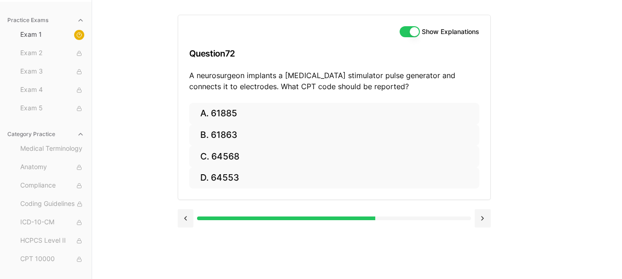
click at [354, 83] on p "A neurosurgeon implants a vagus nerve stimulator pulse generator and connects i…" at bounding box center [334, 81] width 290 height 22
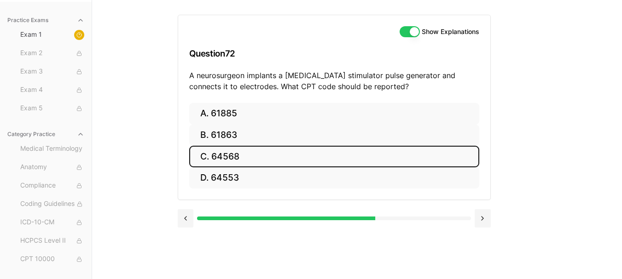
click at [273, 160] on button "C. 64568" at bounding box center [334, 157] width 290 height 22
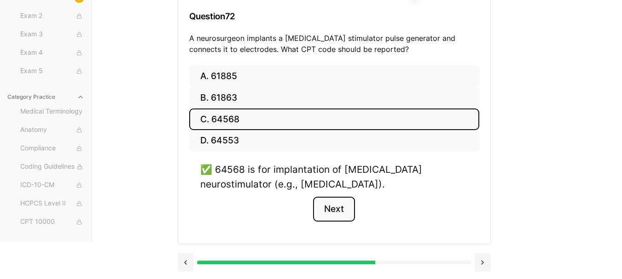
click at [328, 210] on button "Next" at bounding box center [334, 209] width 42 height 25
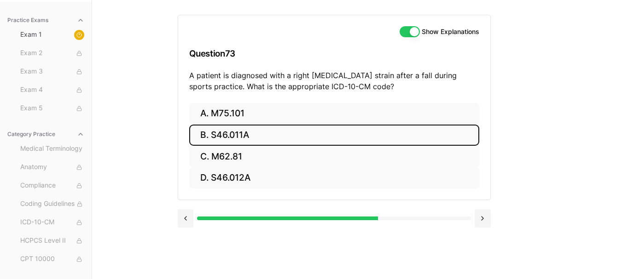
click at [276, 136] on button "B. S46.011A" at bounding box center [334, 136] width 290 height 22
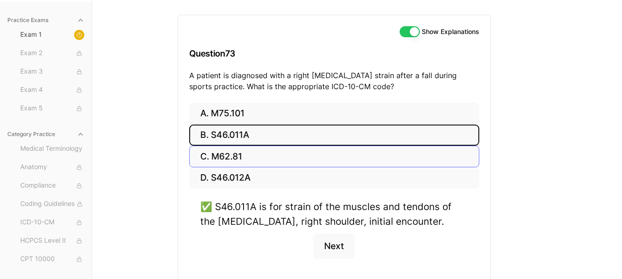
scroll to position [122, 0]
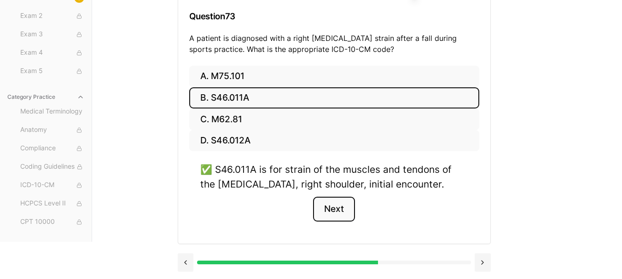
click at [332, 209] on button "Next" at bounding box center [334, 209] width 42 height 25
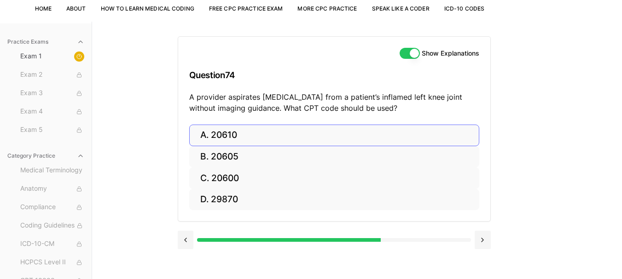
scroll to position [85, 0]
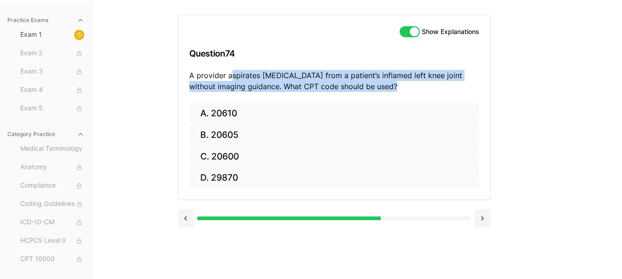
drag, startPoint x: 229, startPoint y: 75, endPoint x: 417, endPoint y: 82, distance: 188.4
click at [417, 82] on p "A provider aspirates synovial fluid from a patient’s inflamed left knee joint w…" at bounding box center [334, 81] width 290 height 22
click at [383, 77] on p "A provider aspirates synovial fluid from a patient’s inflamed left knee joint w…" at bounding box center [334, 81] width 290 height 22
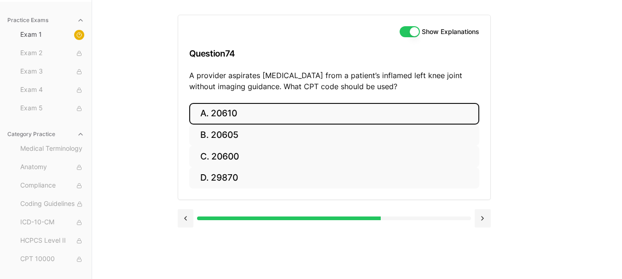
click at [310, 118] on button "A. 20610" at bounding box center [334, 114] width 290 height 22
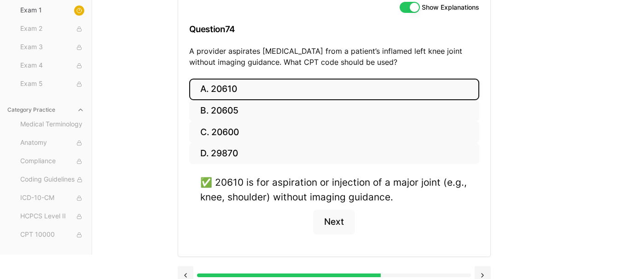
scroll to position [122, 0]
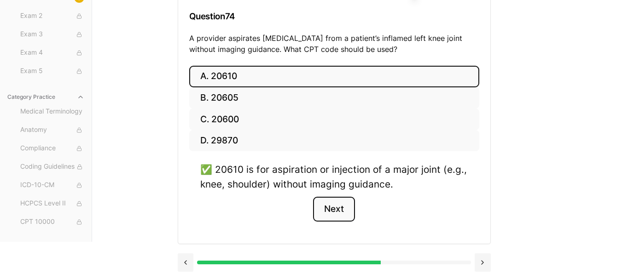
click at [331, 208] on button "Next" at bounding box center [334, 209] width 42 height 25
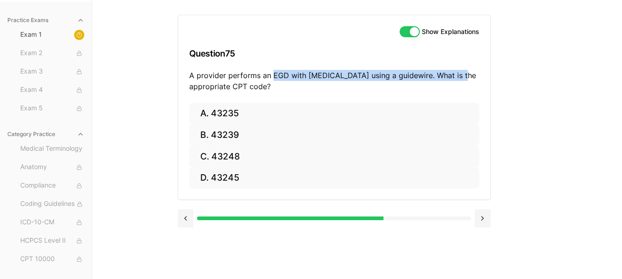
drag, startPoint x: 271, startPoint y: 75, endPoint x: 455, endPoint y: 80, distance: 184.6
click at [455, 80] on p "A provider performs an EGD with dilation of the esophagus using a guidewire. Wh…" at bounding box center [334, 81] width 290 height 22
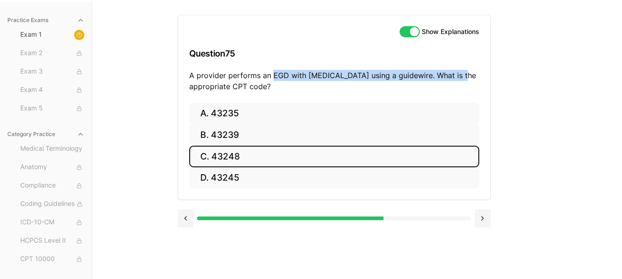
click at [265, 153] on button "C. 43248" at bounding box center [334, 157] width 290 height 22
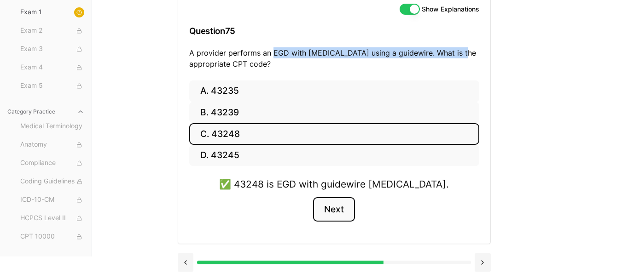
click at [330, 205] on button "Next" at bounding box center [334, 209] width 42 height 25
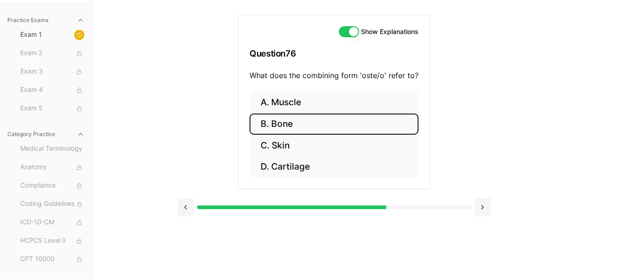
click at [352, 119] on button "B. Bone" at bounding box center [333, 125] width 169 height 22
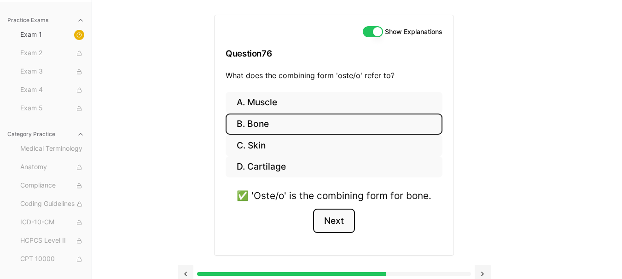
click at [335, 216] on button "Next" at bounding box center [334, 221] width 42 height 25
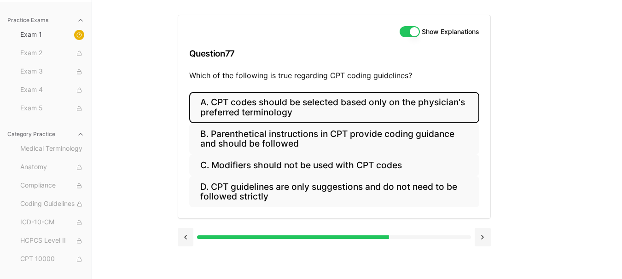
click at [261, 106] on button "A. CPT codes should be selected based only on the physician's preferred termino…" at bounding box center [334, 107] width 290 height 31
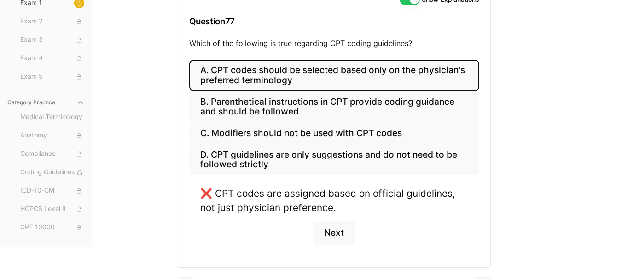
scroll to position [131, 0]
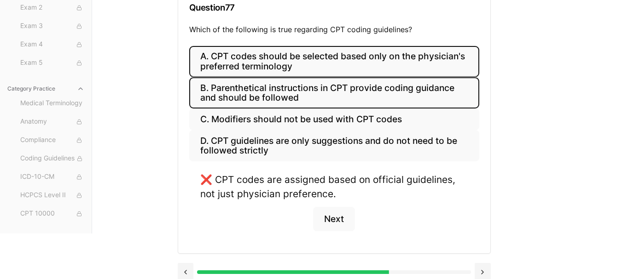
click at [316, 95] on button "B. Parenthetical instructions in CPT provide coding guidance and should be foll…" at bounding box center [334, 92] width 290 height 31
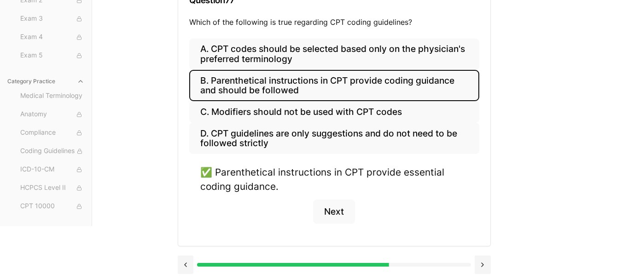
scroll to position [140, 0]
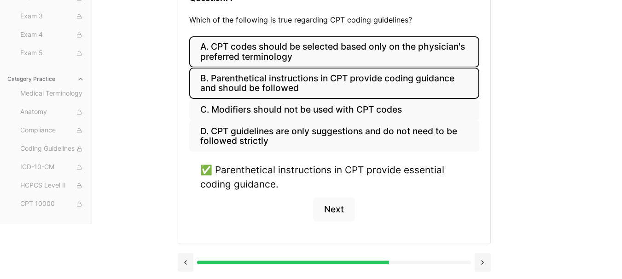
click at [303, 43] on button "A. CPT codes should be selected based only on the physician's preferred termino…" at bounding box center [334, 51] width 290 height 31
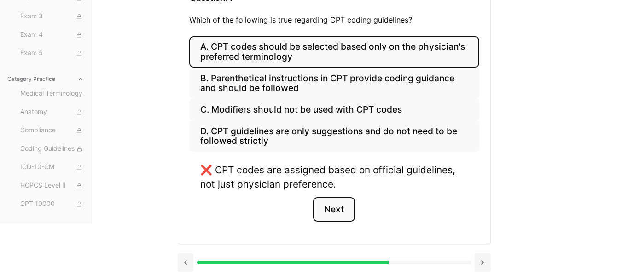
click at [326, 210] on button "Next" at bounding box center [334, 209] width 42 height 25
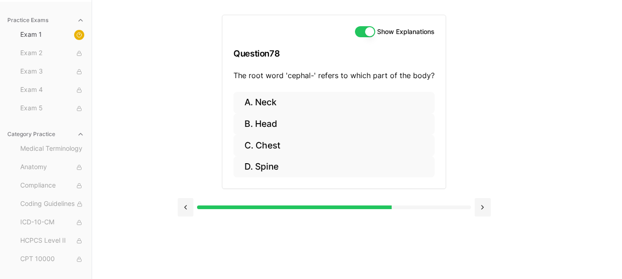
scroll to position [85, 0]
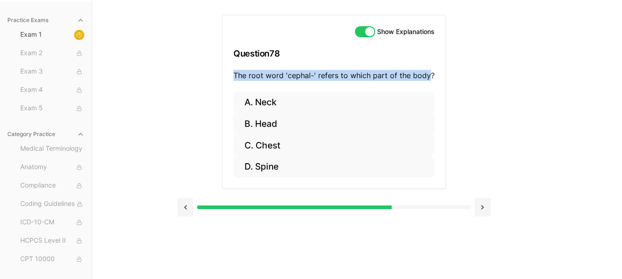
drag, startPoint x: 235, startPoint y: 73, endPoint x: 429, endPoint y: 74, distance: 193.8
click at [429, 74] on div "Show Explanations Question 78 The root word 'cephal-' refers to which part of t…" at bounding box center [333, 53] width 223 height 77
click at [321, 75] on p "The root word 'cephal-' refers to which part of the body?" at bounding box center [333, 75] width 201 height 11
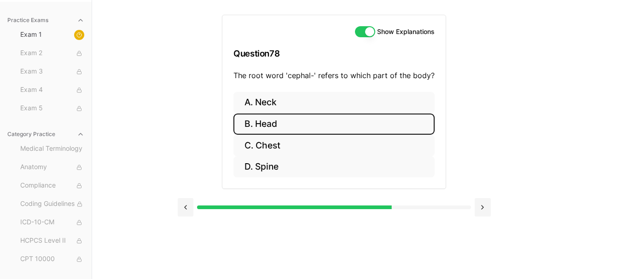
click at [274, 118] on button "B. Head" at bounding box center [333, 125] width 201 height 22
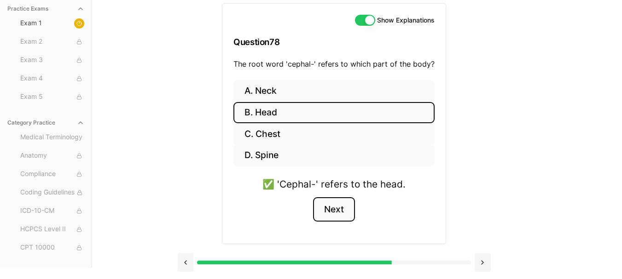
click at [330, 206] on button "Next" at bounding box center [334, 209] width 42 height 25
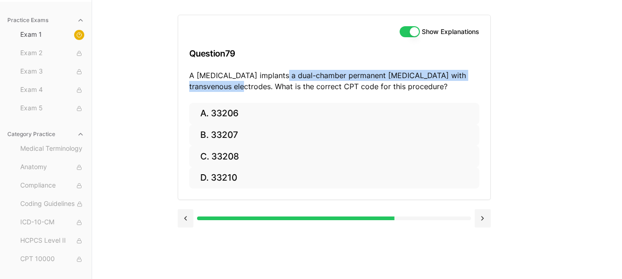
drag, startPoint x: 274, startPoint y: 75, endPoint x: 226, endPoint y: 86, distance: 48.7
click at [226, 86] on p "A cardiologist implants a dual-chamber permanent pacemaker with transvenous ele…" at bounding box center [334, 81] width 290 height 22
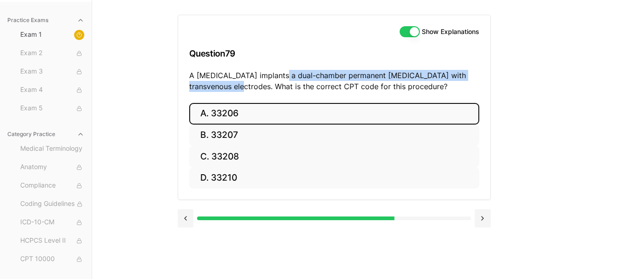
click at [267, 114] on button "A. 33206" at bounding box center [334, 114] width 290 height 22
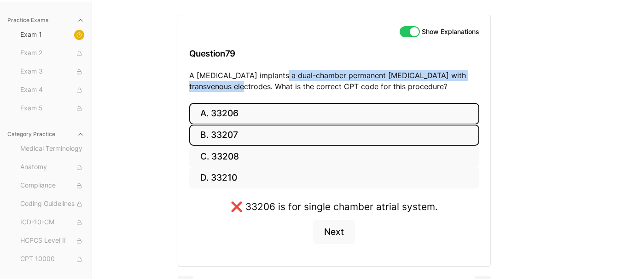
click at [266, 135] on button "B. 33207" at bounding box center [334, 136] width 290 height 22
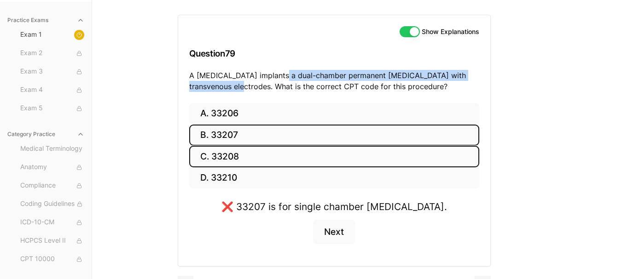
click at [267, 154] on button "C. 33208" at bounding box center [334, 157] width 290 height 22
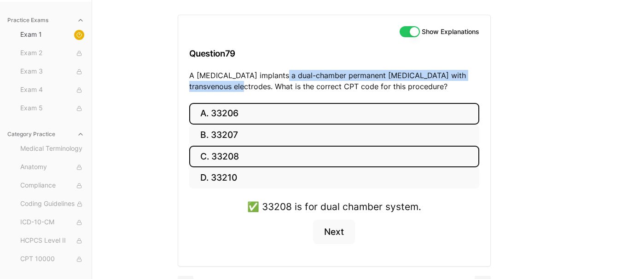
click at [307, 111] on button "A. 33206" at bounding box center [334, 114] width 290 height 22
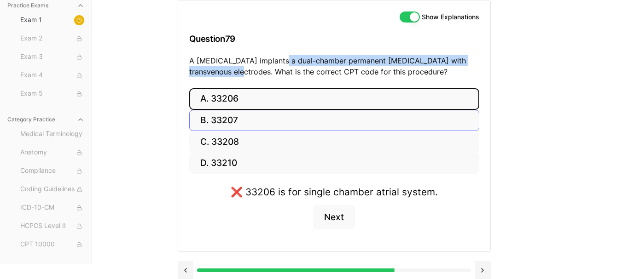
scroll to position [107, 0]
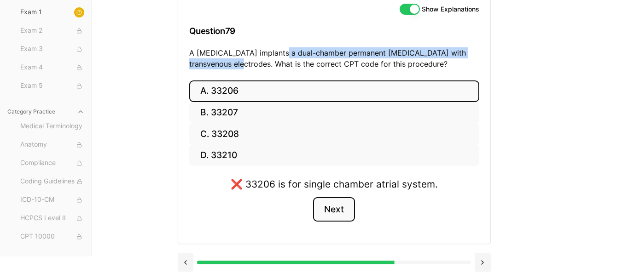
click at [340, 210] on button "Next" at bounding box center [334, 209] width 42 height 25
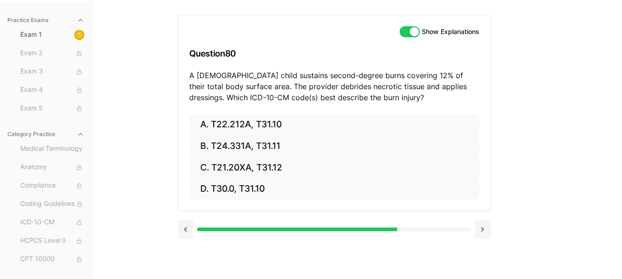
scroll to position [85, 0]
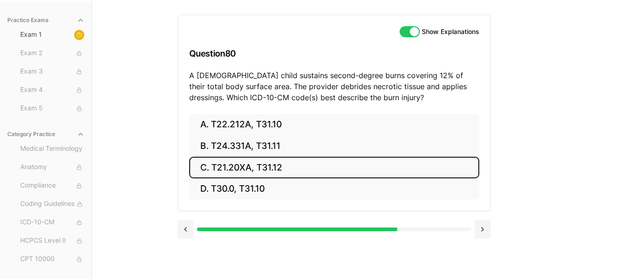
click at [303, 167] on button "C. T21.20XA, T31.12" at bounding box center [334, 168] width 290 height 22
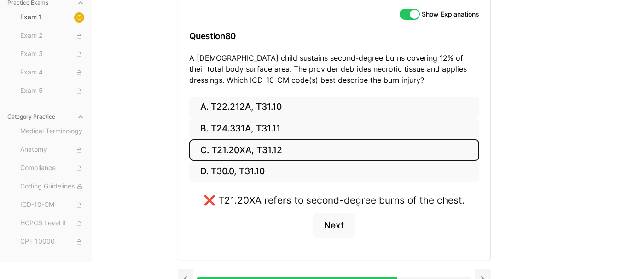
scroll to position [118, 0]
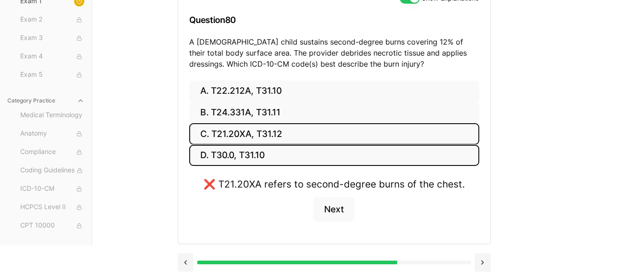
click at [307, 150] on button "D. T30.0, T31.10" at bounding box center [334, 156] width 290 height 22
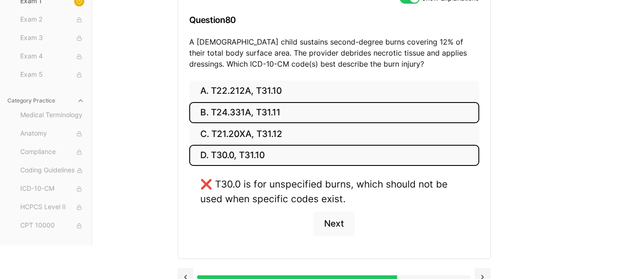
click at [308, 111] on button "B. T24.331A, T31.11" at bounding box center [334, 113] width 290 height 22
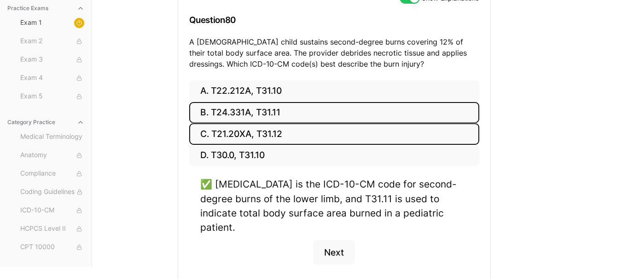
click at [320, 132] on button "C. T21.20XA, T31.12" at bounding box center [334, 134] width 290 height 22
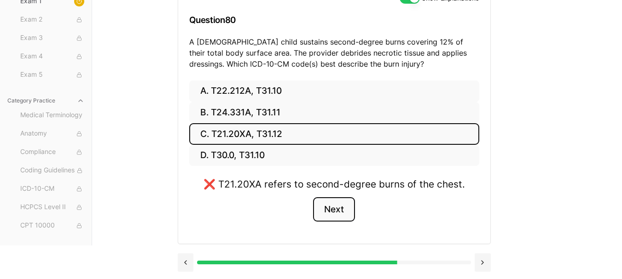
click at [330, 208] on button "Next" at bounding box center [334, 209] width 42 height 25
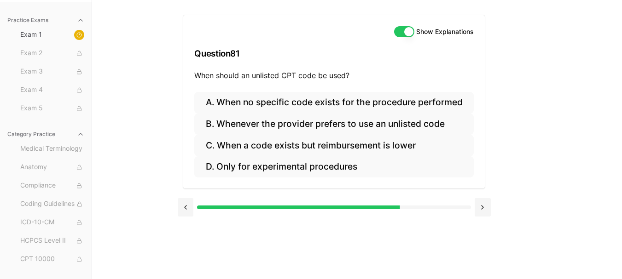
scroll to position [85, 0]
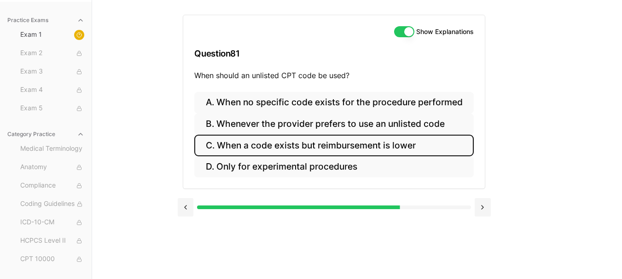
click at [278, 144] on button "C. When a code exists but reimbursement is lower" at bounding box center [333, 146] width 279 height 22
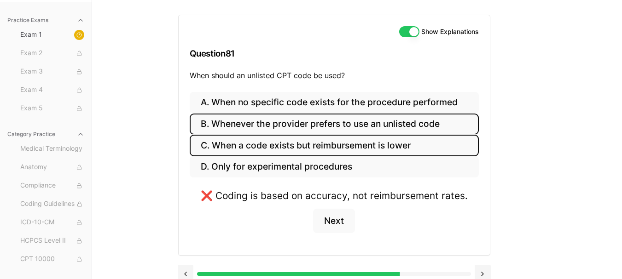
click at [301, 125] on button "B. Whenever the provider prefers to use an unlisted code" at bounding box center [334, 125] width 289 height 22
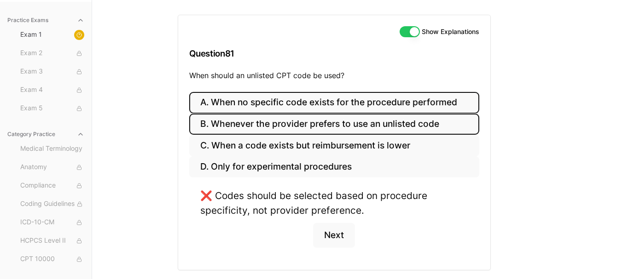
click at [307, 103] on button "A. When no specific code exists for the procedure performed" at bounding box center [334, 103] width 290 height 22
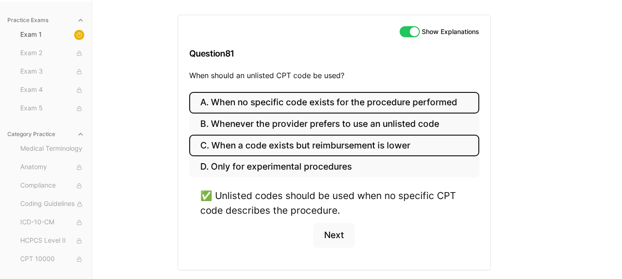
click at [334, 148] on button "C. When a code exists but reimbursement is lower" at bounding box center [334, 146] width 290 height 22
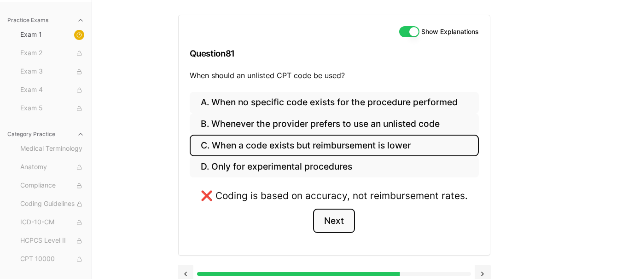
click at [336, 220] on button "Next" at bounding box center [334, 221] width 42 height 25
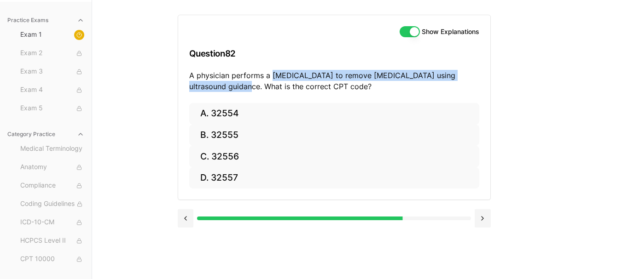
drag, startPoint x: 271, startPoint y: 75, endPoint x: 221, endPoint y: 84, distance: 50.1
click at [221, 84] on p "A physician performs a thoracentesis to remove pleural fluid using ultrasound g…" at bounding box center [334, 81] width 290 height 22
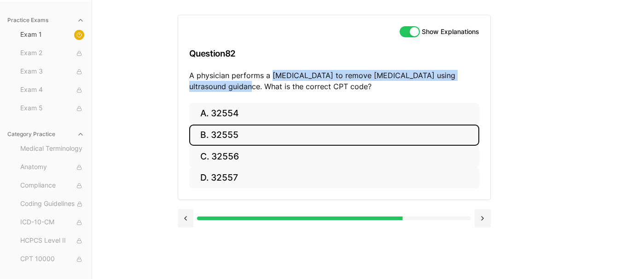
click at [305, 135] on button "B. 32555" at bounding box center [334, 136] width 290 height 22
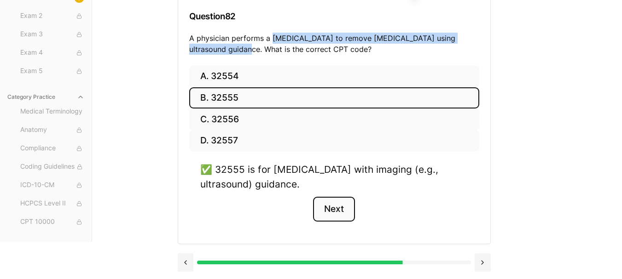
click at [339, 208] on button "Next" at bounding box center [334, 209] width 42 height 25
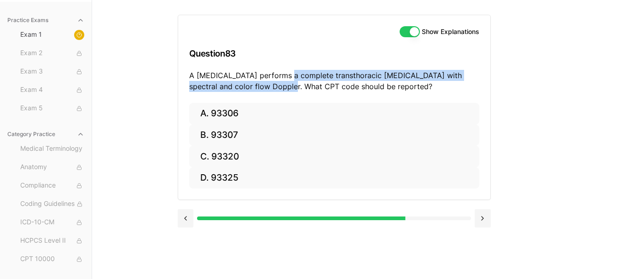
drag, startPoint x: 278, startPoint y: 76, endPoint x: 269, endPoint y: 84, distance: 11.7
click at [269, 84] on p "A cardiologist performs a complete transthoracic echocardiogram with spectral a…" at bounding box center [334, 81] width 290 height 22
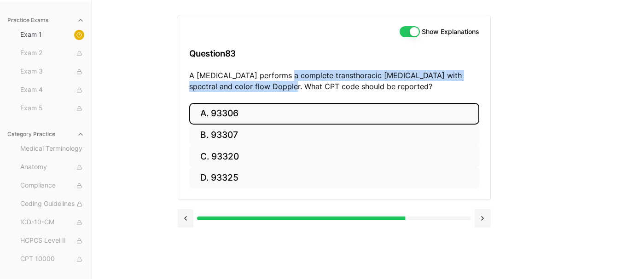
click at [257, 105] on button "A. 93306" at bounding box center [334, 114] width 290 height 22
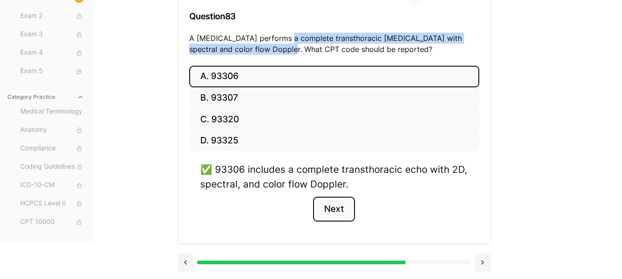
click at [333, 211] on button "Next" at bounding box center [334, 209] width 42 height 25
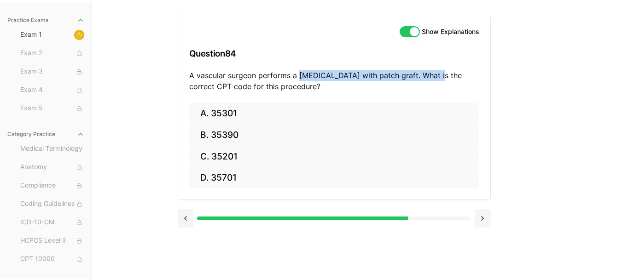
drag, startPoint x: 297, startPoint y: 75, endPoint x: 437, endPoint y: 77, distance: 139.9
click at [437, 77] on p "A vascular surgeon performs a carotid endarterectomy with patch graft. What is …" at bounding box center [334, 81] width 290 height 22
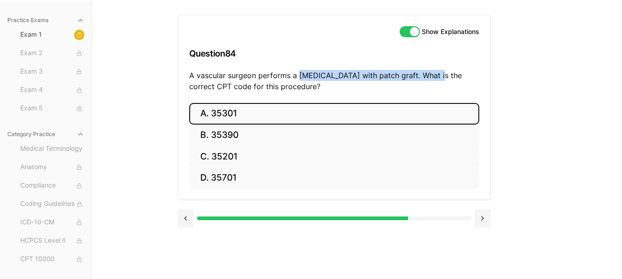
drag, startPoint x: 221, startPoint y: 112, endPoint x: 230, endPoint y: 112, distance: 8.3
click at [223, 112] on button "A. 35301" at bounding box center [334, 114] width 290 height 22
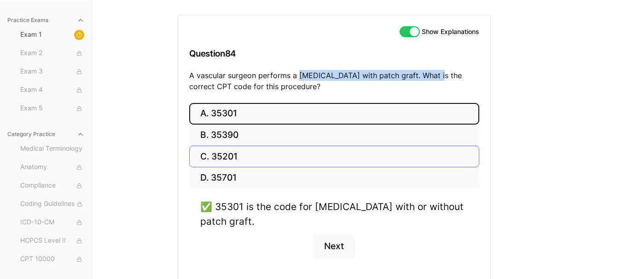
scroll to position [122, 0]
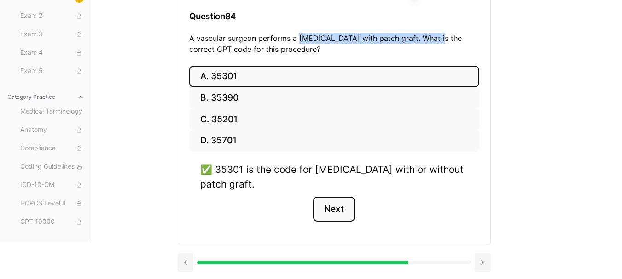
click at [321, 203] on button "Next" at bounding box center [334, 209] width 42 height 25
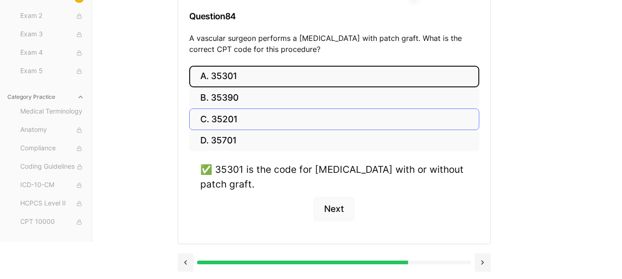
scroll to position [85, 0]
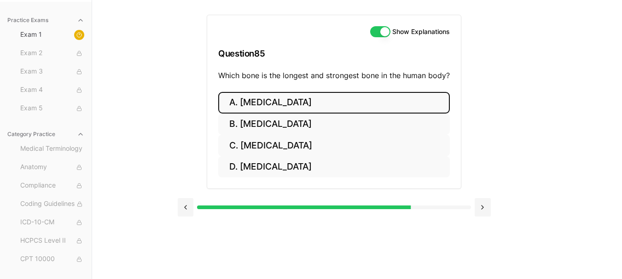
click at [290, 107] on button "A. Humerus" at bounding box center [334, 103] width 232 height 22
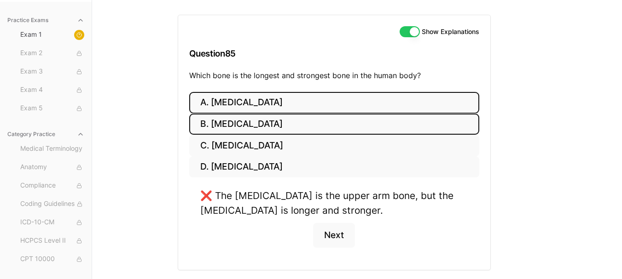
click at [289, 124] on button "B. Femur" at bounding box center [334, 125] width 290 height 22
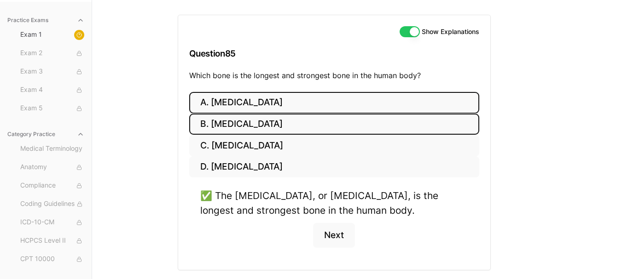
click at [305, 104] on button "A. Humerus" at bounding box center [334, 103] width 290 height 22
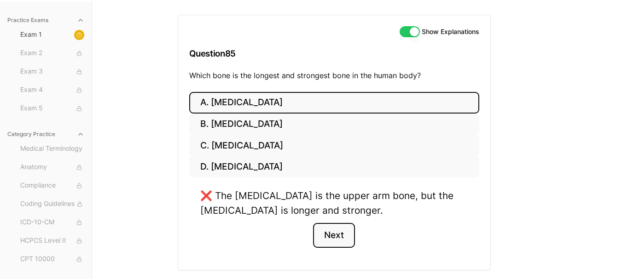
click at [331, 231] on button "Next" at bounding box center [334, 235] width 42 height 25
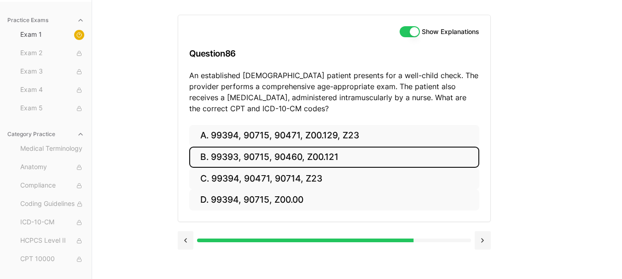
click at [226, 156] on button "B. 99393, 90715, 90460, Z00.121" at bounding box center [334, 158] width 290 height 22
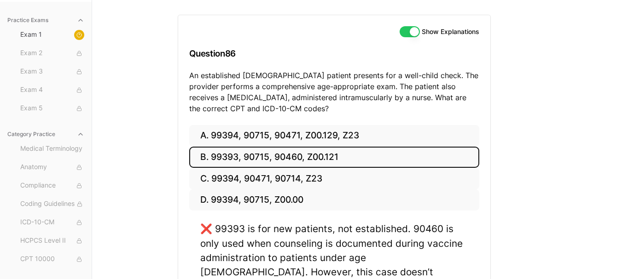
scroll to position [131, 0]
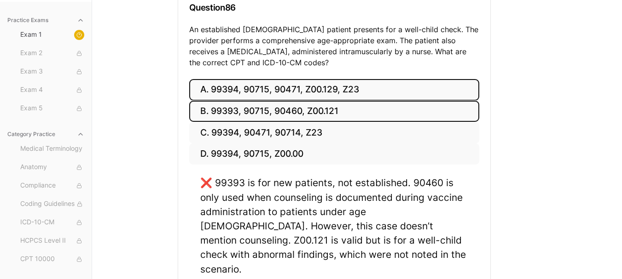
click at [277, 90] on button "A. 99394, 90715, 90471, Z00.129, Z23" at bounding box center [334, 90] width 290 height 22
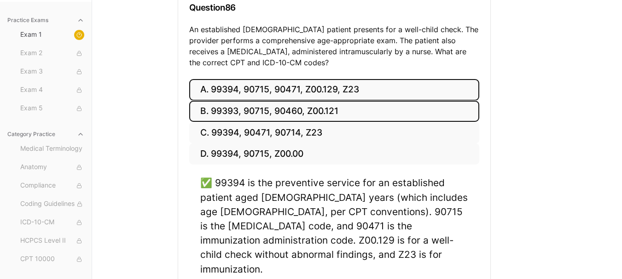
click at [325, 111] on button "B. 99393, 90715, 90460, Z00.121" at bounding box center [334, 112] width 290 height 22
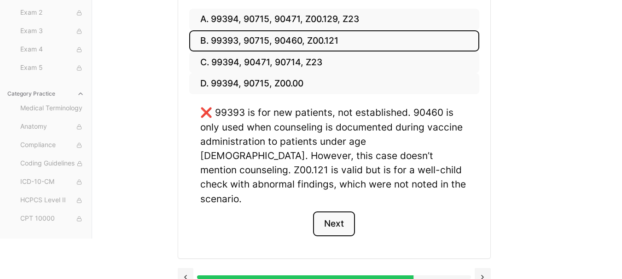
click at [331, 212] on button "Next" at bounding box center [334, 224] width 42 height 25
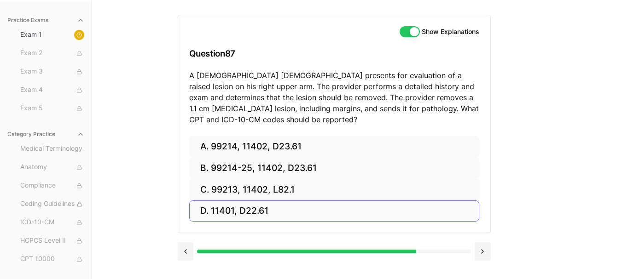
scroll to position [85, 0]
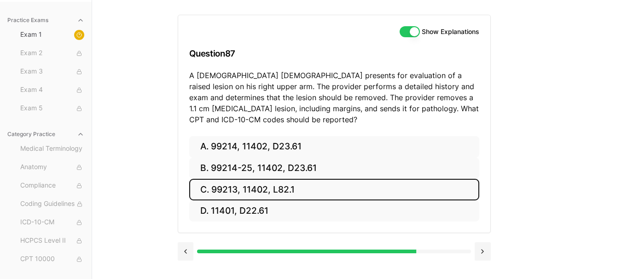
click at [290, 189] on button "C. 99213, 11402, L82.1" at bounding box center [334, 190] width 290 height 22
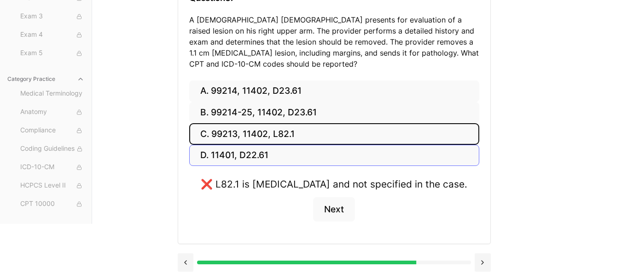
scroll to position [155, 0]
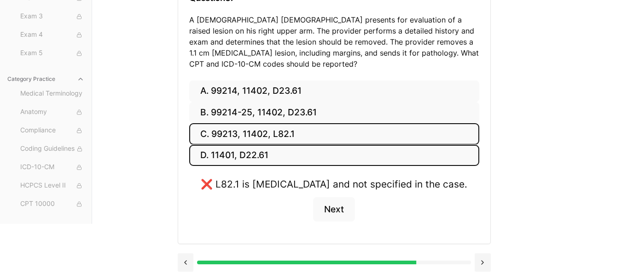
click at [283, 145] on button "D. 11401, D22.61" at bounding box center [334, 156] width 290 height 22
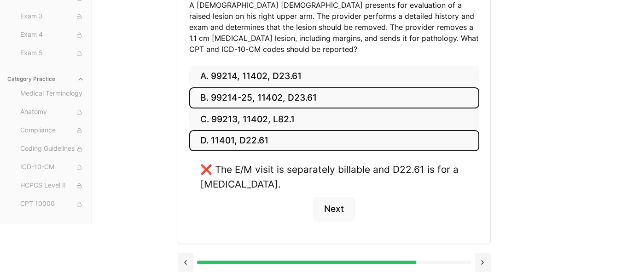
click at [298, 98] on button "B. 99214-25, 11402, D23.61" at bounding box center [334, 98] width 290 height 22
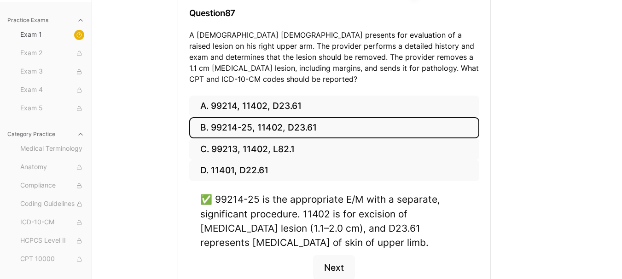
scroll to position [109, 0]
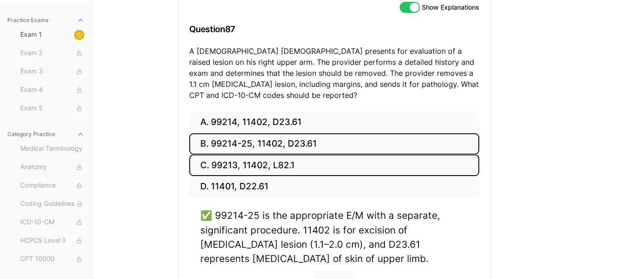
click at [285, 162] on button "C. 99213, 11402, L82.1" at bounding box center [334, 166] width 290 height 22
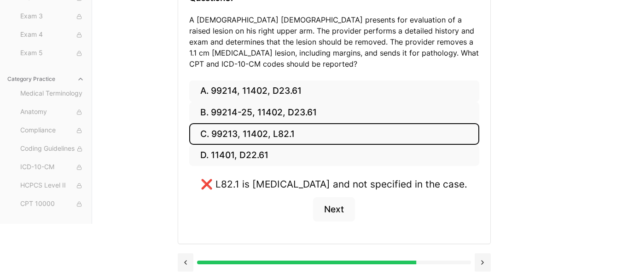
scroll to position [155, 0]
click at [343, 210] on button "Next" at bounding box center [334, 209] width 42 height 25
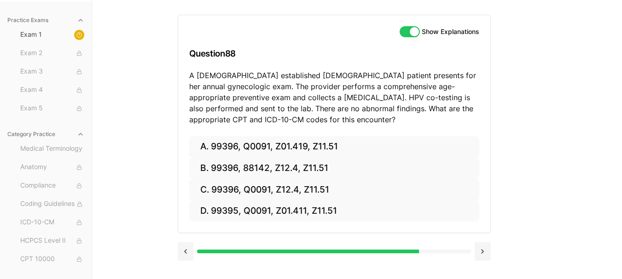
scroll to position [85, 0]
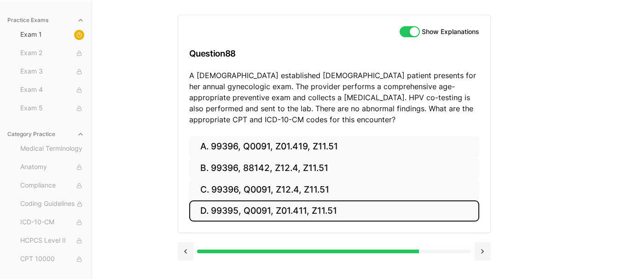
click at [322, 209] on button "D. 99395, Q0091, Z01.411, Z11.51" at bounding box center [334, 212] width 290 height 22
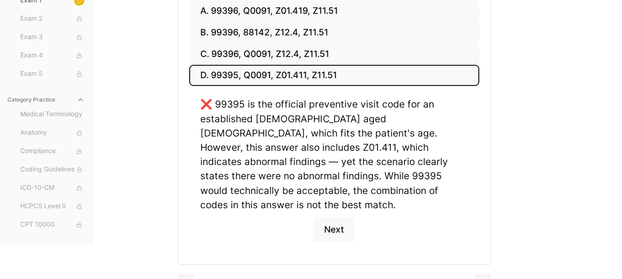
scroll to position [223, 0]
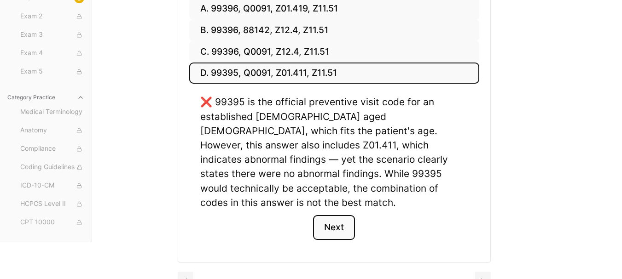
click at [335, 215] on button "Next" at bounding box center [334, 227] width 42 height 25
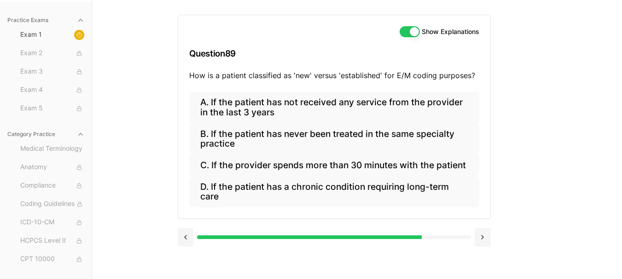
scroll to position [85, 0]
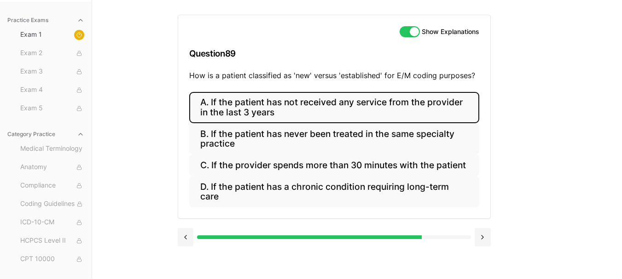
click at [317, 106] on button "A. If the patient has not received any service from the provider in the last 3 …" at bounding box center [334, 107] width 290 height 31
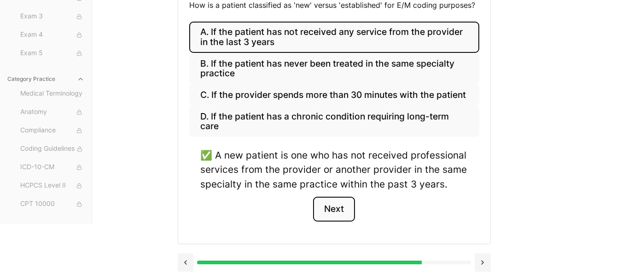
click at [334, 207] on button "Next" at bounding box center [334, 209] width 42 height 25
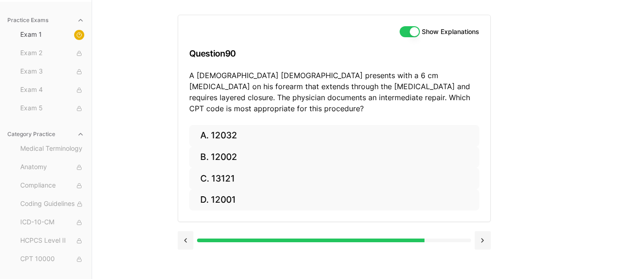
click at [406, 29] on button "Show Explanations" at bounding box center [410, 31] width 20 height 11
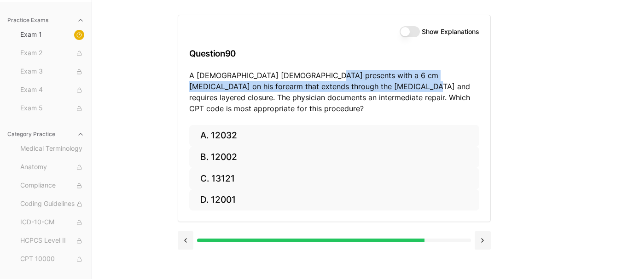
drag, startPoint x: 313, startPoint y: 76, endPoint x: 358, endPoint y: 85, distance: 45.6
click at [357, 85] on p "A 35-year-old male presents with a 6 cm laceration on his forearm that extends …" at bounding box center [334, 92] width 290 height 44
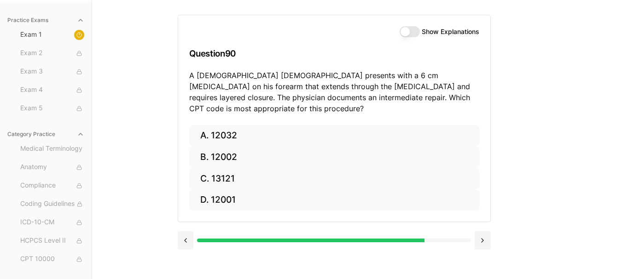
click at [282, 99] on p "A 35-year-old male presents with a 6 cm laceration on his forearm that extends …" at bounding box center [334, 92] width 290 height 44
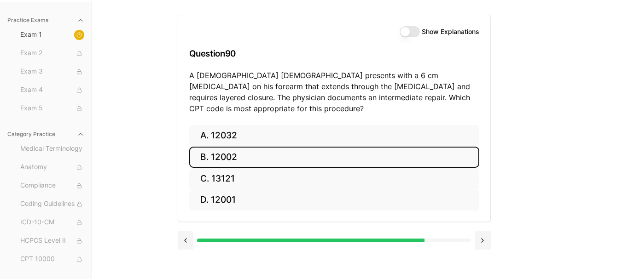
click at [316, 151] on button "B. 12002" at bounding box center [334, 158] width 290 height 22
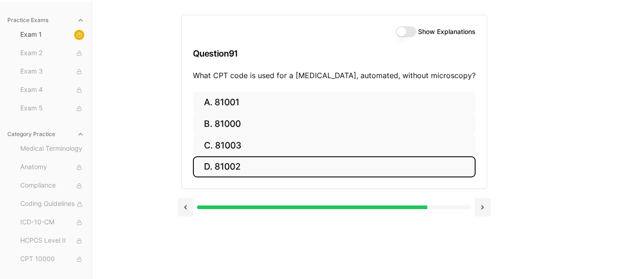
click at [311, 156] on button "D. 81002" at bounding box center [334, 167] width 283 height 22
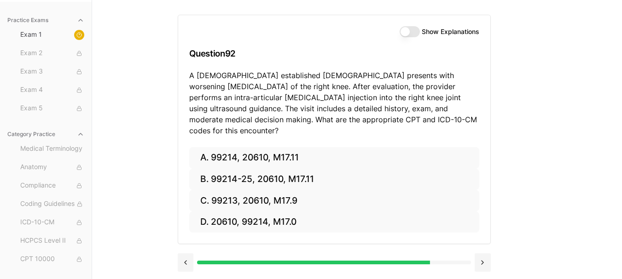
click at [215, 95] on p "A 62-year-old established male presents with worsening osteoarthritis of the ri…" at bounding box center [334, 103] width 290 height 66
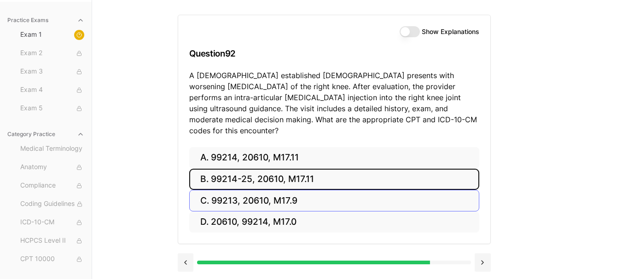
click at [324, 169] on button "B. 99214-25, 20610, M17.11" at bounding box center [334, 180] width 290 height 22
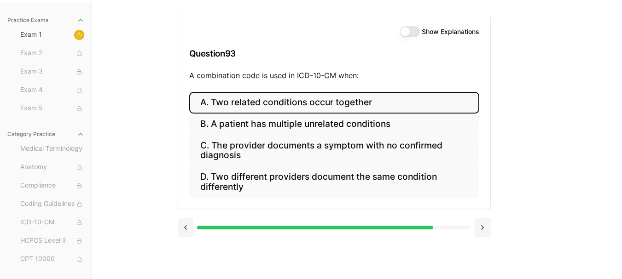
click at [310, 97] on button "A. Two related conditions occur together" at bounding box center [334, 103] width 290 height 22
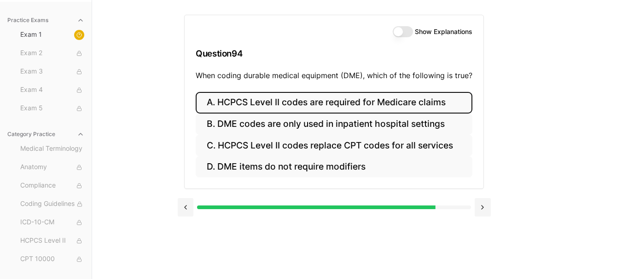
click at [352, 102] on button "A. HCPCS Level II codes are required for Medicare claims" at bounding box center [334, 103] width 277 height 22
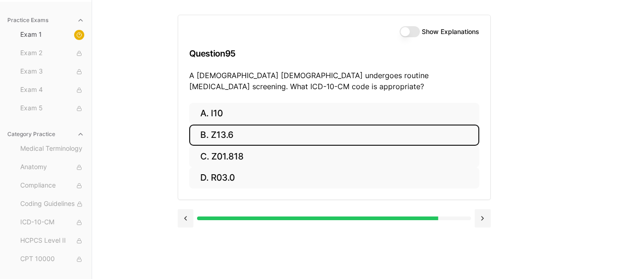
click at [253, 139] on button "B. Z13.6" at bounding box center [334, 136] width 290 height 22
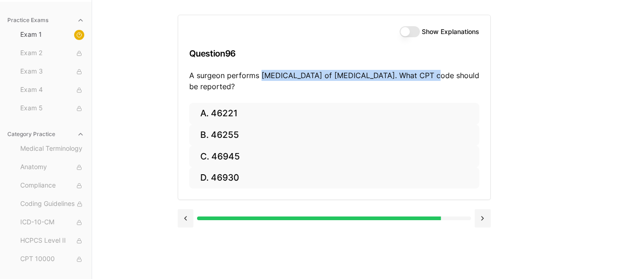
drag, startPoint x: 261, startPoint y: 76, endPoint x: 412, endPoint y: 77, distance: 151.4
click at [412, 77] on p "A surgeon performs rubber band ligation of internal hemorrhoids. What CPT code …" at bounding box center [334, 81] width 290 height 22
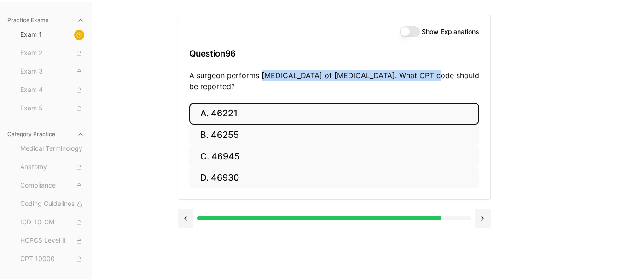
click at [278, 114] on button "A. 46221" at bounding box center [334, 114] width 290 height 22
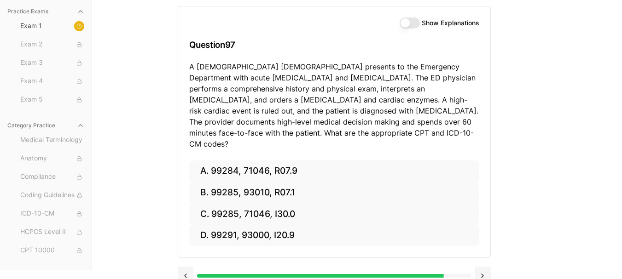
scroll to position [96, 0]
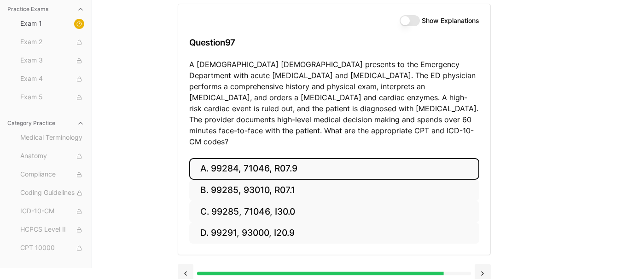
click at [267, 158] on button "A. 99284, 71046, R07.9" at bounding box center [334, 169] width 290 height 22
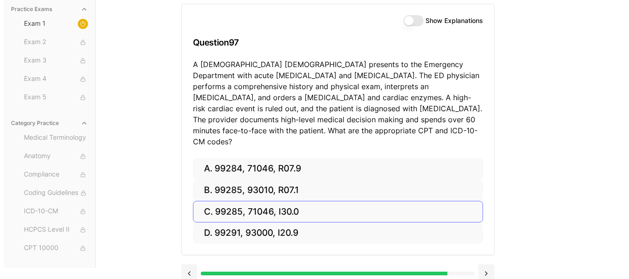
scroll to position [85, 0]
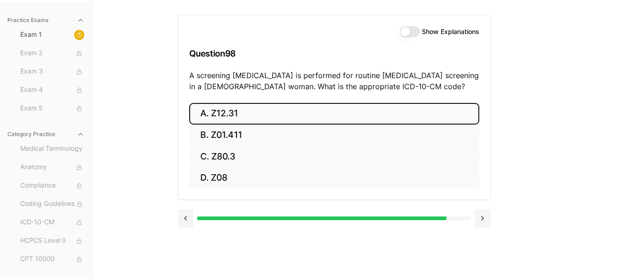
click at [278, 106] on button "A. Z12.31" at bounding box center [334, 114] width 290 height 22
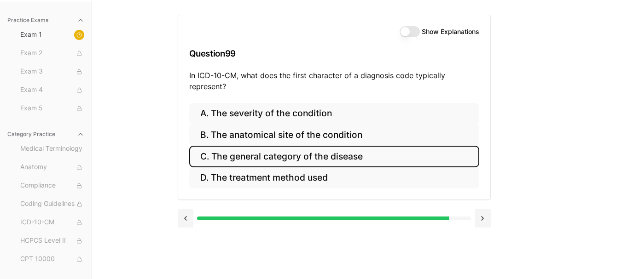
click at [304, 155] on button "C. The general category of the disease" at bounding box center [334, 157] width 290 height 22
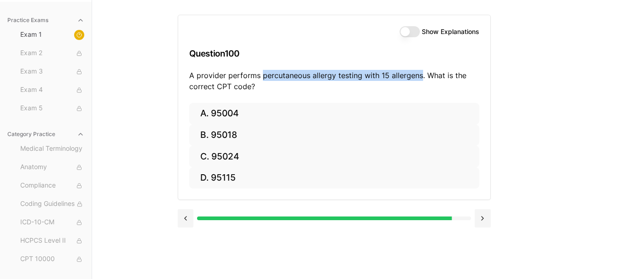
drag, startPoint x: 260, startPoint y: 77, endPoint x: 419, endPoint y: 78, distance: 159.3
click at [419, 78] on p "A provider performs percutaneous allergy testing with 15 allergens. What is the…" at bounding box center [334, 81] width 290 height 22
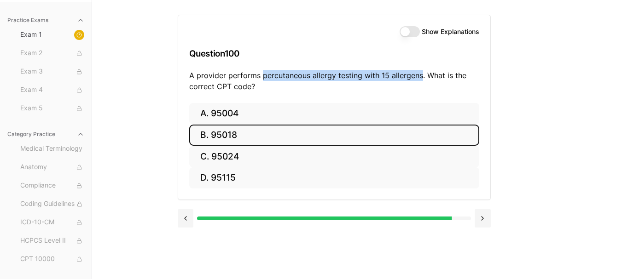
click at [236, 137] on button "B. 95018" at bounding box center [334, 136] width 290 height 22
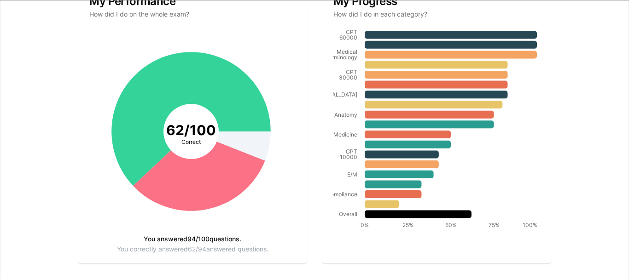
scroll to position [179, 0]
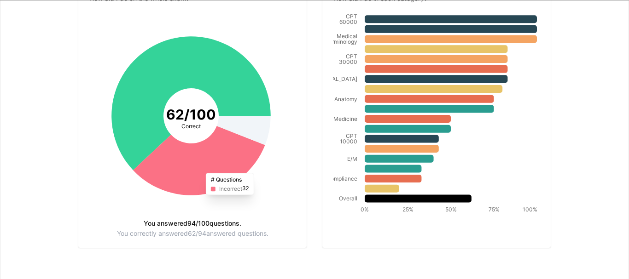
click at [202, 168] on icon at bounding box center [199, 162] width 132 height 70
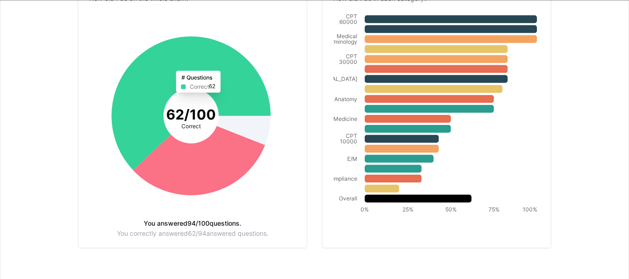
click at [138, 126] on icon at bounding box center [191, 104] width 159 height 134
click at [448, 211] on tspan "50%" at bounding box center [451, 209] width 12 height 7
click at [491, 211] on tspan "75%" at bounding box center [493, 209] width 11 height 7
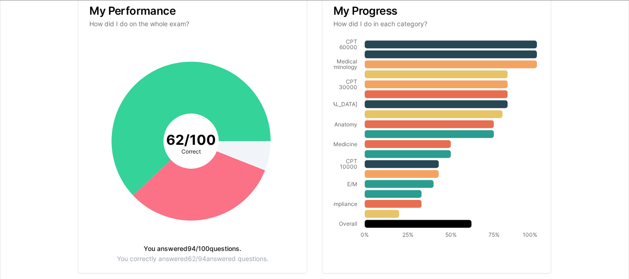
scroll to position [133, 0]
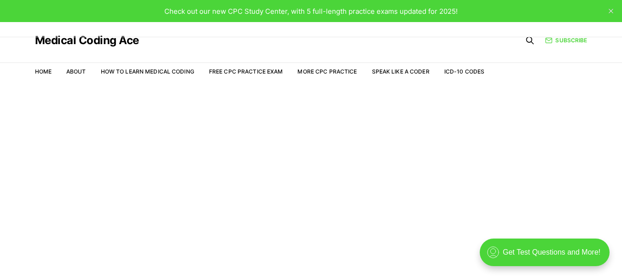
click at [230, 12] on span "Check out our new CPC Study Center, with 5 full-length practice exams updated f…" at bounding box center [310, 11] width 293 height 9
click at [289, 6] on div "Check out our new CPC Study Center, with 5 full-length practice exams updated f…" at bounding box center [310, 11] width 293 height 11
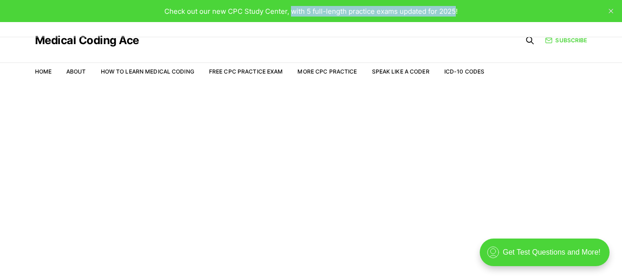
drag, startPoint x: 292, startPoint y: 12, endPoint x: 461, endPoint y: 10, distance: 168.5
click at [458, 10] on div "Check out our new CPC Study Center, with 5 full-length practice exams updated f…" at bounding box center [311, 11] width 622 height 22
click at [462, 10] on div "Check out our new CPC Study Center, with 5 full-length practice exams updated f…" at bounding box center [311, 11] width 622 height 22
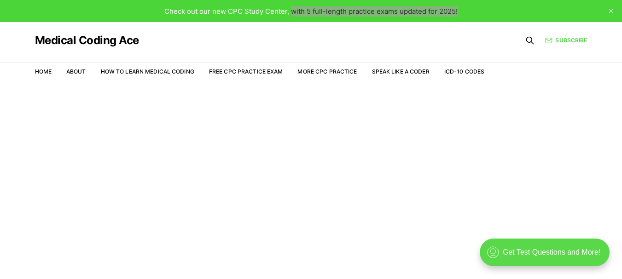
click at [521, 249] on div ".cls-1{fill:none;stroke:currentColor;stroke-linecap:round;stroke-linejoin:round…" at bounding box center [545, 253] width 130 height 28
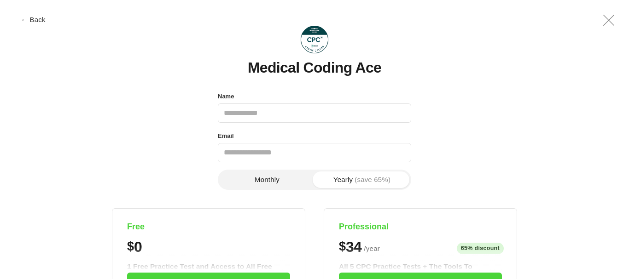
click at [264, 110] on input "Name" at bounding box center [314, 113] width 193 height 19
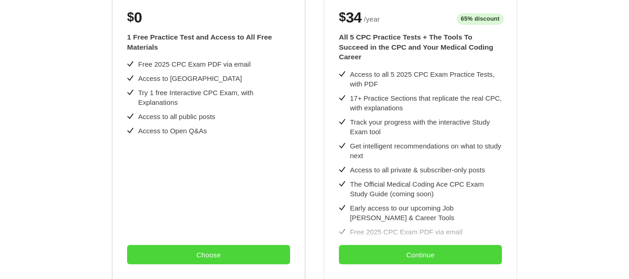
scroll to position [230, 0]
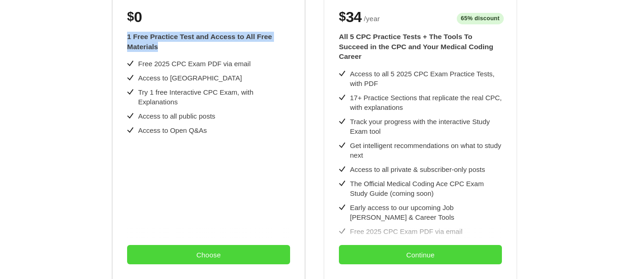
drag, startPoint x: 127, startPoint y: 35, endPoint x: 198, endPoint y: 49, distance: 72.1
click at [198, 49] on div "1 Free Practice Test and Access to All Free Materials" at bounding box center [208, 42] width 163 height 20
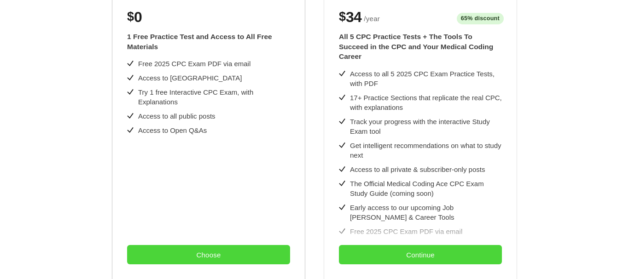
click at [203, 53] on div "1 Free Practice Test and Access to All Free Materials Free 2025 CPC Exam PDF vi…" at bounding box center [208, 166] width 163 height 284
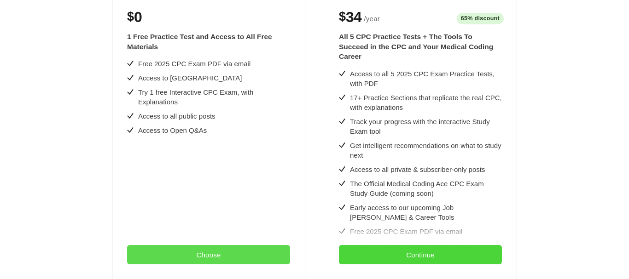
click at [196, 252] on button "Choose" at bounding box center [208, 254] width 163 height 19
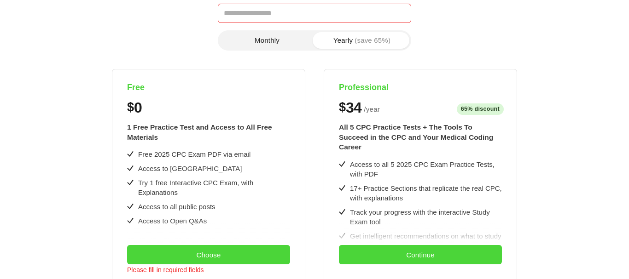
scroll to position [0, 0]
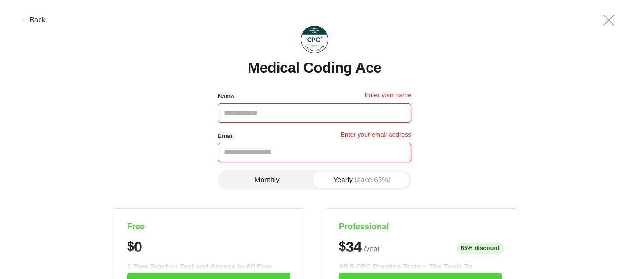
click at [264, 116] on input "Name" at bounding box center [314, 113] width 193 height 19
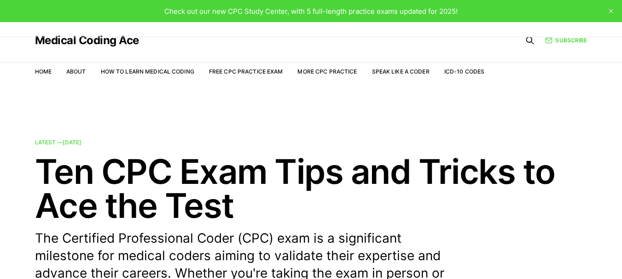
click at [331, 12] on span "Check out our new CPC Study Center, with 5 full-length practice exams updated f…" at bounding box center [310, 11] width 293 height 9
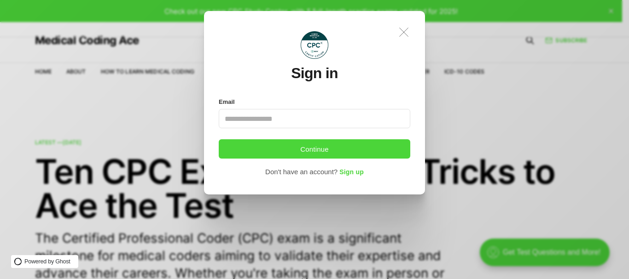
click at [405, 32] on icon ".a{fill:none;stroke:currentColor;stroke-linecap:round;stroke-linejoin:round;str…" at bounding box center [404, 32] width 20 height 20
click at [305, 122] on input "Email" at bounding box center [314, 118] width 191 height 19
type input "*"
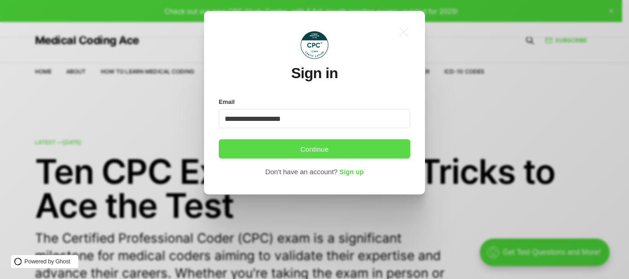
type input "**********"
click at [314, 150] on button "Continue" at bounding box center [314, 148] width 191 height 19
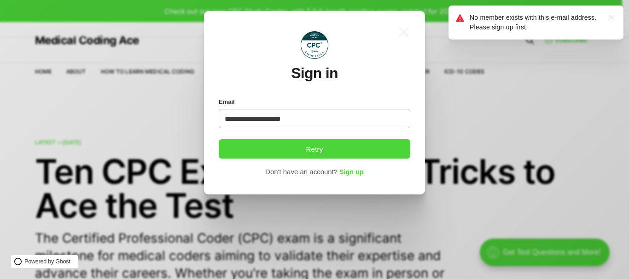
click at [257, 119] on input "**********" at bounding box center [314, 118] width 191 height 19
click at [612, 16] on icon ".a{fill:none;stroke:currentColor;stroke-linecap:round;stroke-linejoin:round;str…" at bounding box center [611, 17] width 15 height 15
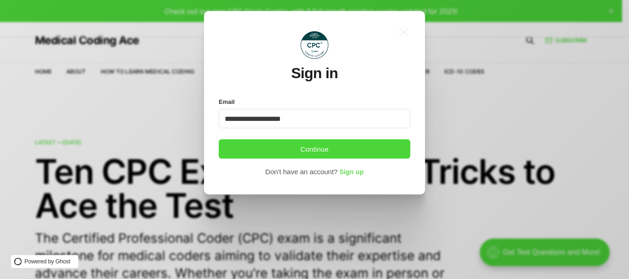
click at [353, 171] on span "Sign up" at bounding box center [351, 172] width 24 height 7
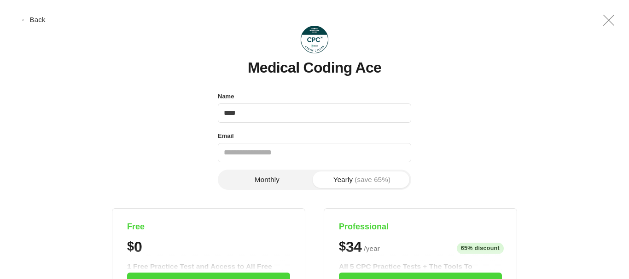
type input "****"
click at [263, 160] on input "Email" at bounding box center [314, 152] width 193 height 19
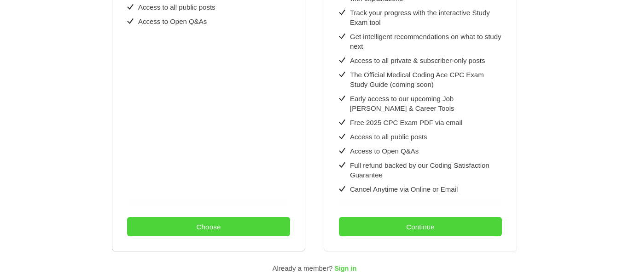
scroll to position [368, 0]
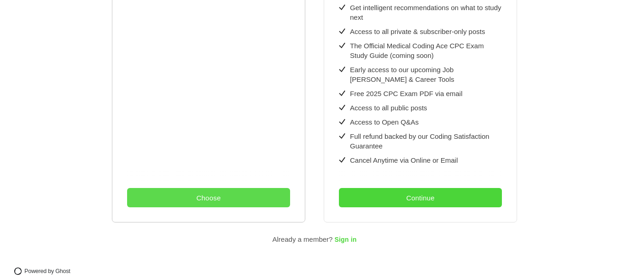
type input "**********"
click at [214, 192] on button "Choose" at bounding box center [208, 197] width 163 height 19
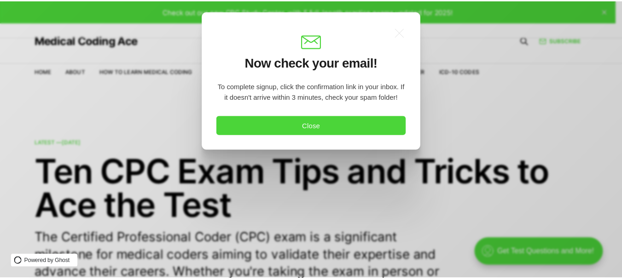
scroll to position [0, 0]
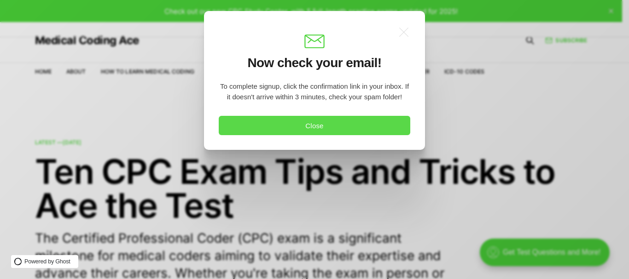
click at [310, 128] on button "Close" at bounding box center [314, 125] width 191 height 19
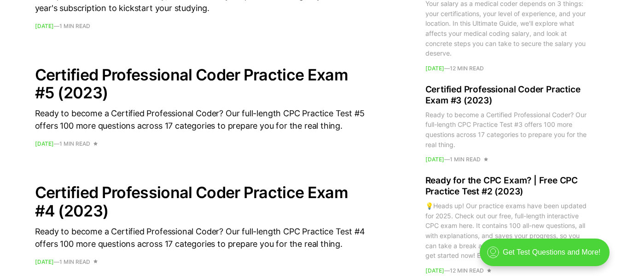
scroll to position [782, 0]
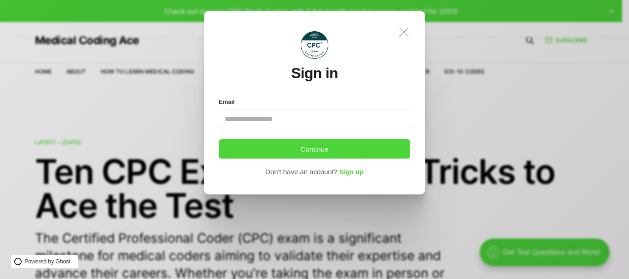
click at [405, 33] on icon ".a{fill:none;stroke:currentColor;stroke-linecap:round;stroke-linejoin:round;str…" at bounding box center [404, 32] width 20 height 20
click at [398, 28] on icon ".a{fill:none;stroke:currentColor;stroke-linecap:round;stroke-linejoin:round;str…" at bounding box center [404, 32] width 20 height 20
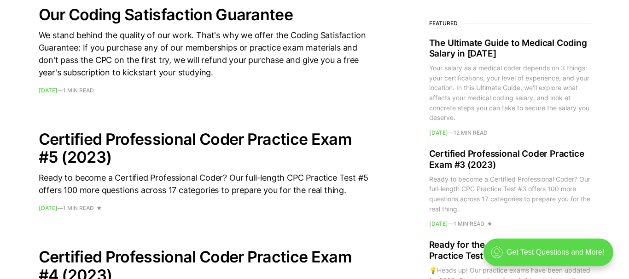
scroll to position [690, 0]
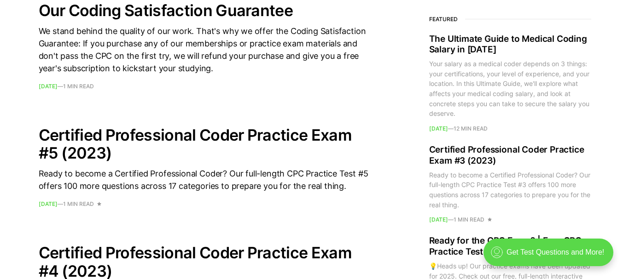
click at [545, 244] on div ".cls-1{fill:none;stroke:currentColor;stroke-linecap:round;stroke-linejoin:round…" at bounding box center [548, 253] width 130 height 28
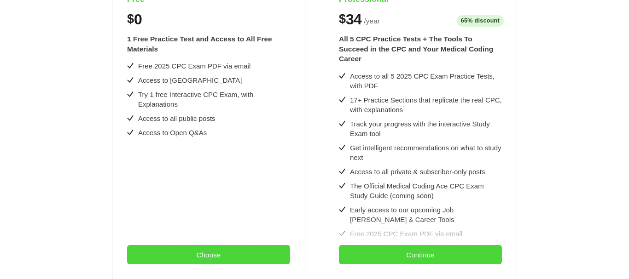
scroll to position [230, 0]
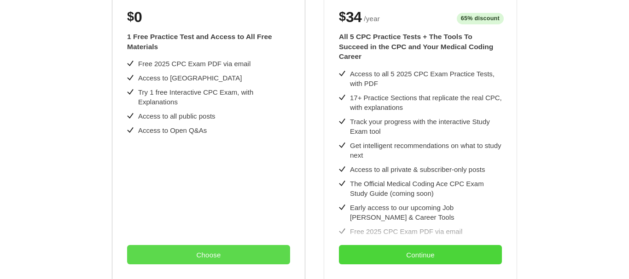
click at [209, 253] on button "Choose" at bounding box center [208, 254] width 163 height 19
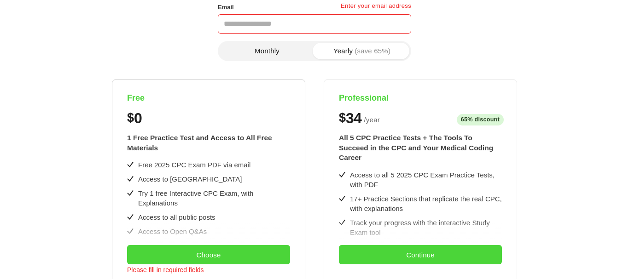
scroll to position [0, 0]
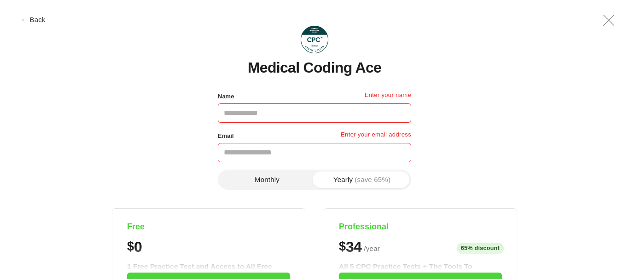
click at [278, 114] on input "Name" at bounding box center [314, 113] width 193 height 19
click at [264, 182] on button "Monthly" at bounding box center [267, 180] width 95 height 17
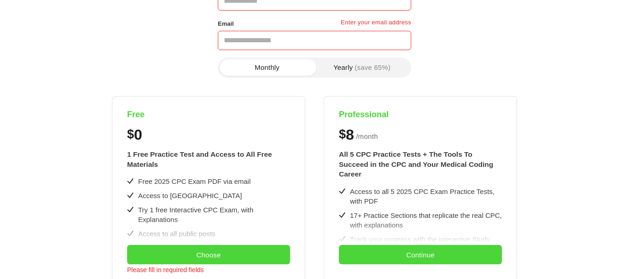
scroll to position [230, 0]
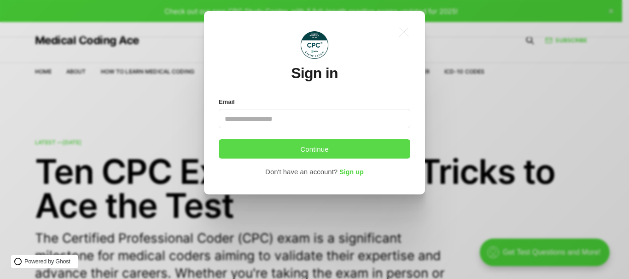
drag, startPoint x: 319, startPoint y: 147, endPoint x: 313, endPoint y: 141, distance: 9.1
click at [319, 147] on button "Continue" at bounding box center [314, 148] width 191 height 19
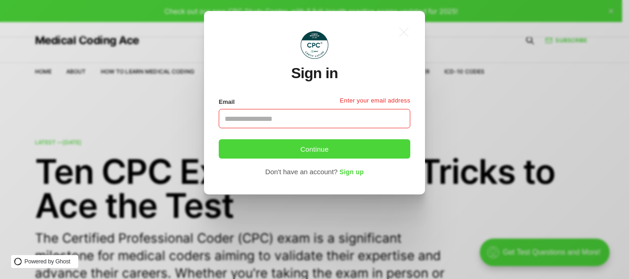
click at [273, 115] on input "Email" at bounding box center [314, 118] width 191 height 19
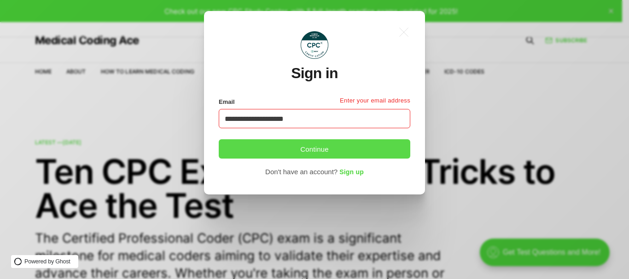
type input "**********"
click at [285, 154] on button "Continue" at bounding box center [314, 148] width 191 height 19
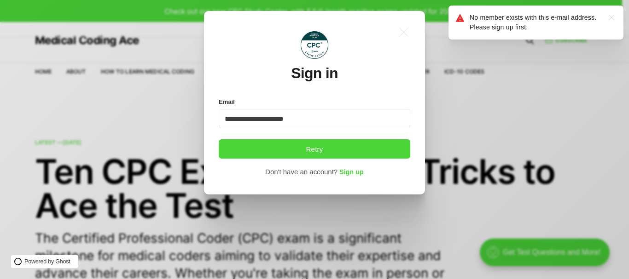
click at [609, 18] on icon ".a{fill:none;stroke:currentColor;stroke-linecap:round;stroke-linejoin:round;str…" at bounding box center [611, 17] width 15 height 15
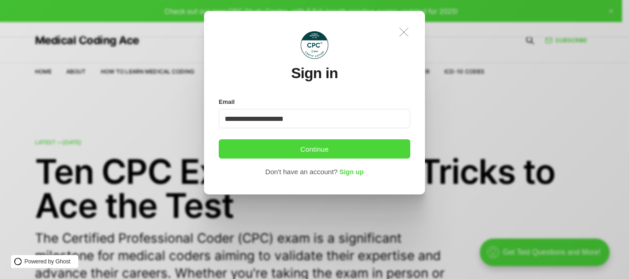
click at [408, 29] on icon ".a{fill:none;stroke:currentColor;stroke-linecap:round;stroke-linejoin:round;str…" at bounding box center [404, 32] width 20 height 20
click at [405, 26] on icon ".a{fill:none;stroke:currentColor;stroke-linecap:round;stroke-linejoin:round;str…" at bounding box center [404, 32] width 20 height 20
